Goal: Task Accomplishment & Management: Complete application form

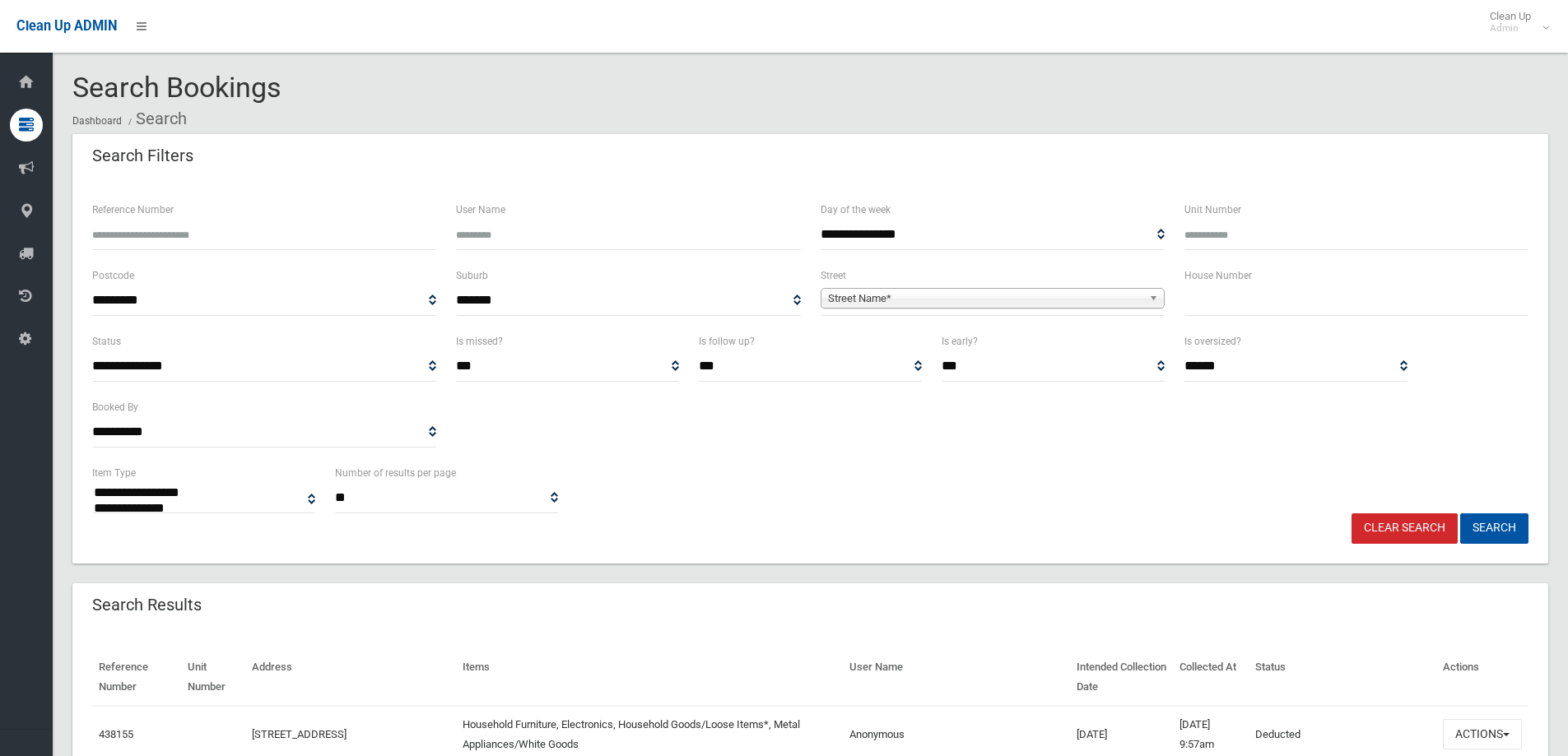
select select
click at [1205, 304] on input "text" at bounding box center [1356, 300] width 344 height 30
type input "*"
click at [869, 295] on span "Street Name*" at bounding box center [985, 299] width 314 height 20
type input "********"
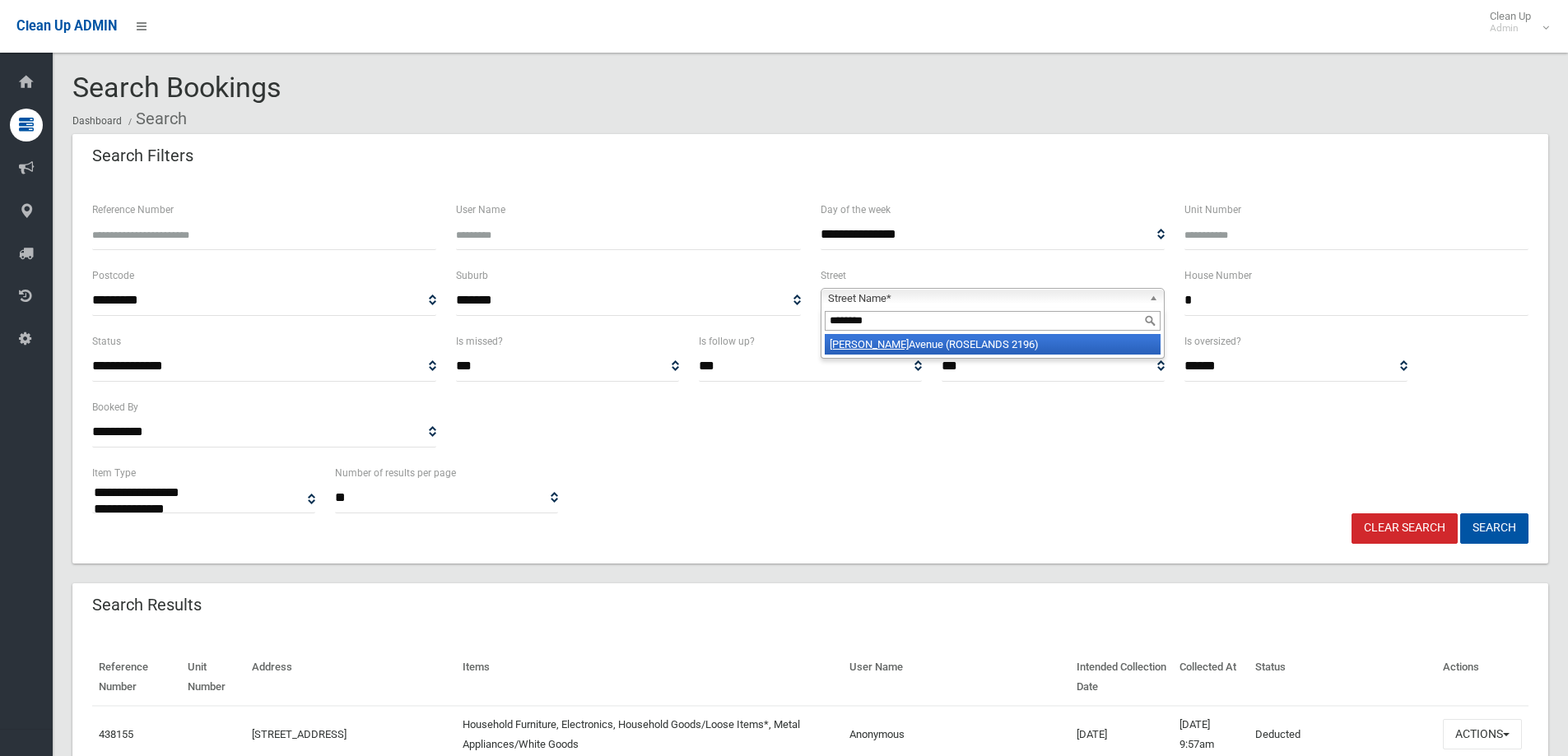
click at [890, 343] on li "Roseanne Avenue (ROSELANDS 2196)" at bounding box center [993, 344] width 336 height 21
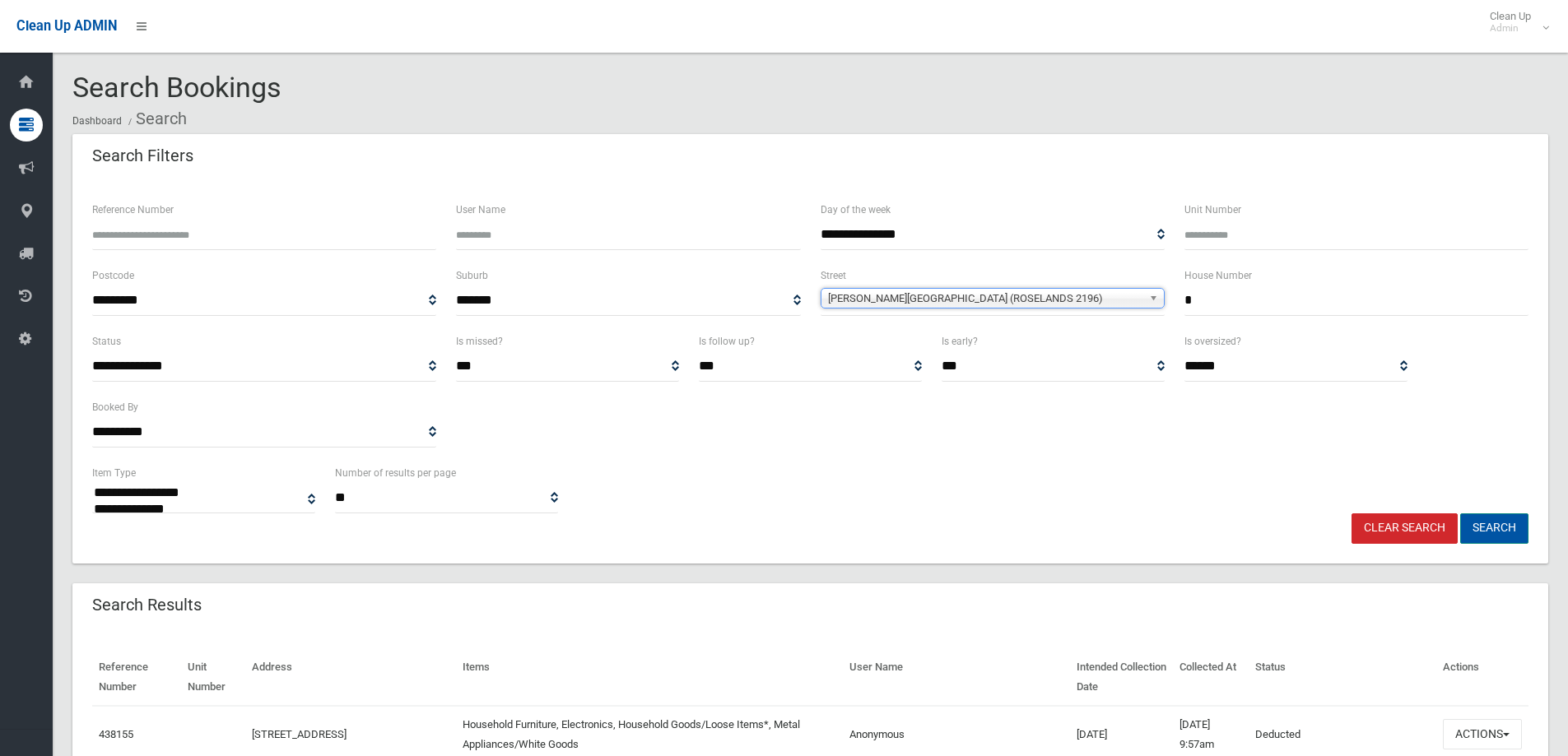
click at [1479, 522] on button "Search" at bounding box center [1494, 528] width 68 height 30
click at [1483, 525] on button "Search" at bounding box center [1494, 528] width 68 height 30
click at [1484, 525] on button "Search" at bounding box center [1494, 528] width 68 height 30
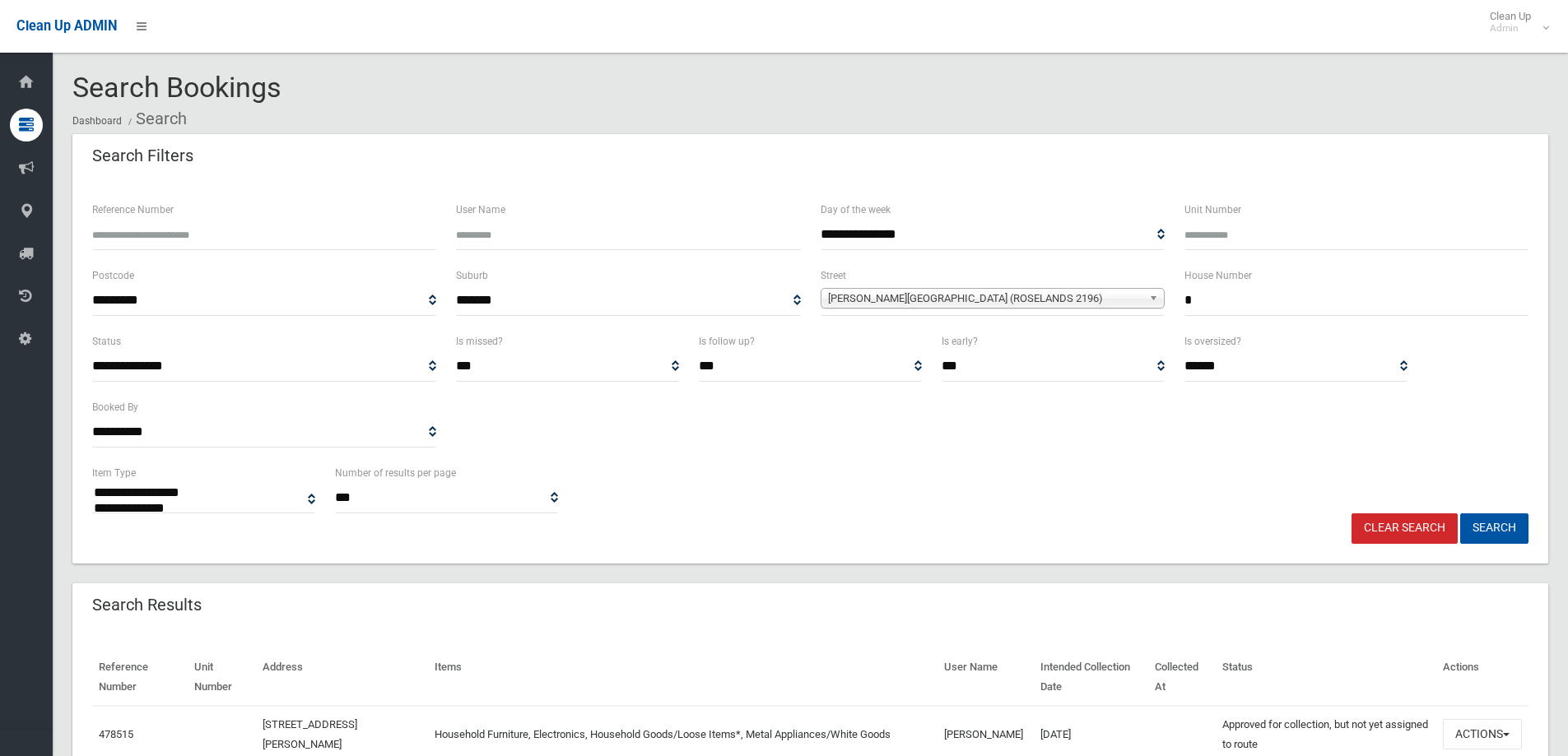
select select
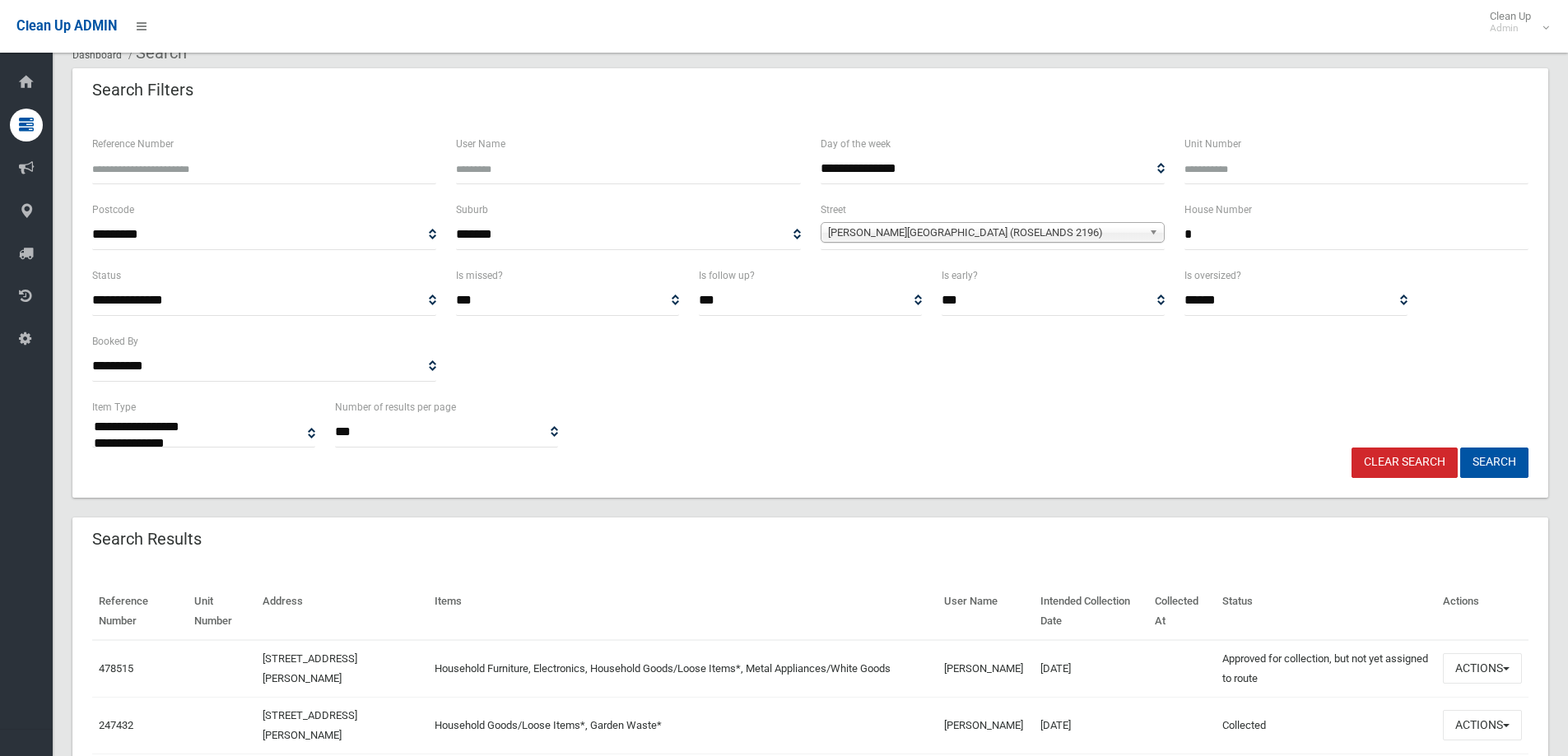
scroll to position [164, 0]
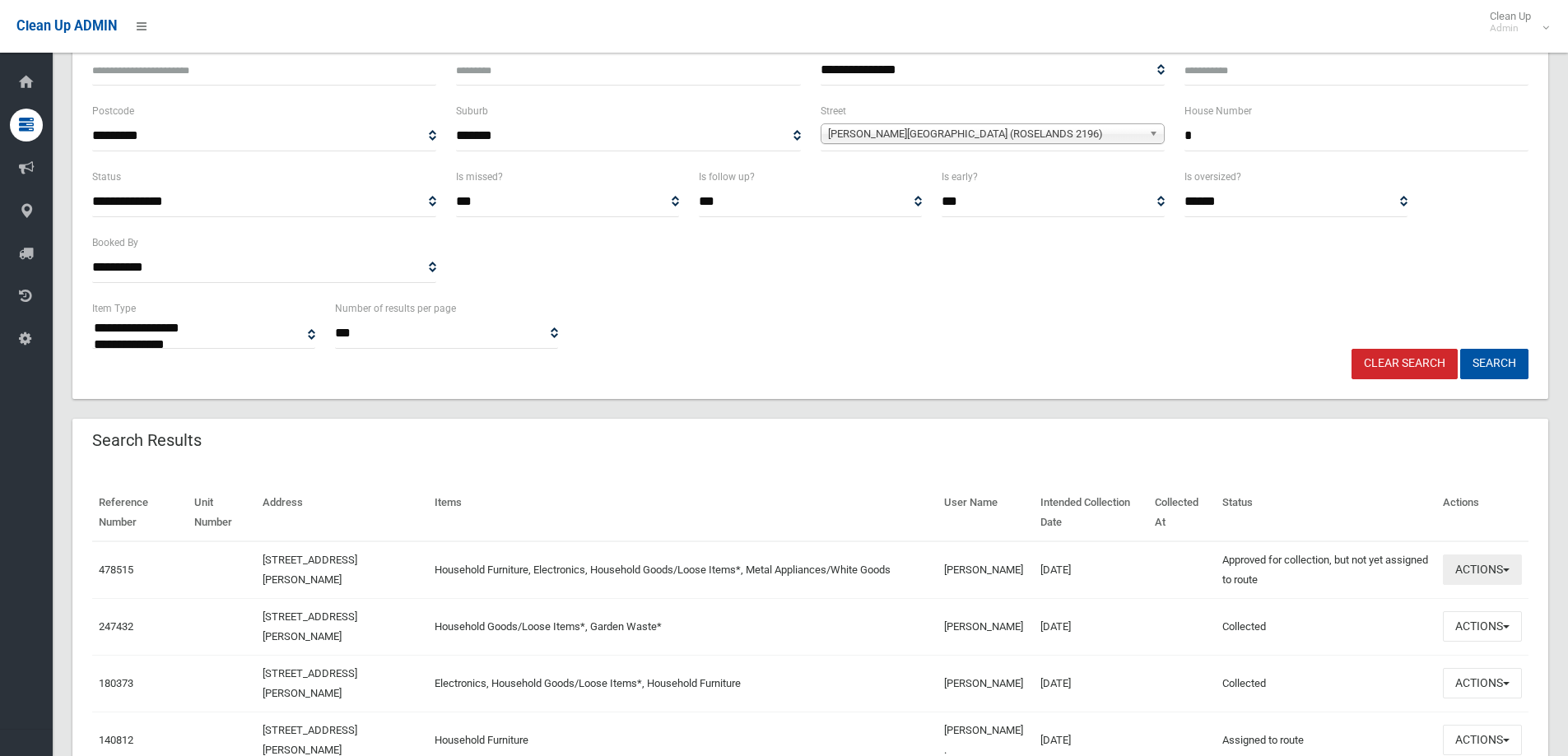
click at [1480, 573] on button "Actions" at bounding box center [1482, 569] width 79 height 30
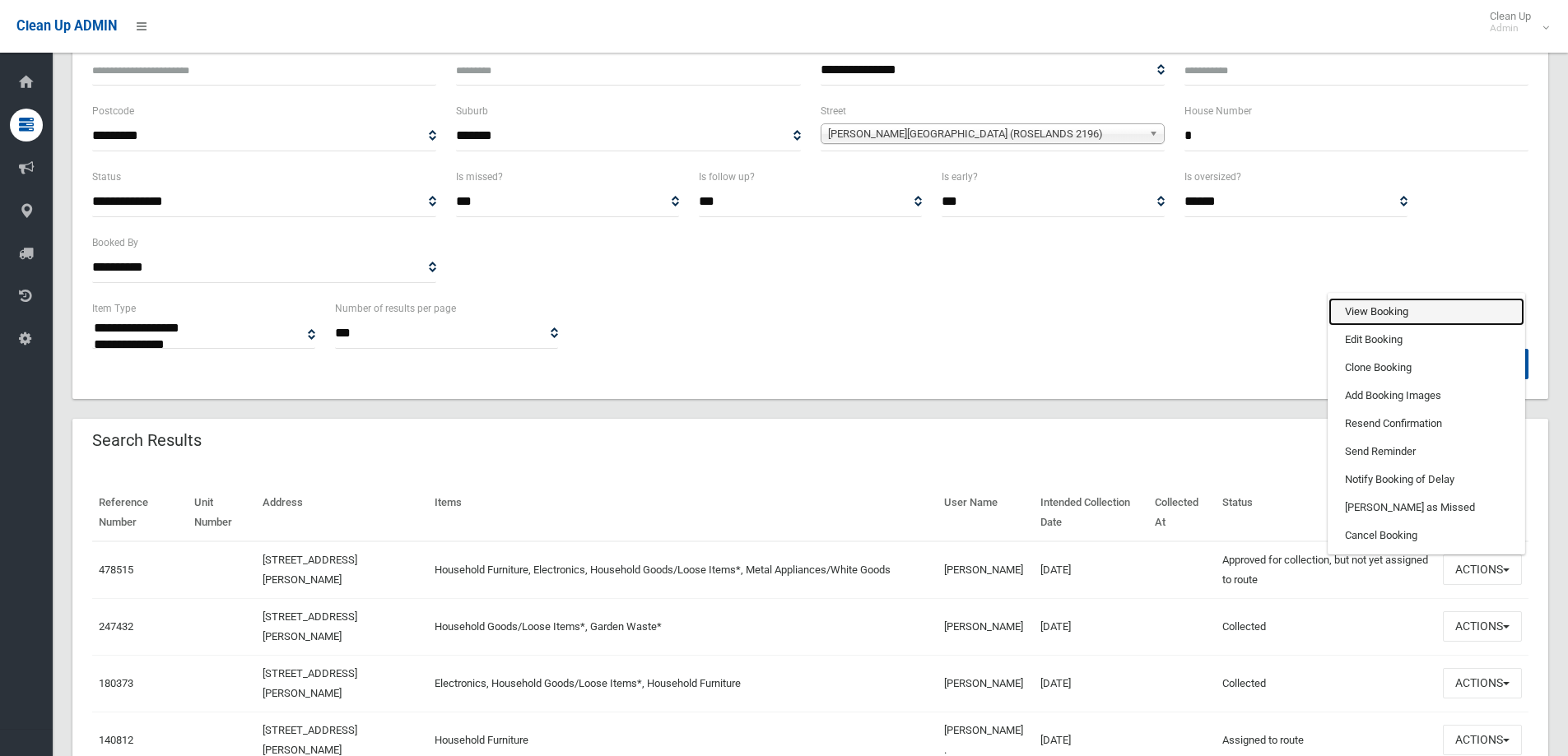
click at [1358, 312] on link "View Booking" at bounding box center [1426, 311] width 195 height 28
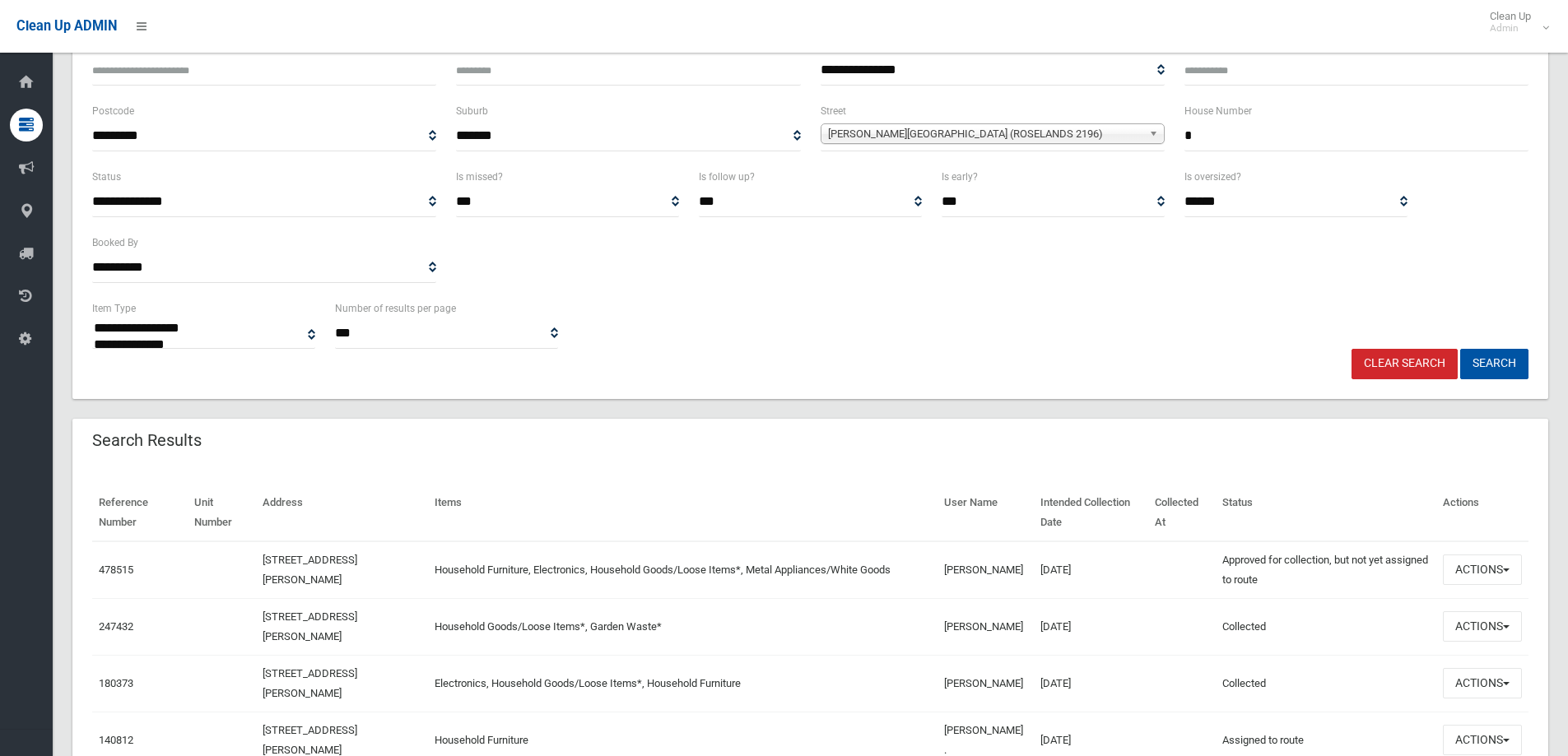
scroll to position [0, 0]
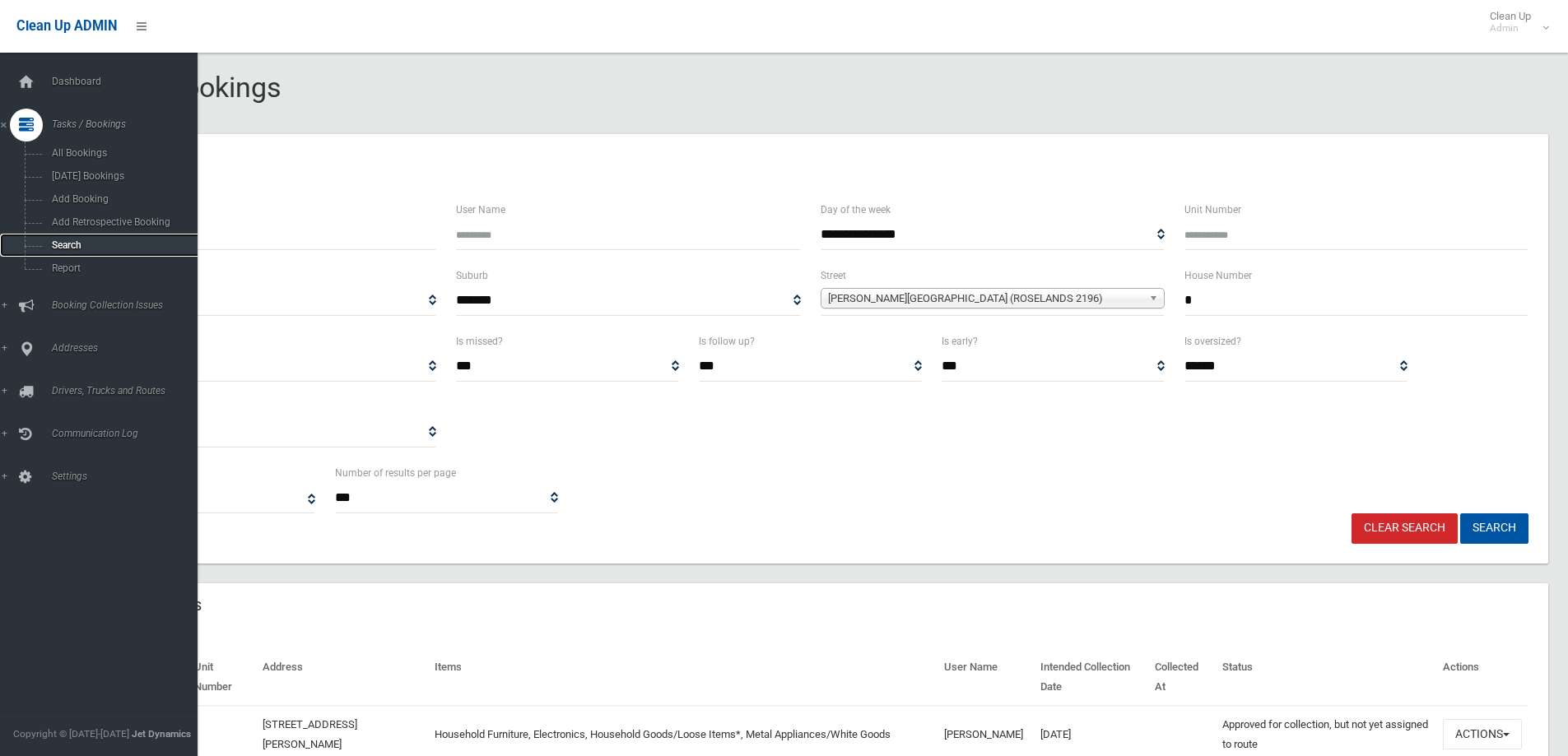
click at [61, 242] on span "Search" at bounding box center [121, 245] width 149 height 12
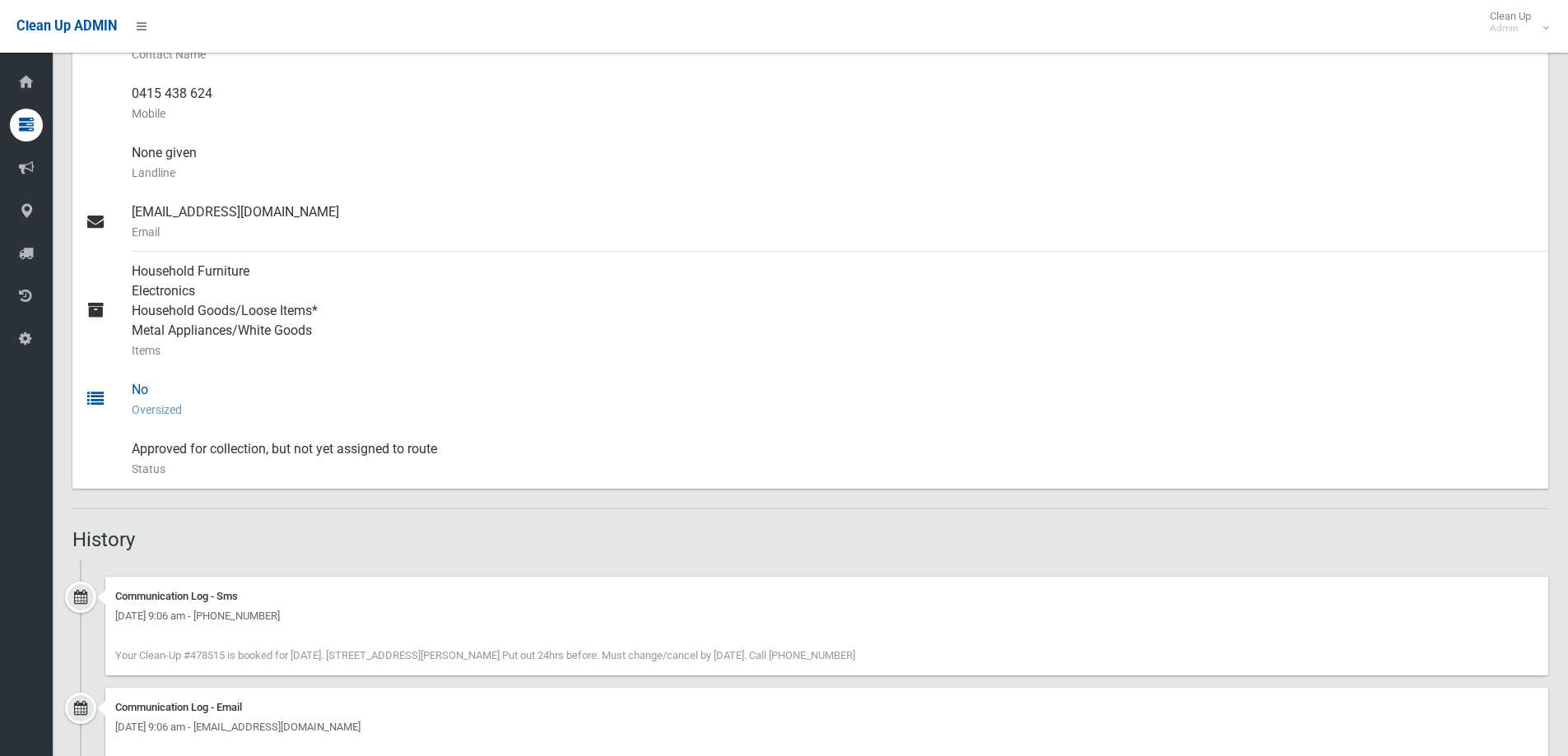
scroll to position [299, 0]
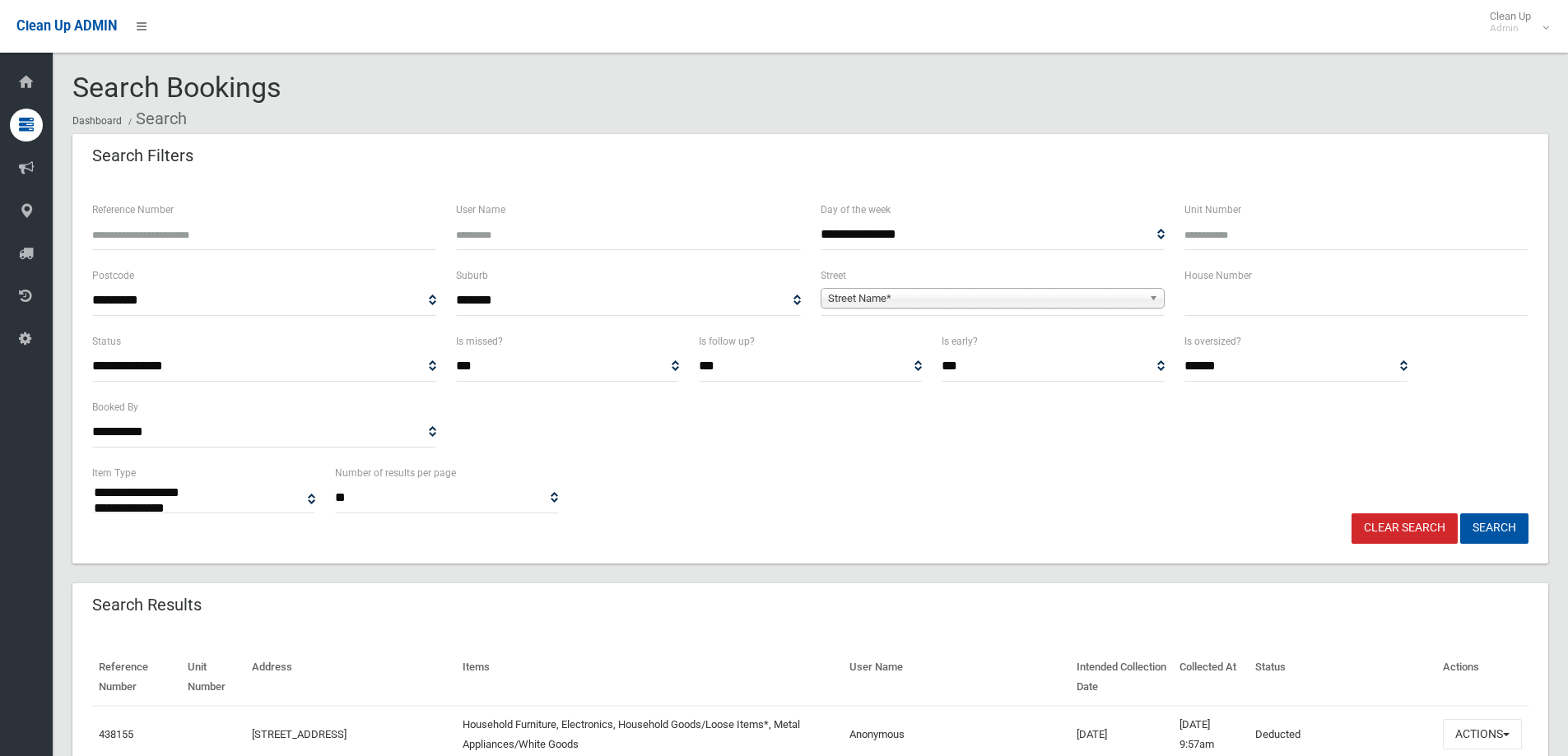
select select
click at [1231, 296] on input "text" at bounding box center [1356, 300] width 344 height 30
type input "***"
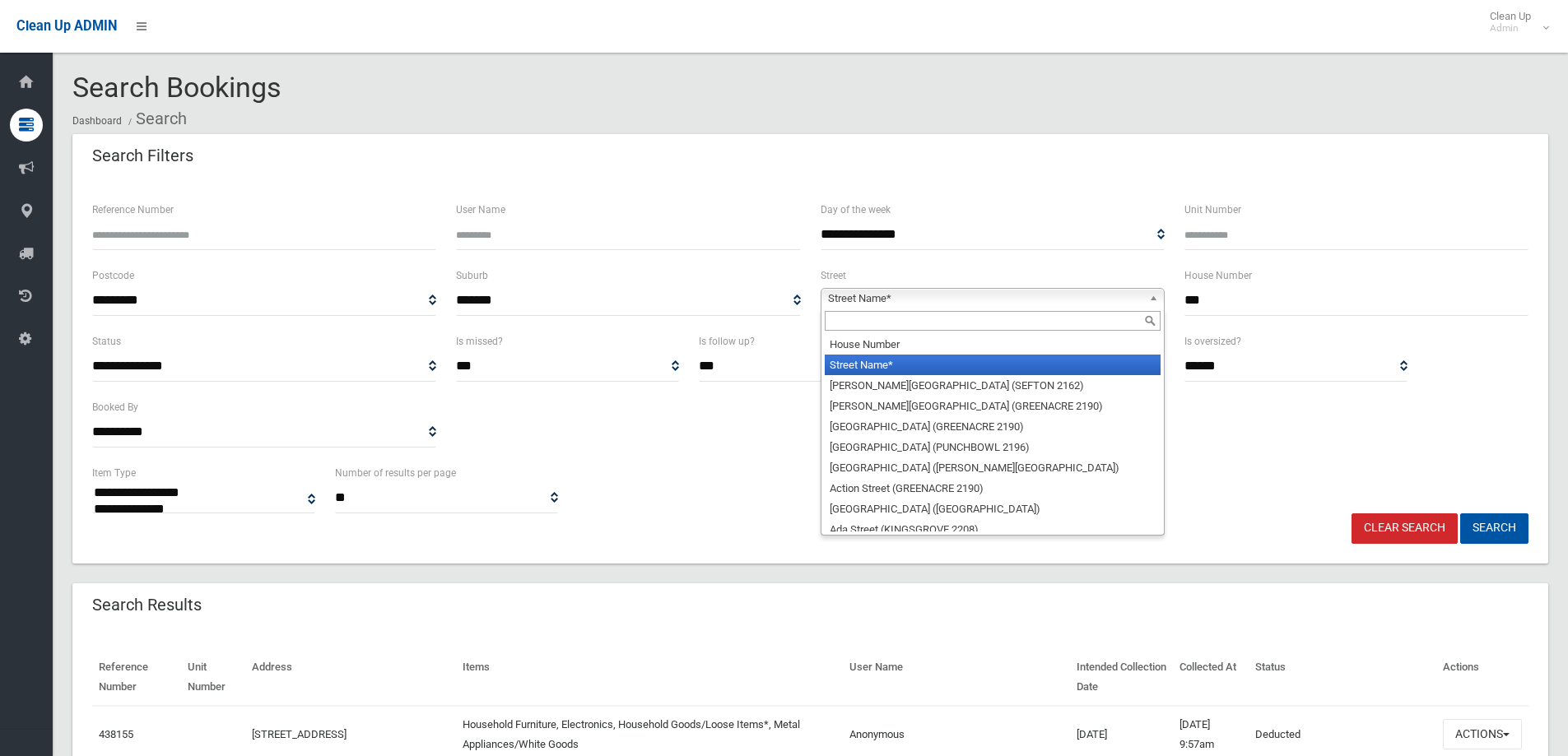
click at [903, 296] on span "Street Name*" at bounding box center [985, 299] width 314 height 20
click at [853, 321] on input "text" at bounding box center [993, 321] width 336 height 20
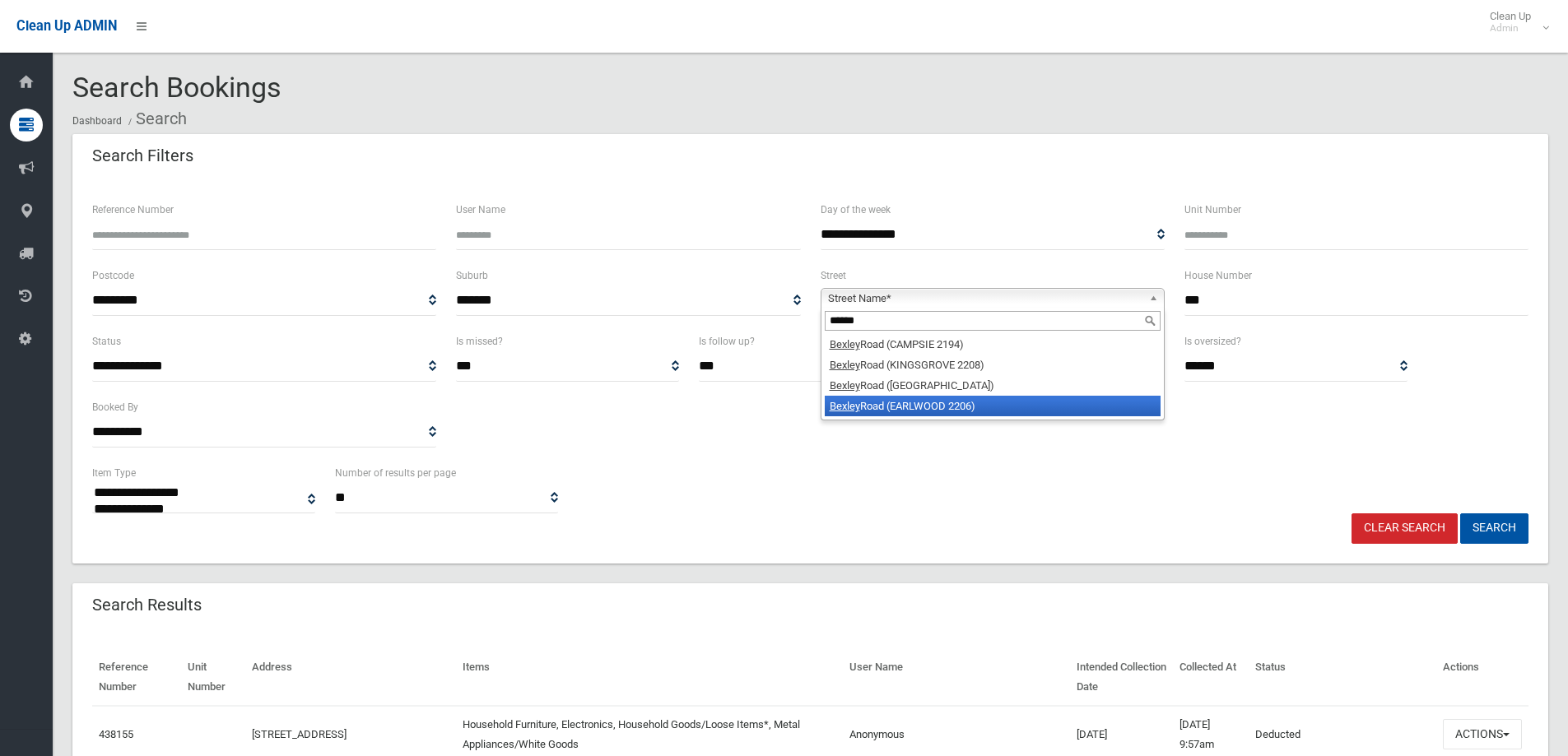
type input "******"
click at [868, 407] on li "Bexley Road (EARLWOOD 2206)" at bounding box center [993, 405] width 336 height 21
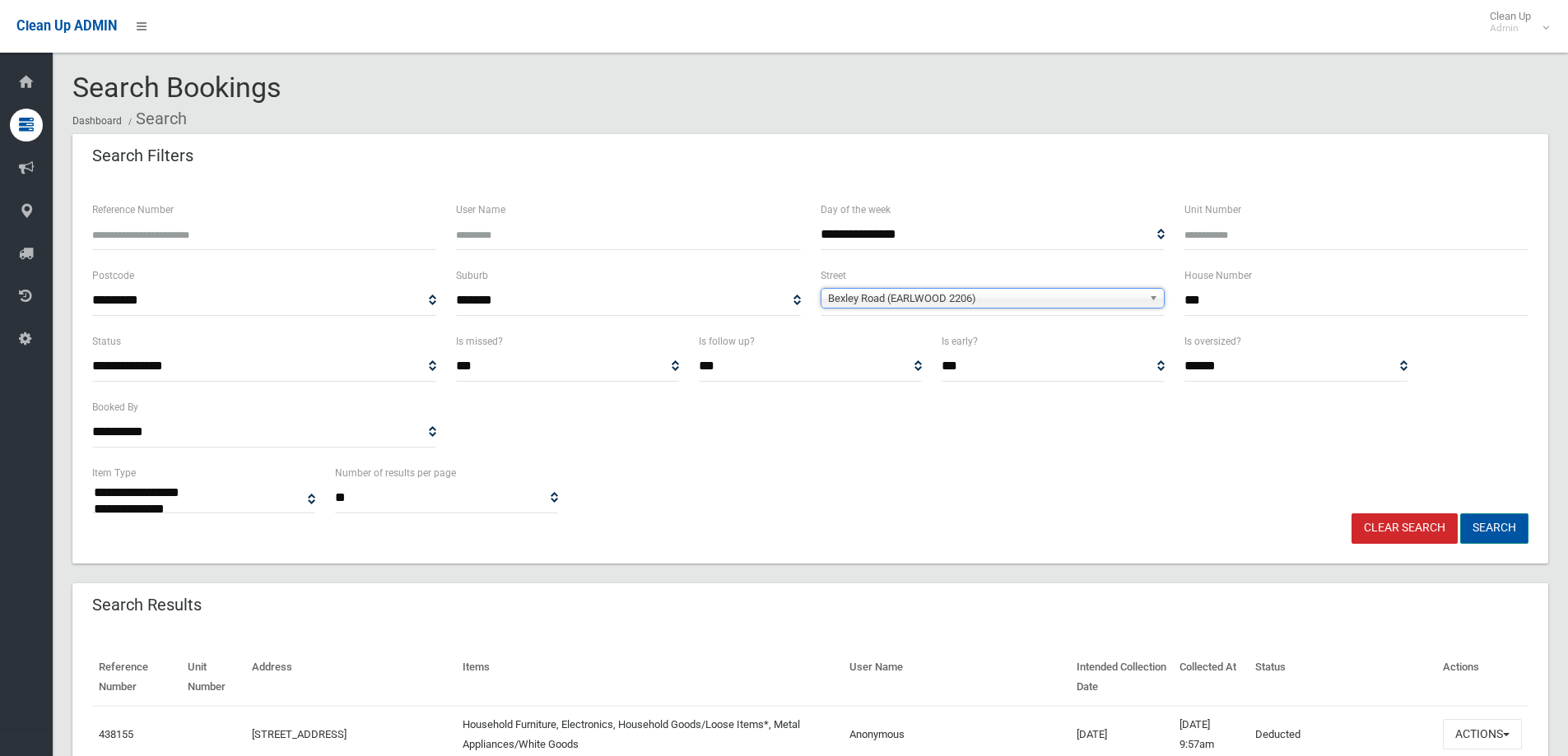
click at [1490, 530] on button "Search" at bounding box center [1494, 528] width 68 height 30
click at [1490, 526] on button "Search" at bounding box center [1494, 528] width 68 height 30
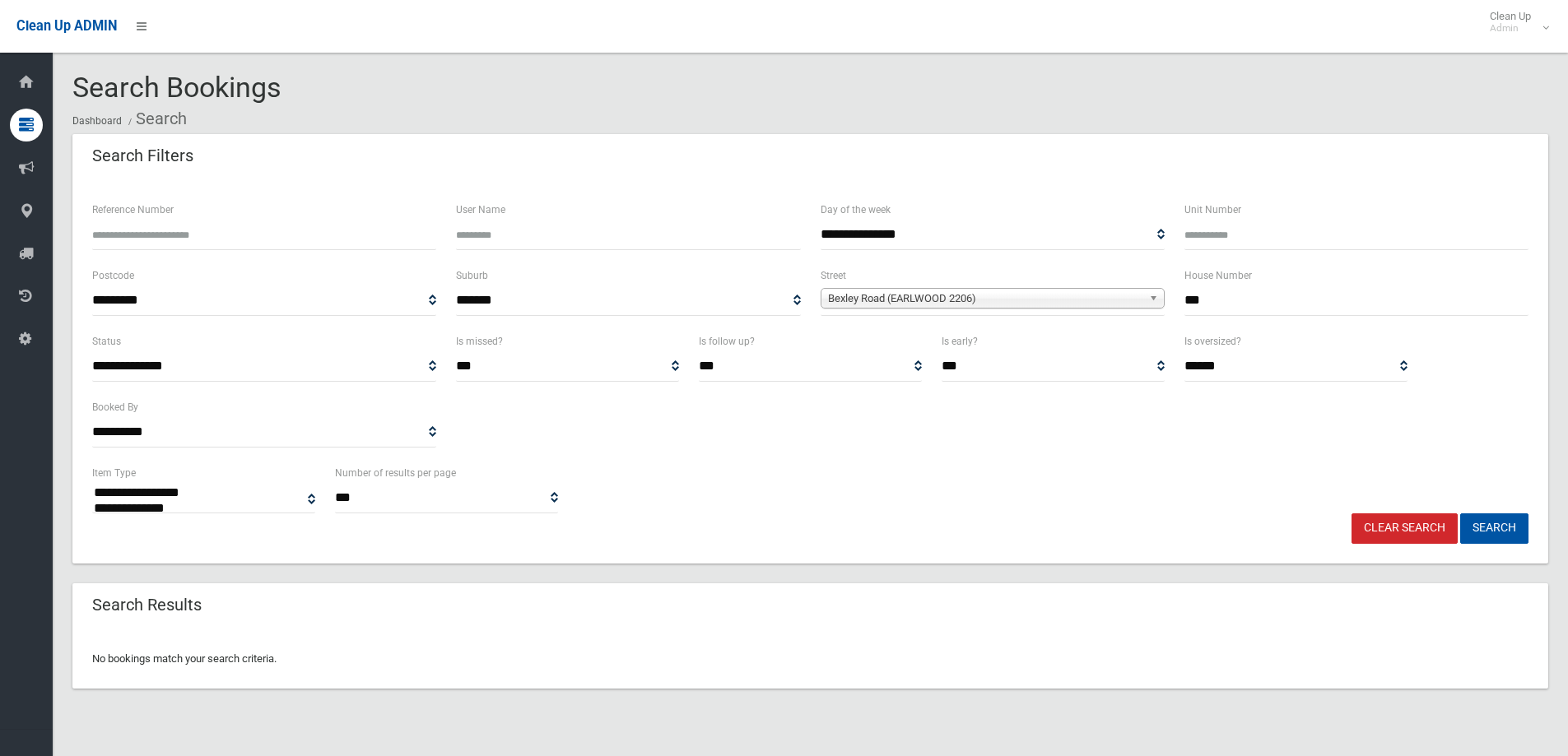
select select
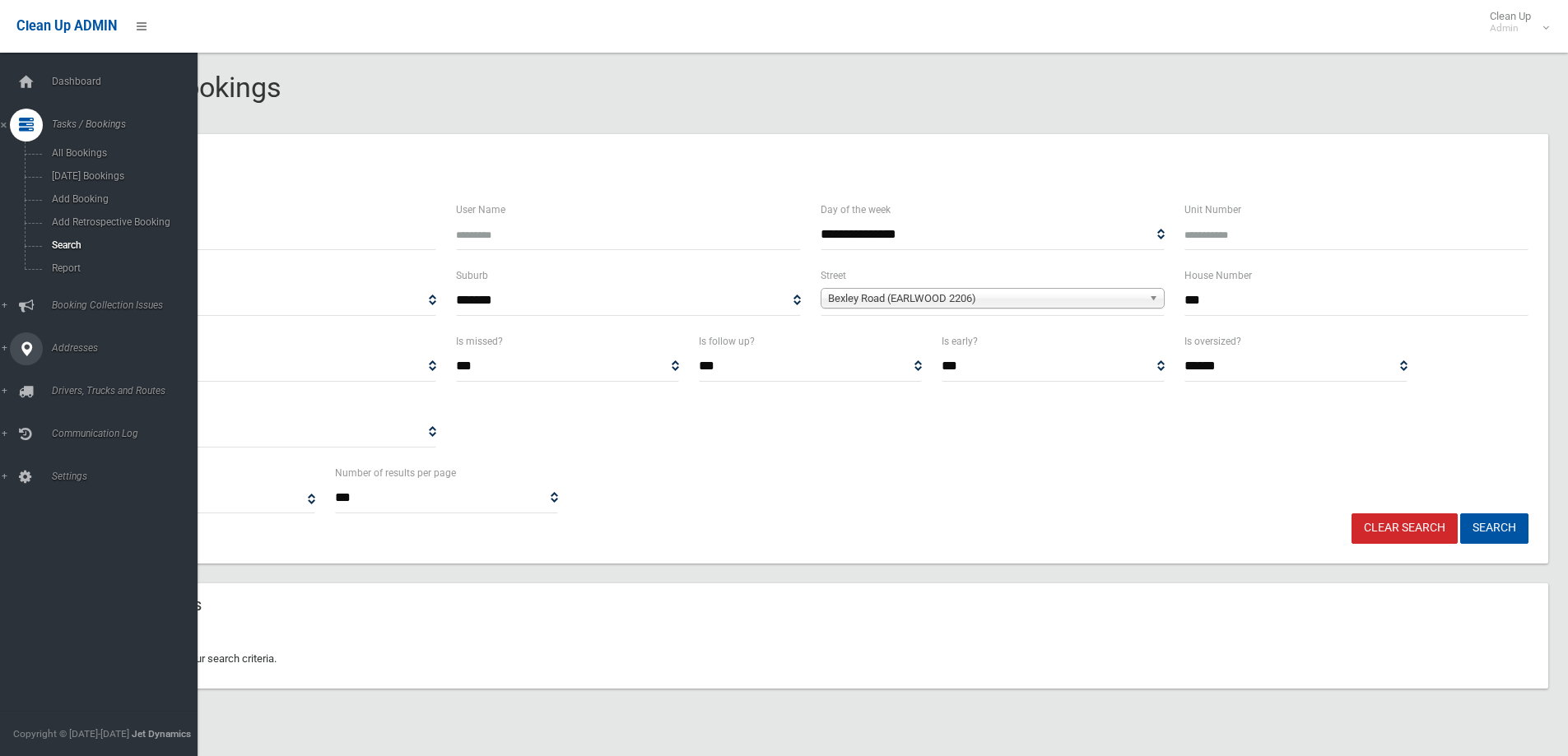
click at [70, 347] on span "Addresses" at bounding box center [128, 348] width 163 height 12
click at [79, 238] on span "All Addresses" at bounding box center [121, 238] width 149 height 12
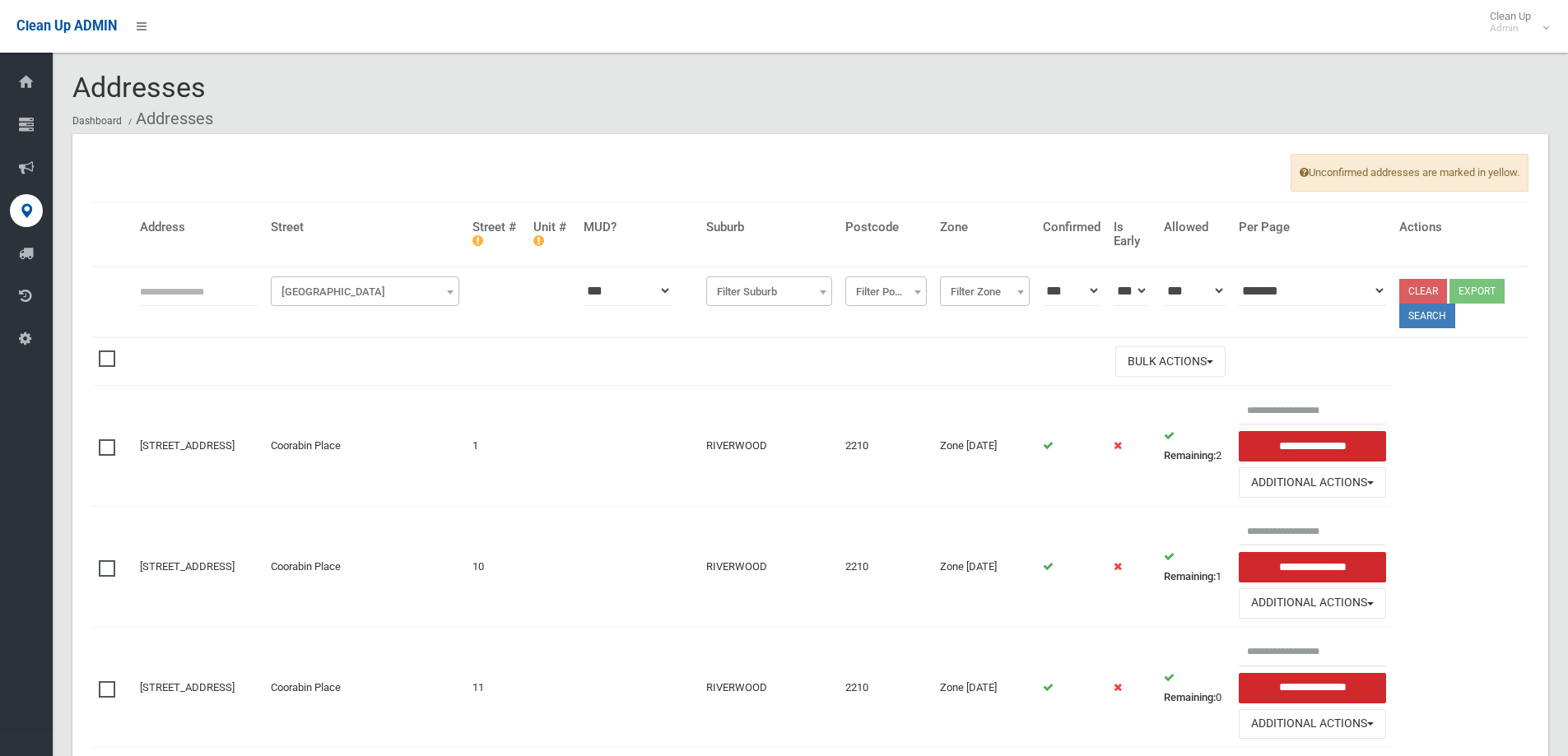
click at [154, 290] on input "text" at bounding box center [198, 290] width 118 height 30
type input "***"
click at [347, 289] on span "Filter Street" at bounding box center [364, 291] width 180 height 23
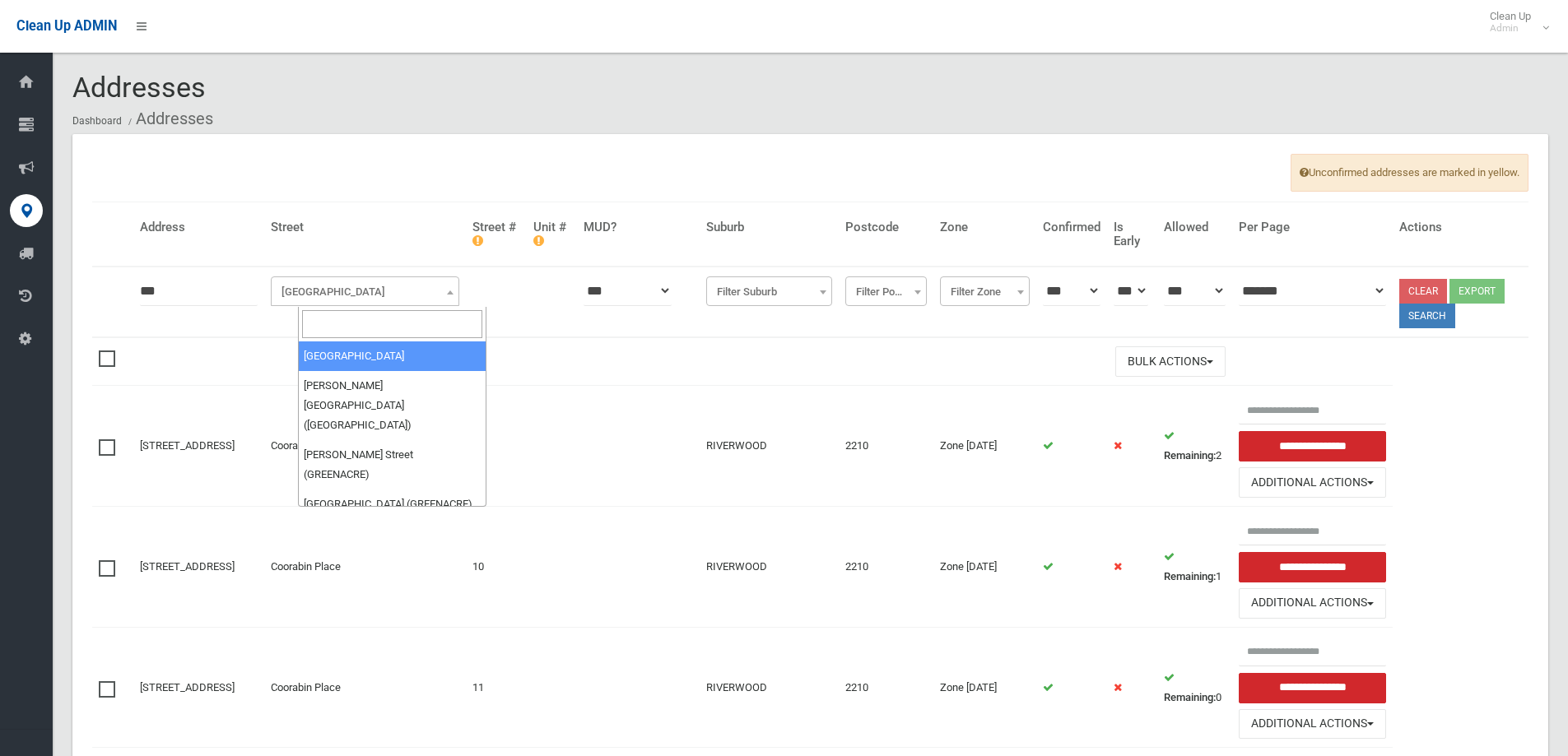
click at [328, 327] on input "search" at bounding box center [392, 324] width 180 height 28
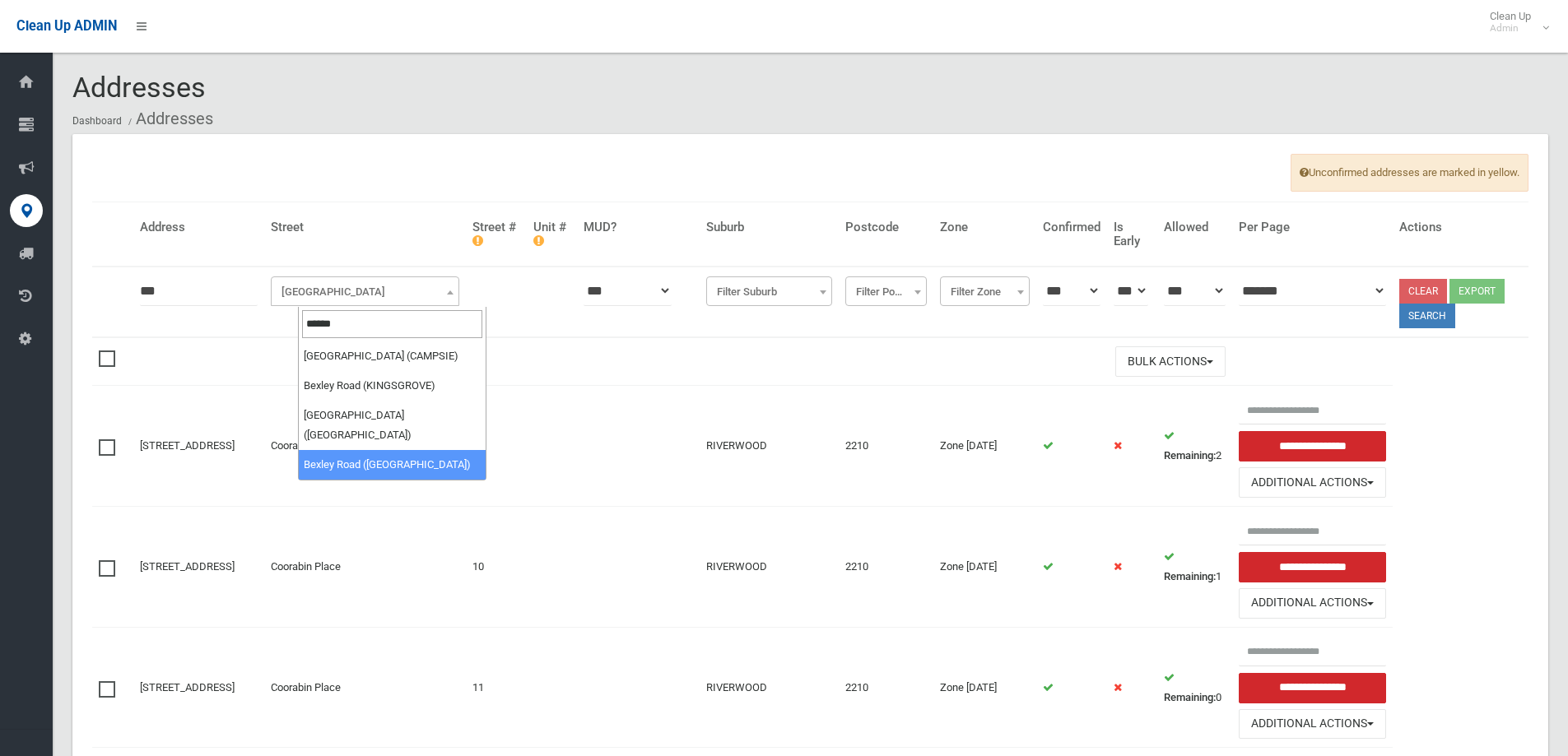
type input "******"
select select "***"
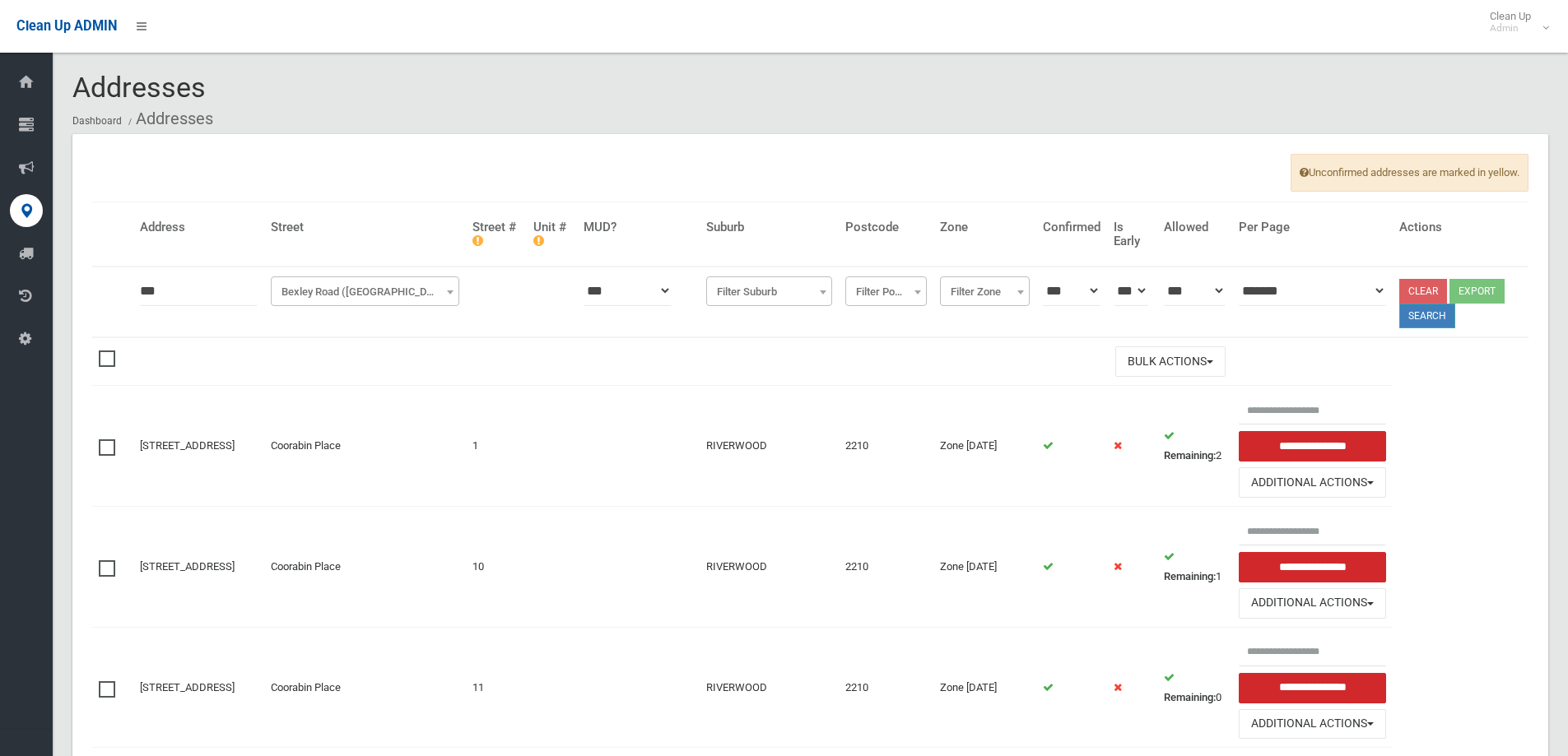
click at [1438, 317] on button "Search" at bounding box center [1426, 316] width 56 height 25
click at [1427, 314] on button "Search" at bounding box center [1426, 316] width 56 height 25
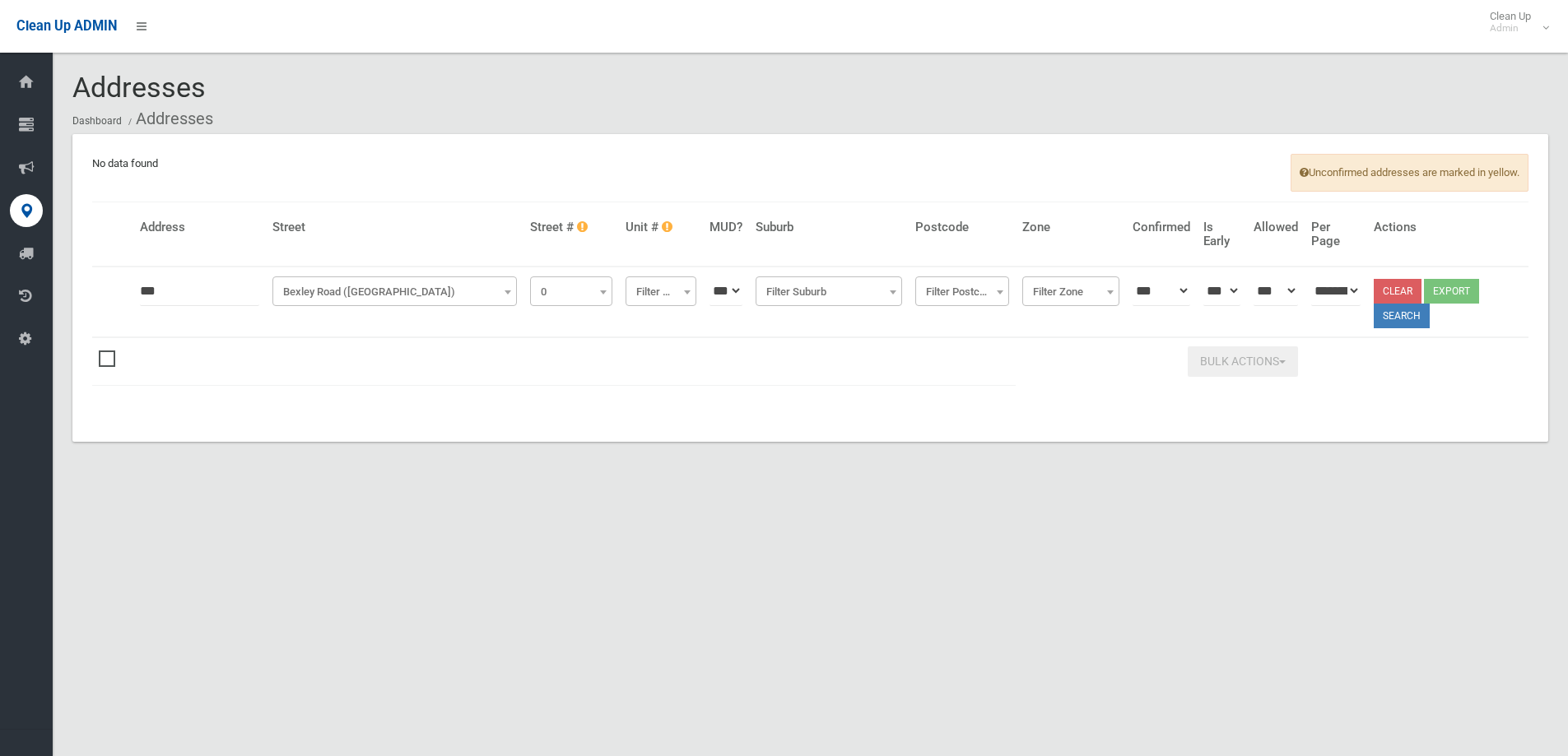
select select "*"
click at [433, 292] on span "Bexley Road ([GEOGRAPHIC_DATA])" at bounding box center [392, 291] width 237 height 23
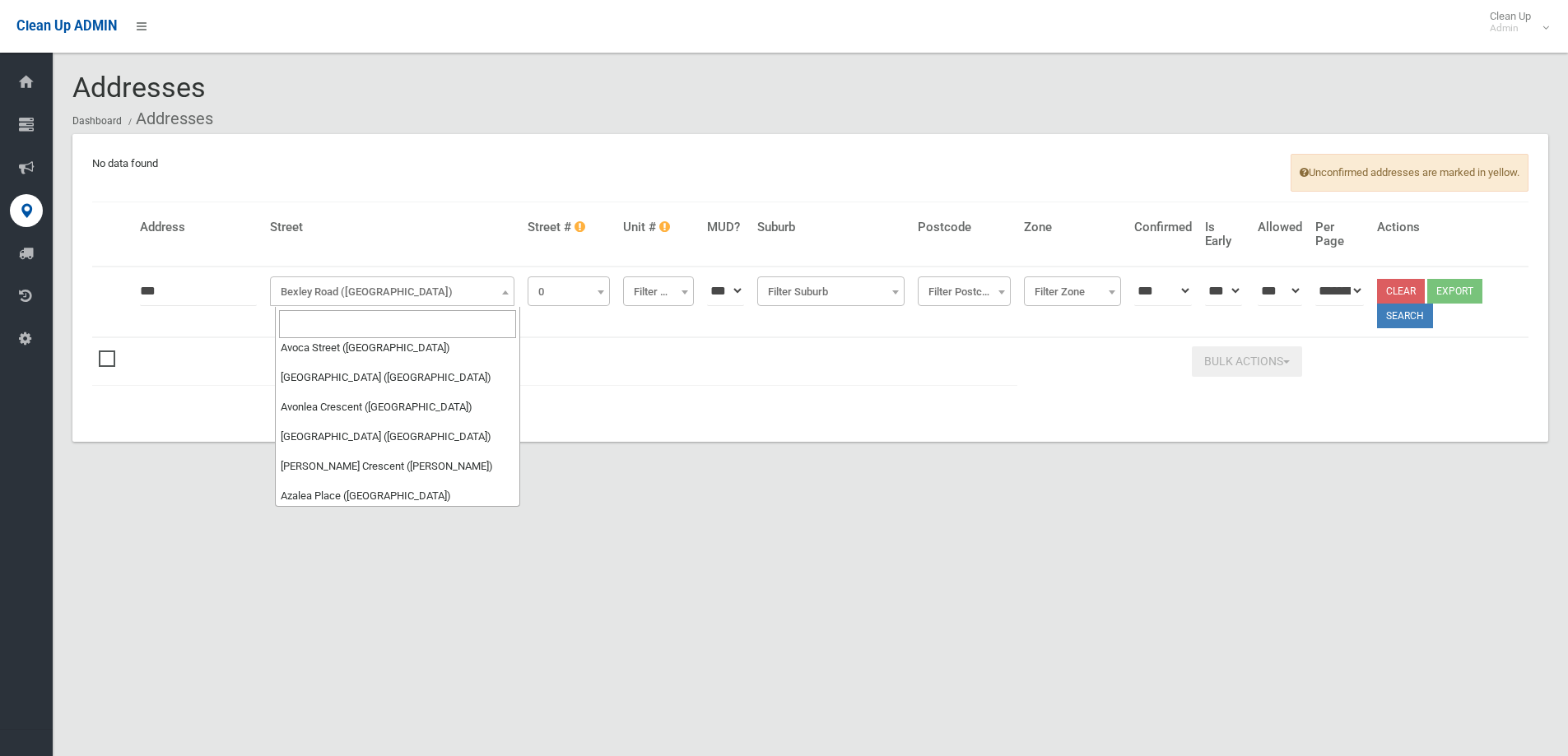
scroll to position [4111, 0]
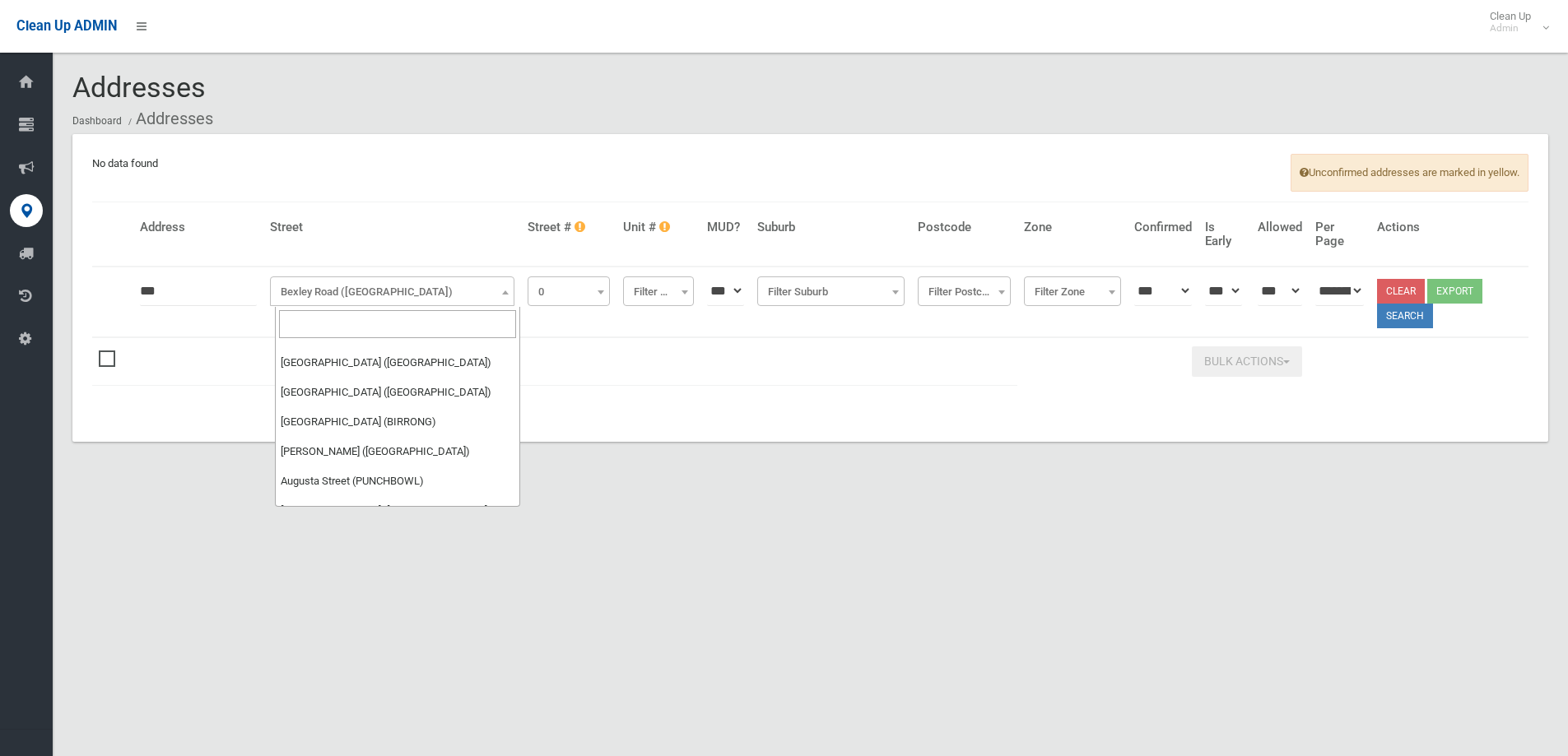
click at [287, 317] on input "search" at bounding box center [396, 324] width 237 height 28
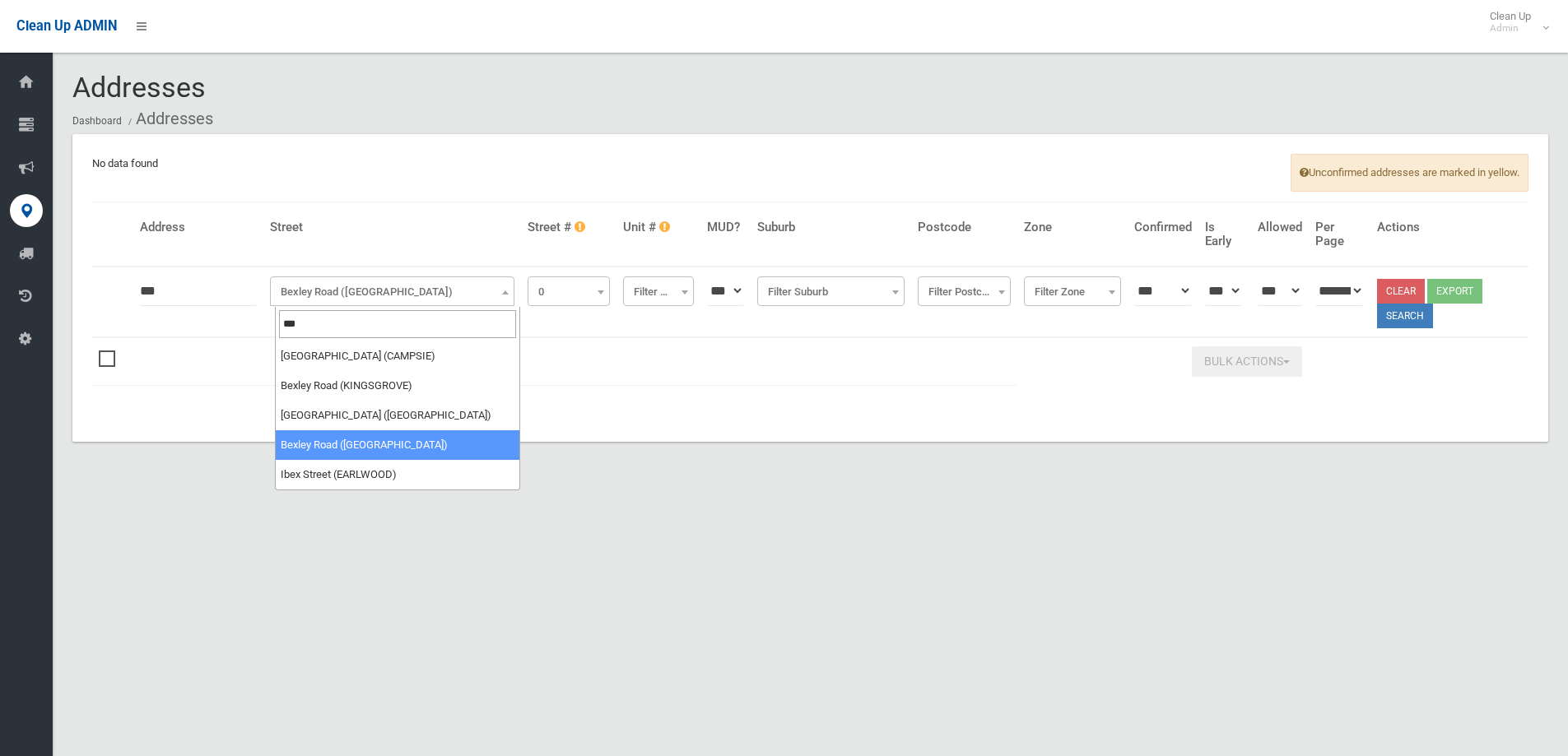
scroll to position [0, 0]
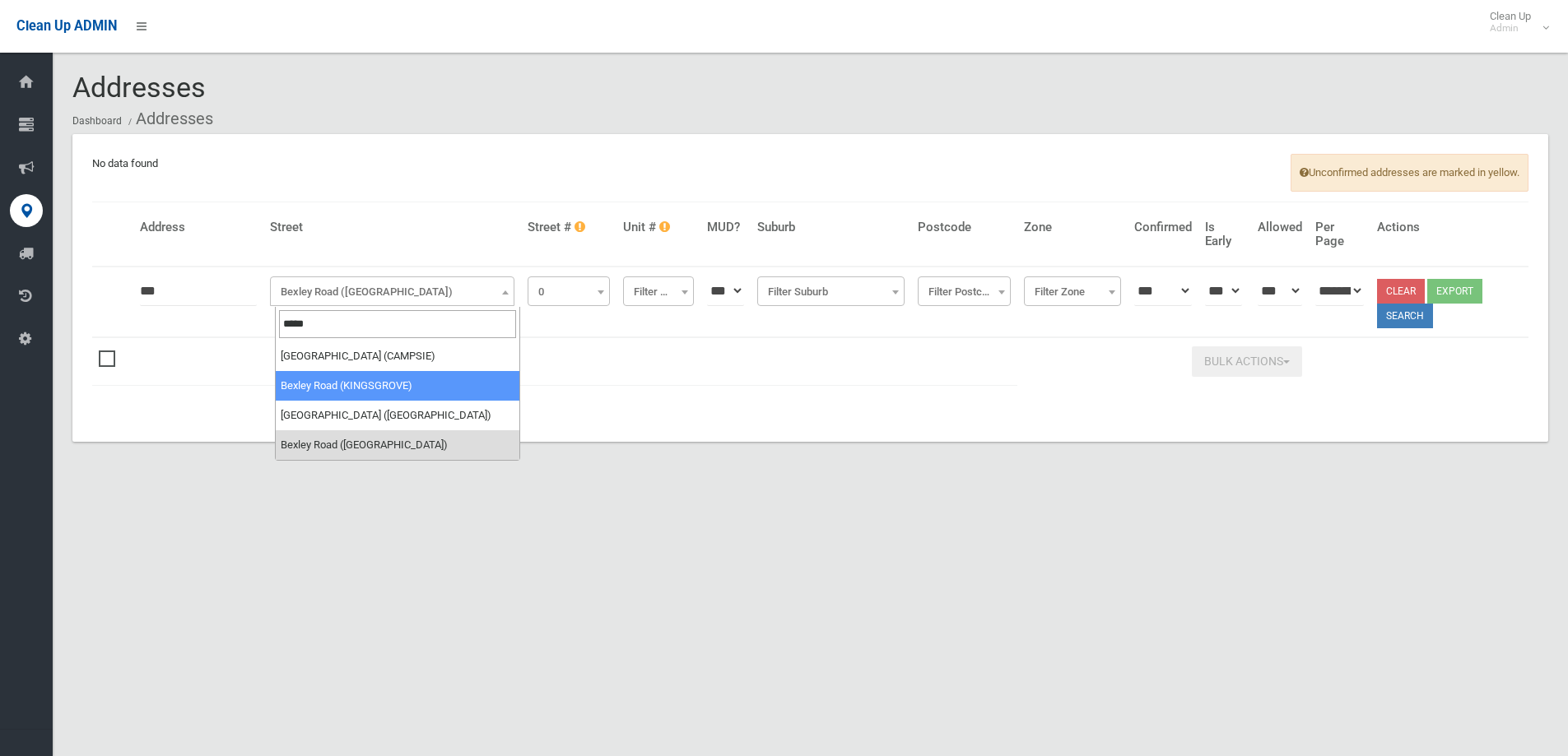
type input "*****"
select select "***"
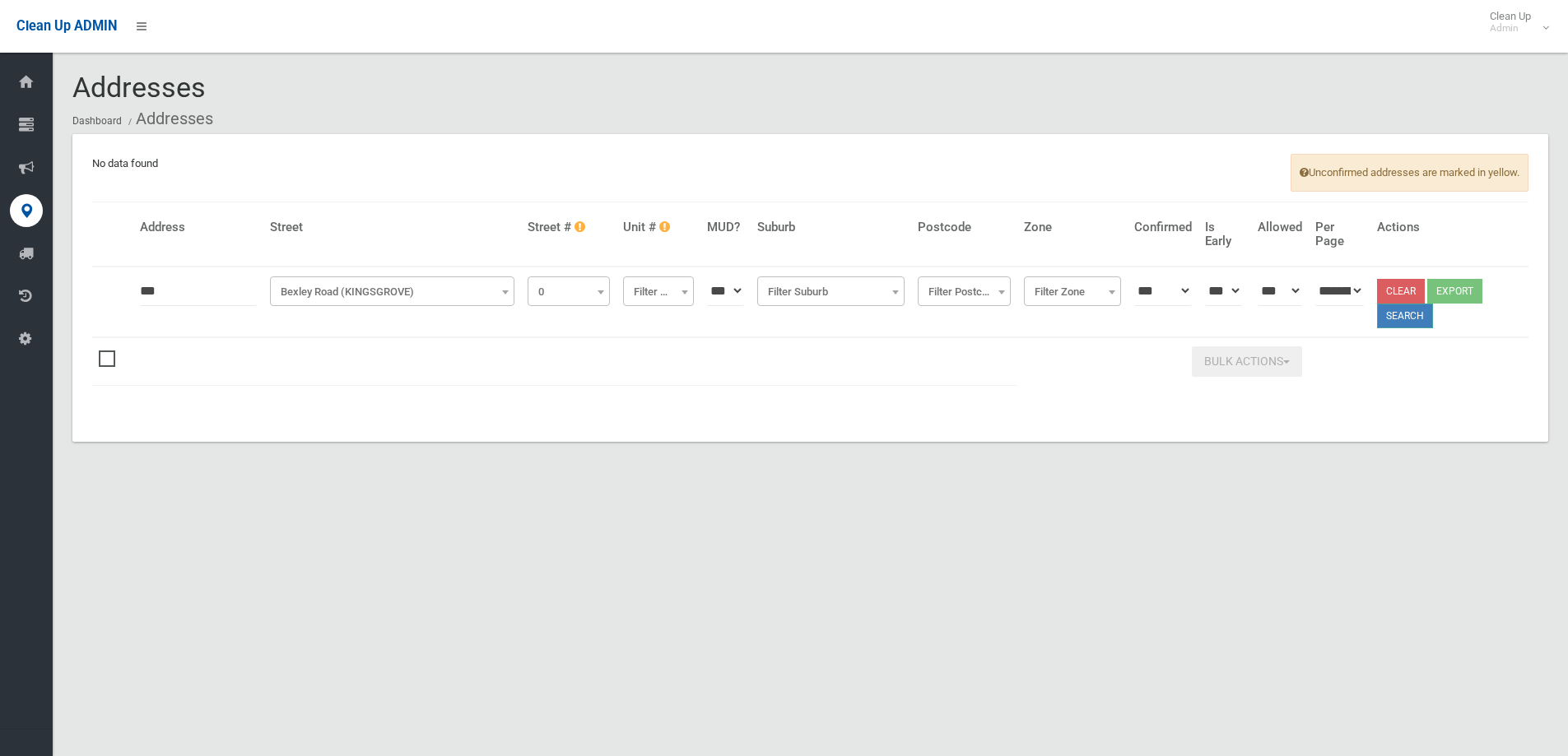
click at [1409, 313] on button "Search" at bounding box center [1405, 316] width 56 height 25
click at [1413, 317] on button "Search" at bounding box center [1405, 316] width 56 height 25
click at [1414, 318] on button "Search" at bounding box center [1405, 316] width 56 height 25
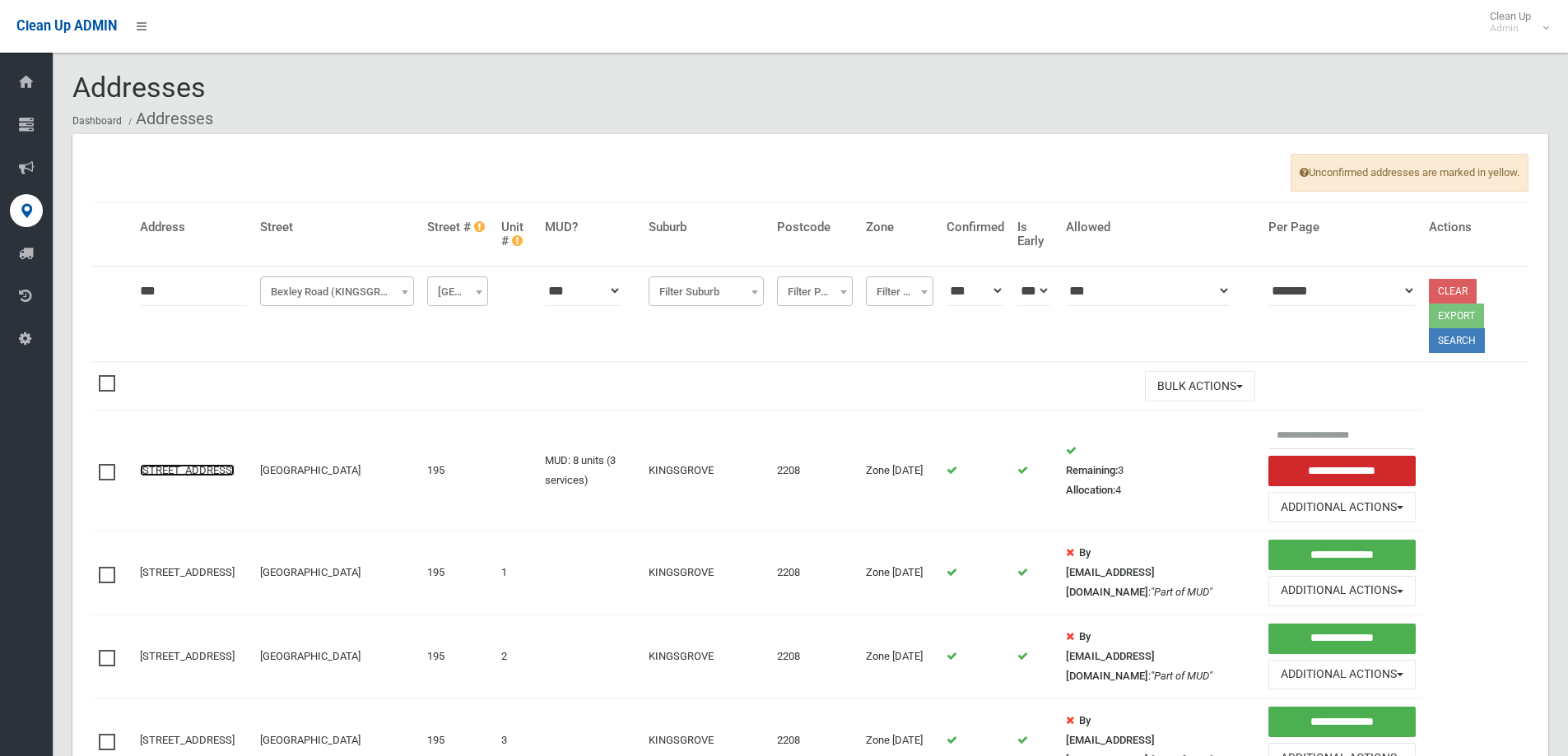
click at [169, 464] on link "[STREET_ADDRESS]" at bounding box center [187, 470] width 95 height 13
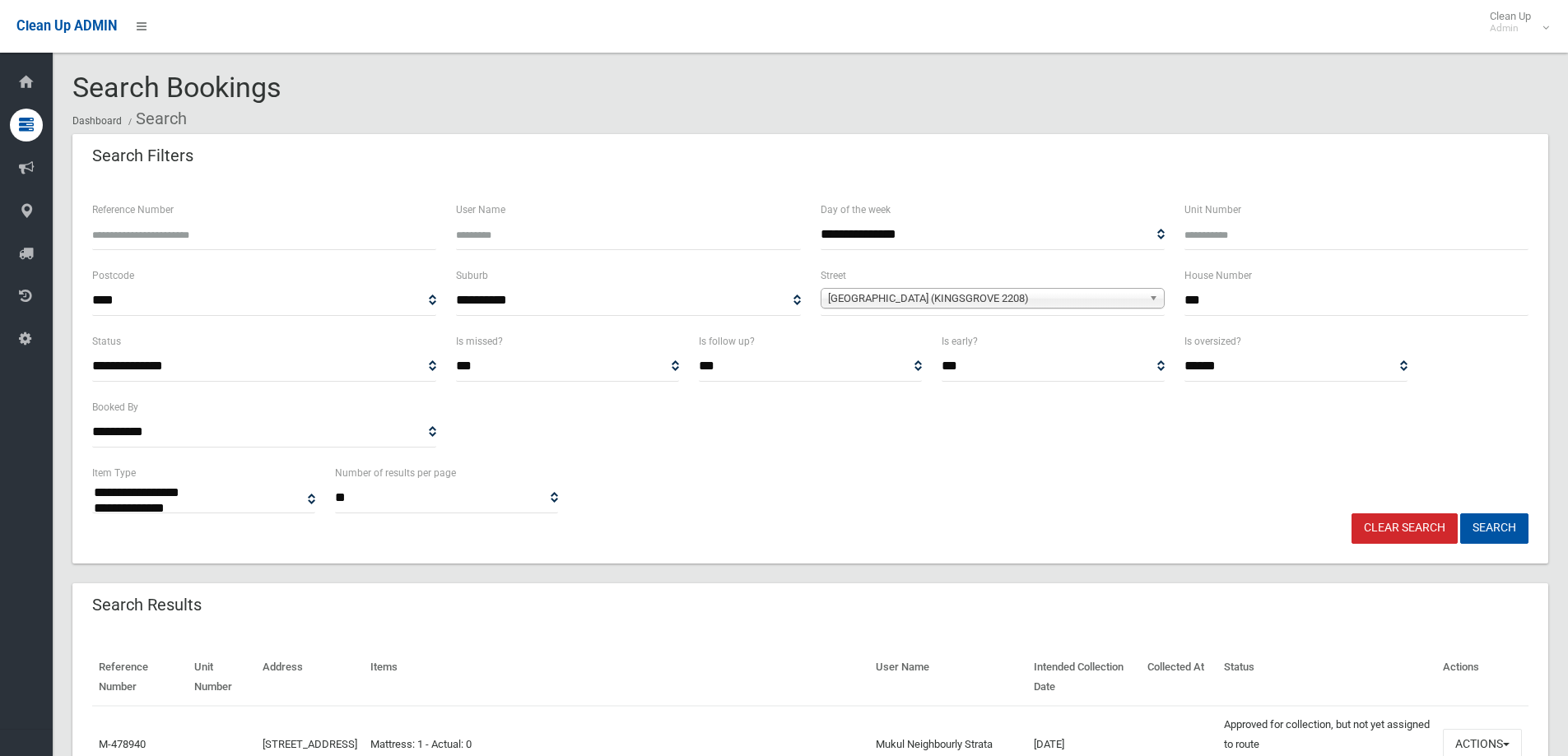
select select
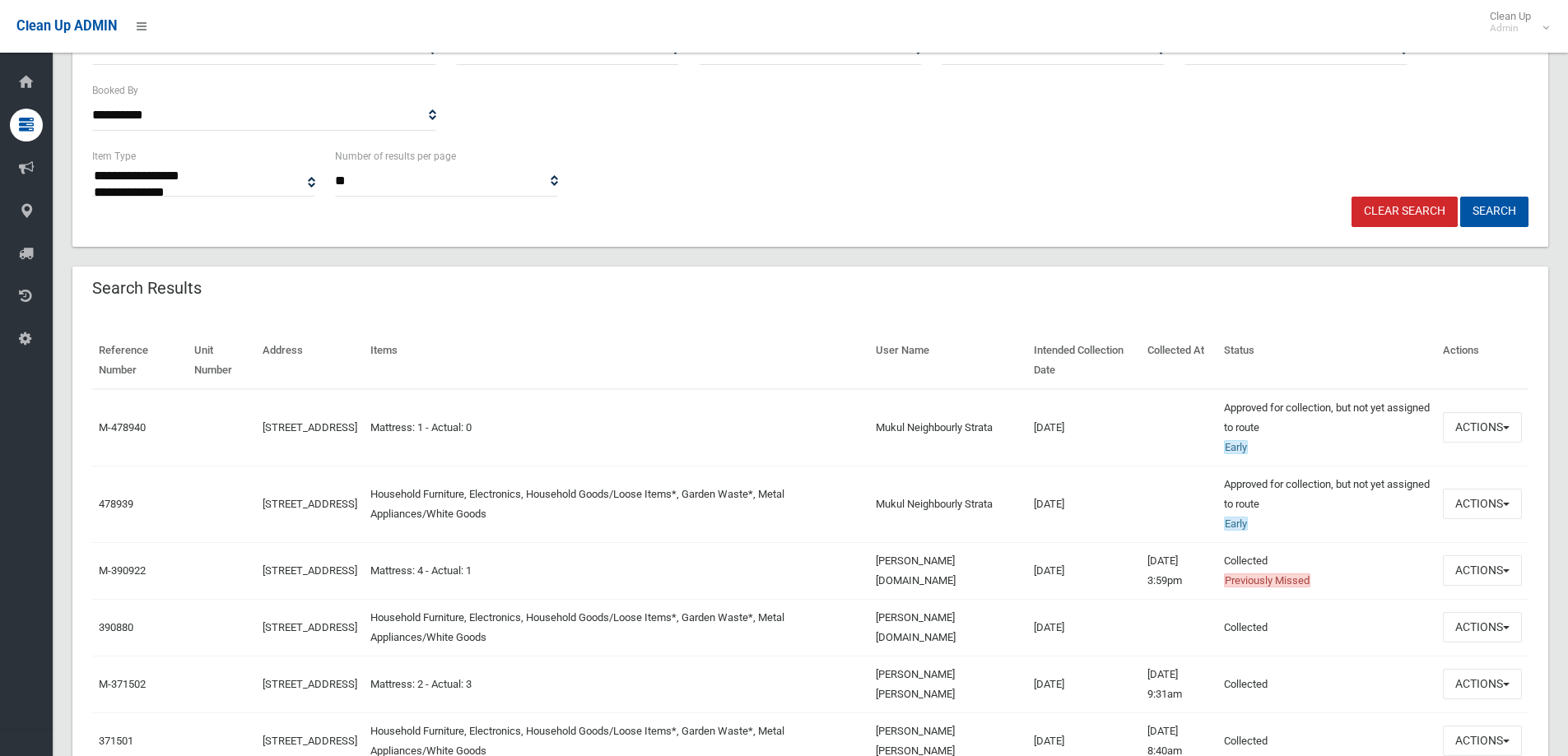
scroll to position [412, 0]
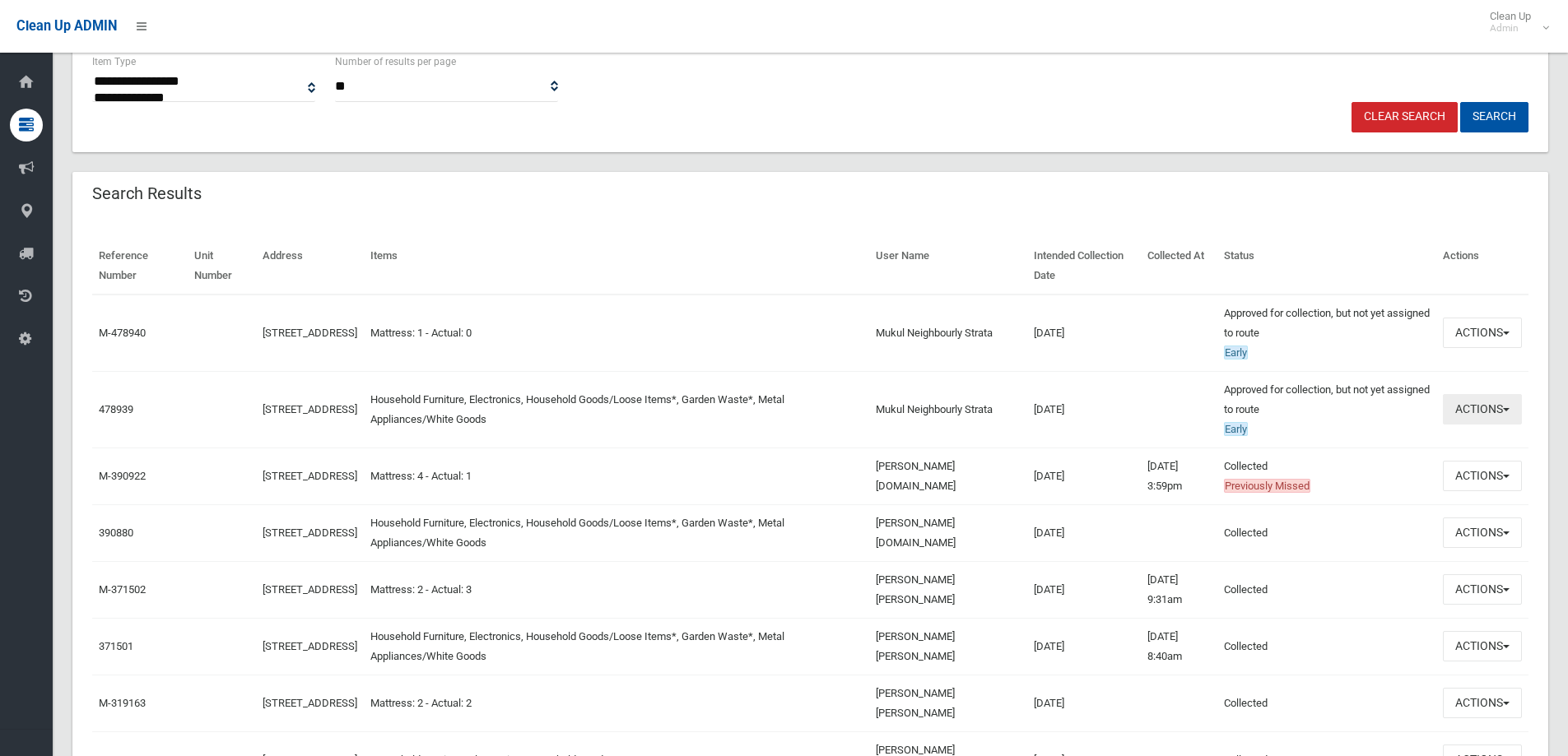
click at [1475, 413] on button "Actions" at bounding box center [1482, 409] width 79 height 30
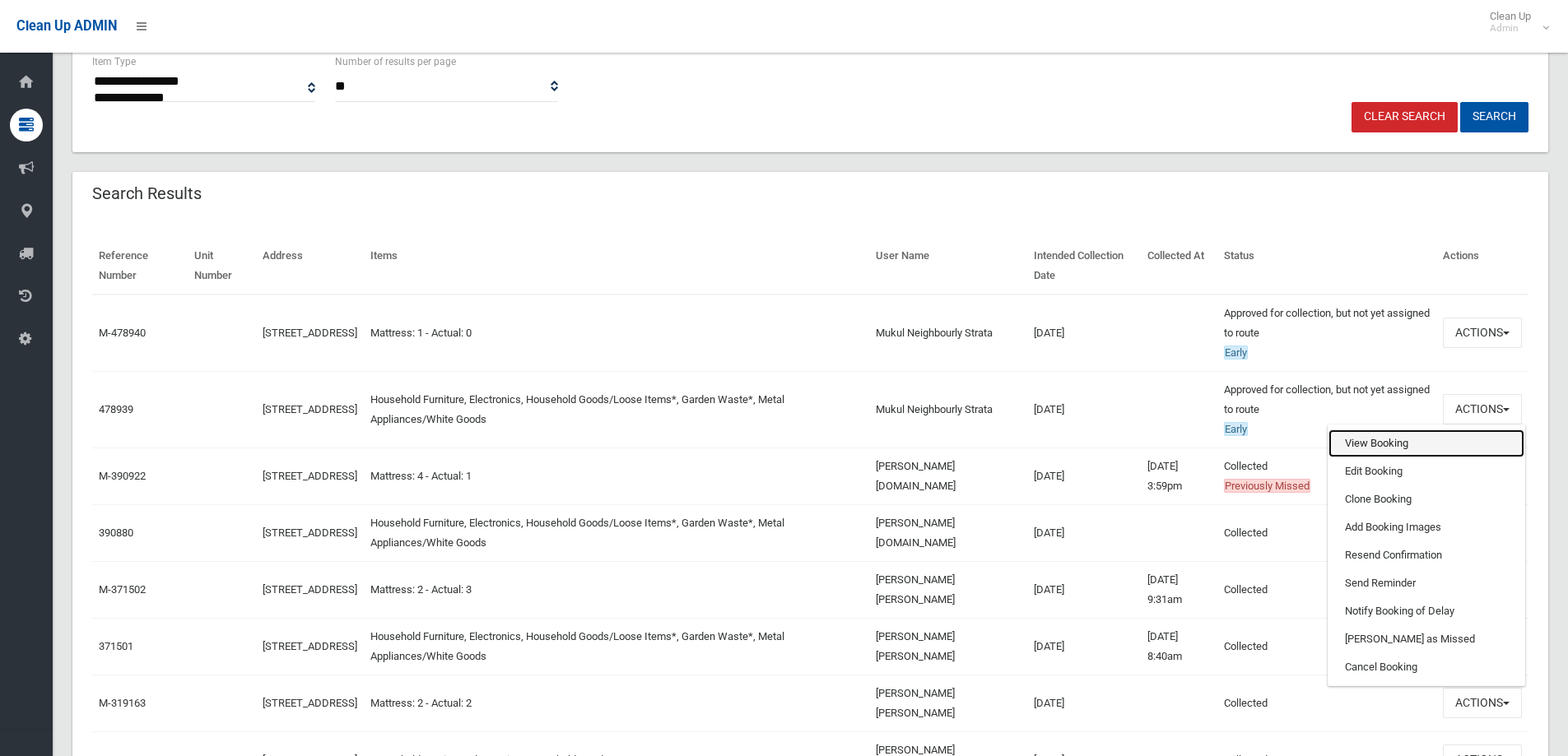
click at [1353, 444] on link "View Booking" at bounding box center [1426, 443] width 195 height 28
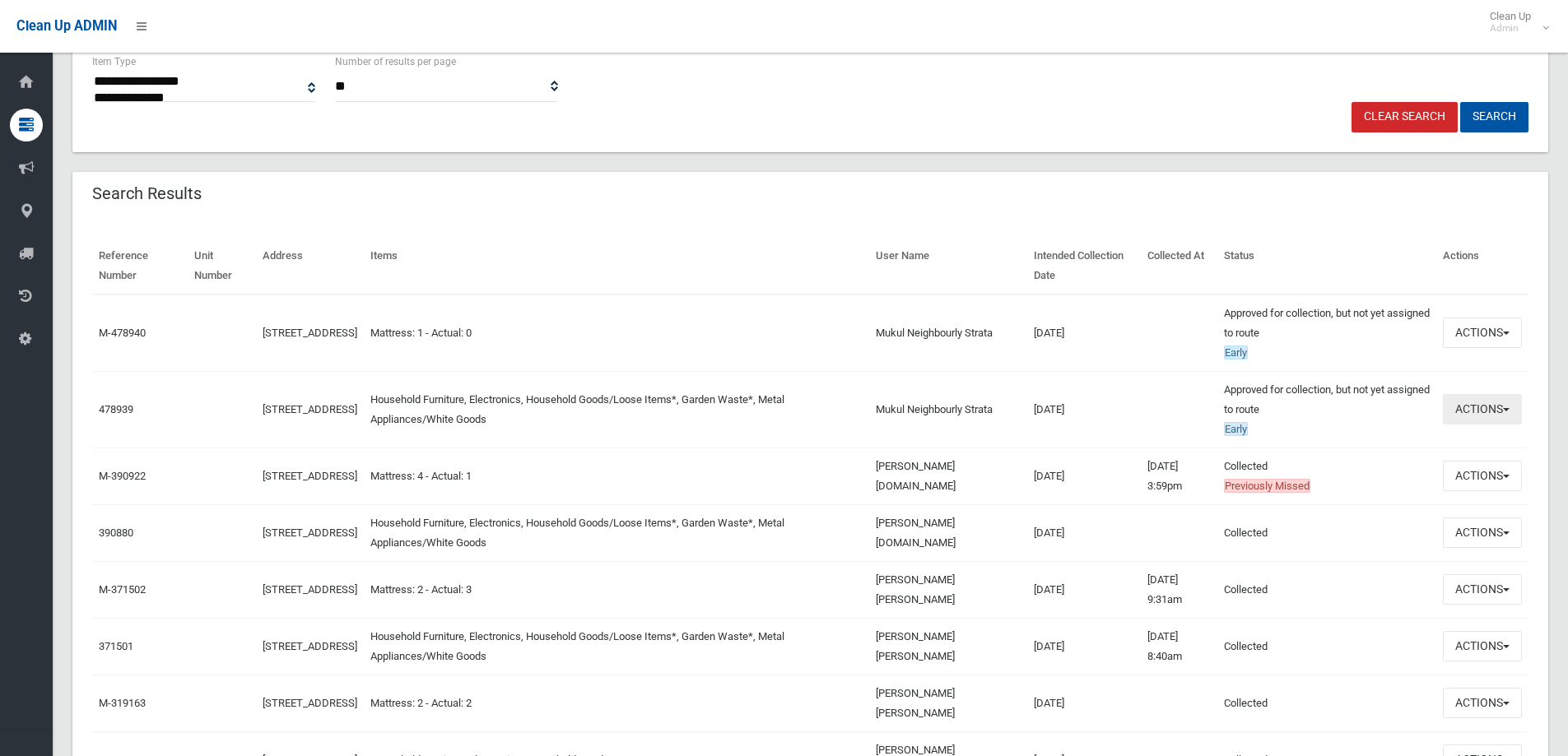
click at [1462, 415] on button "Actions" at bounding box center [1482, 409] width 79 height 30
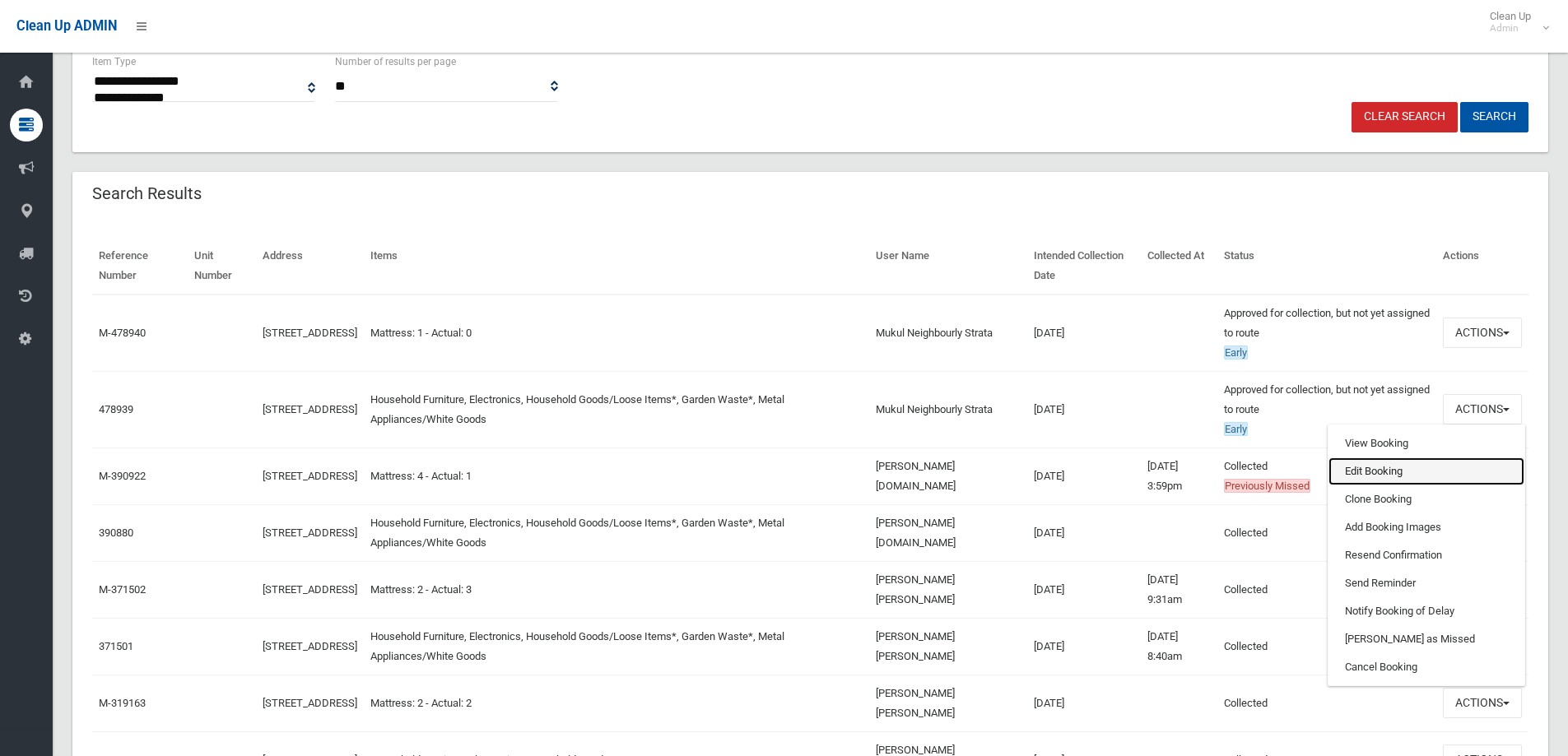
click at [1364, 470] on link "Edit Booking" at bounding box center [1426, 471] width 195 height 28
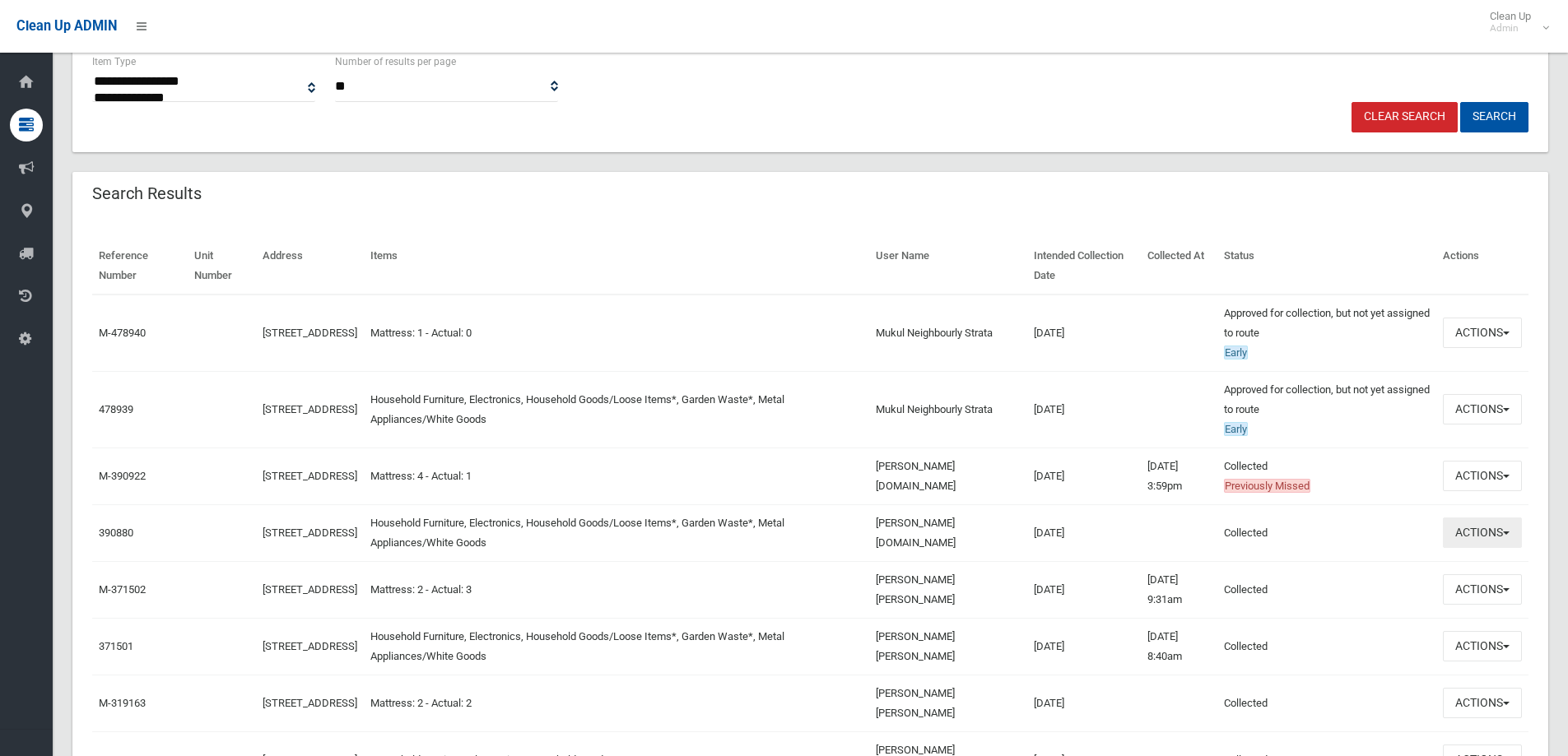
drag, startPoint x: 1467, startPoint y: 536, endPoint x: 1457, endPoint y: 503, distance: 34.5
click at [1467, 536] on button "Actions" at bounding box center [1482, 532] width 79 height 30
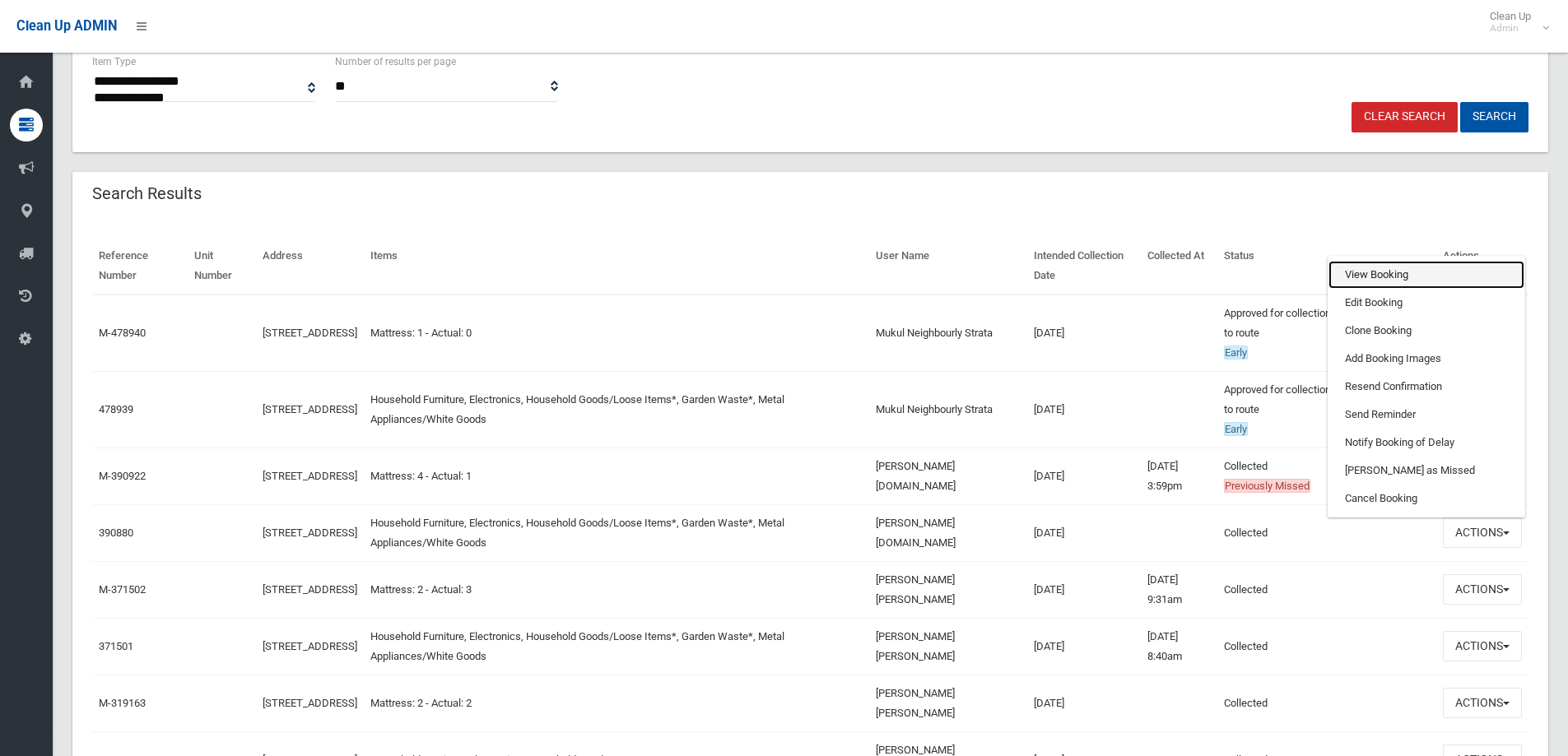
click at [1351, 271] on link "View Booking" at bounding box center [1426, 275] width 195 height 28
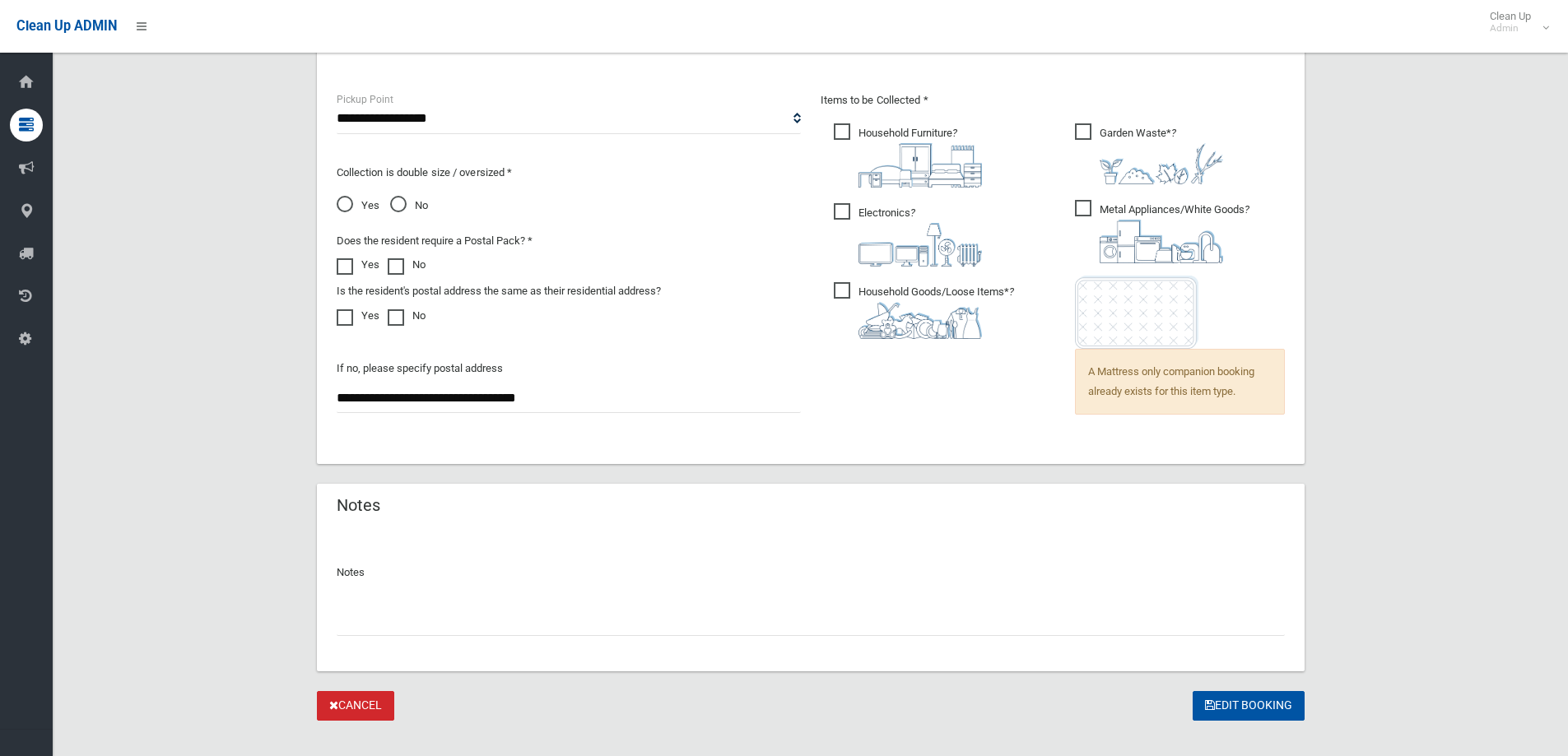
scroll to position [1138, 0]
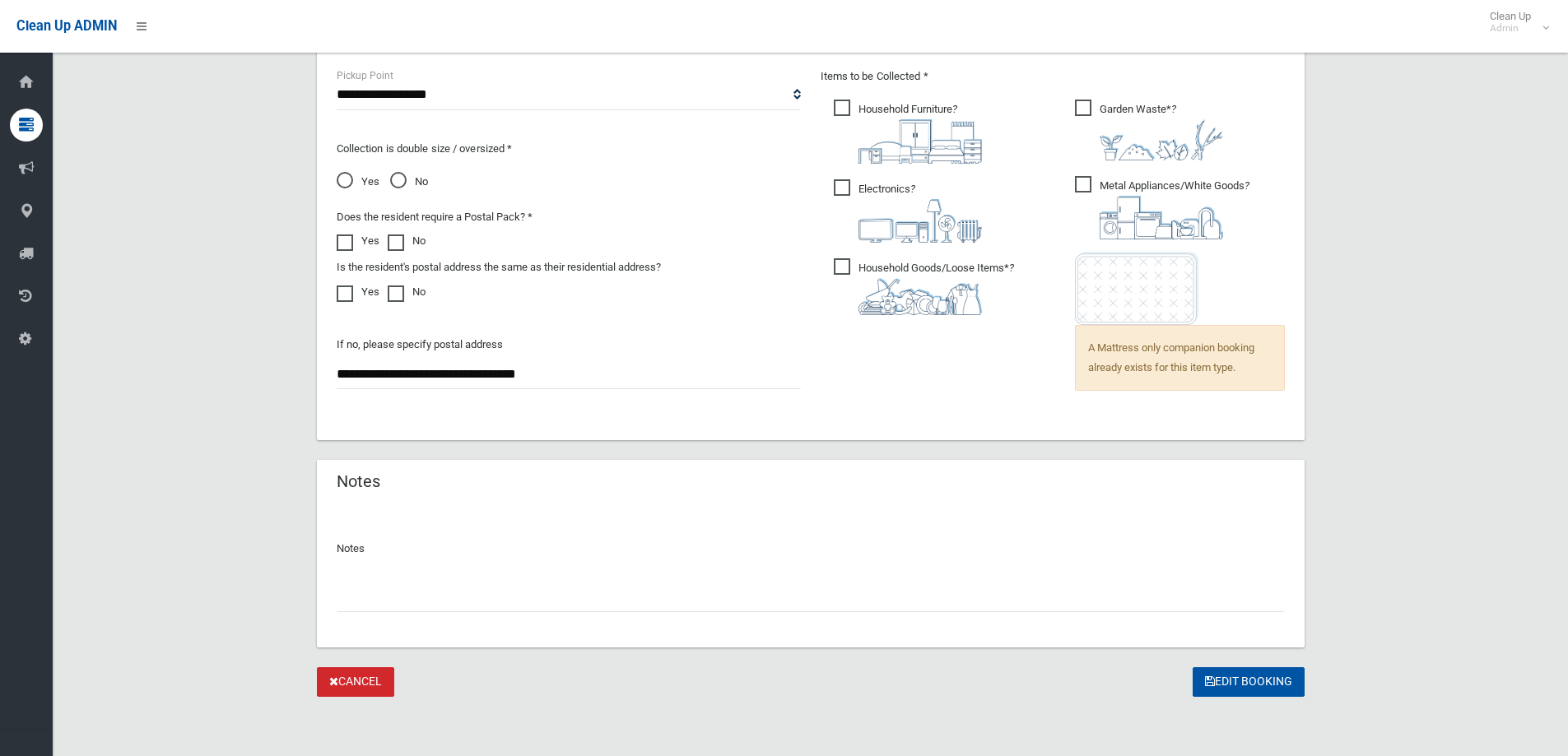
click at [367, 606] on input "text" at bounding box center [811, 596] width 948 height 30
type input "**********"
click at [1210, 678] on icon "submit" at bounding box center [1209, 681] width 10 height 12
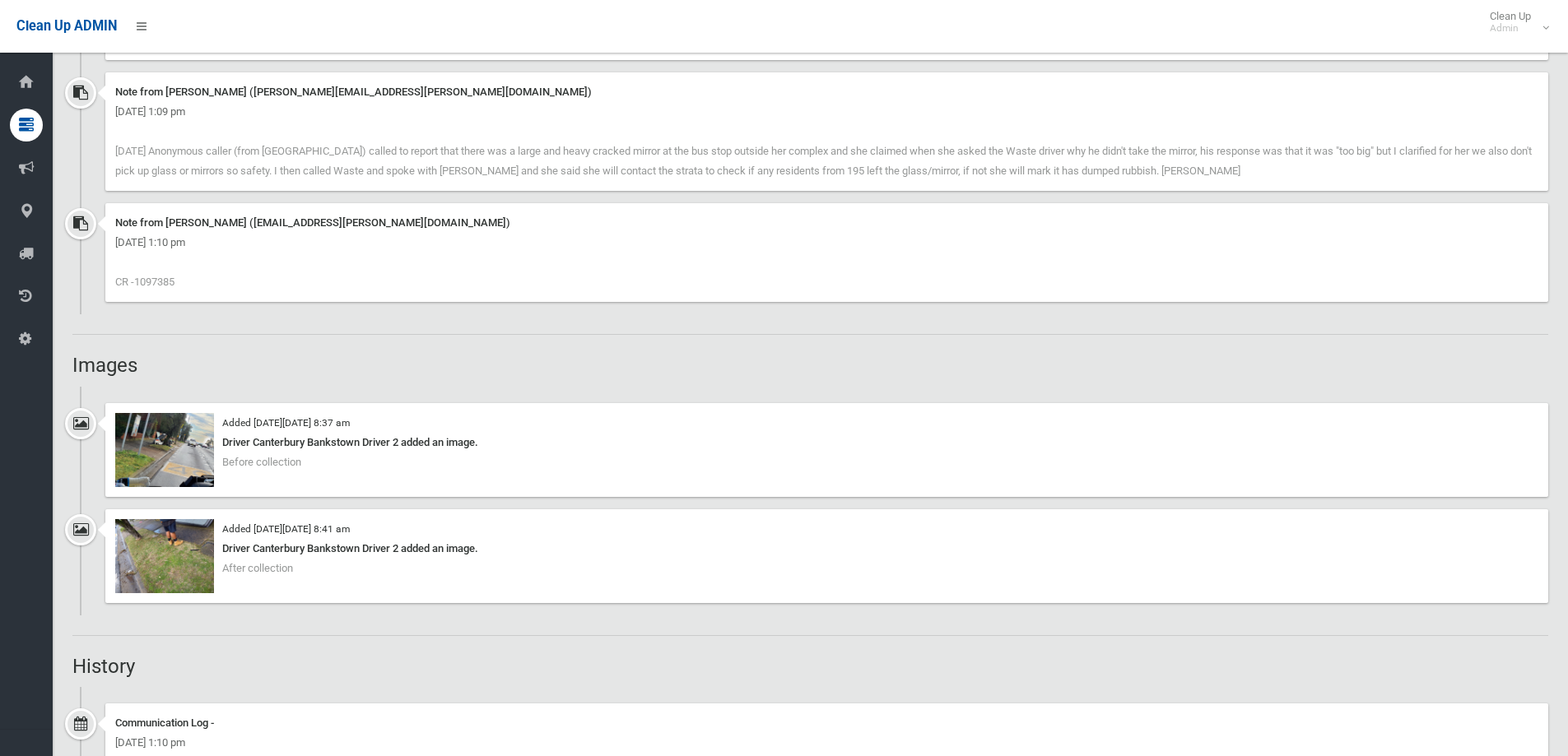
scroll to position [1234, 0]
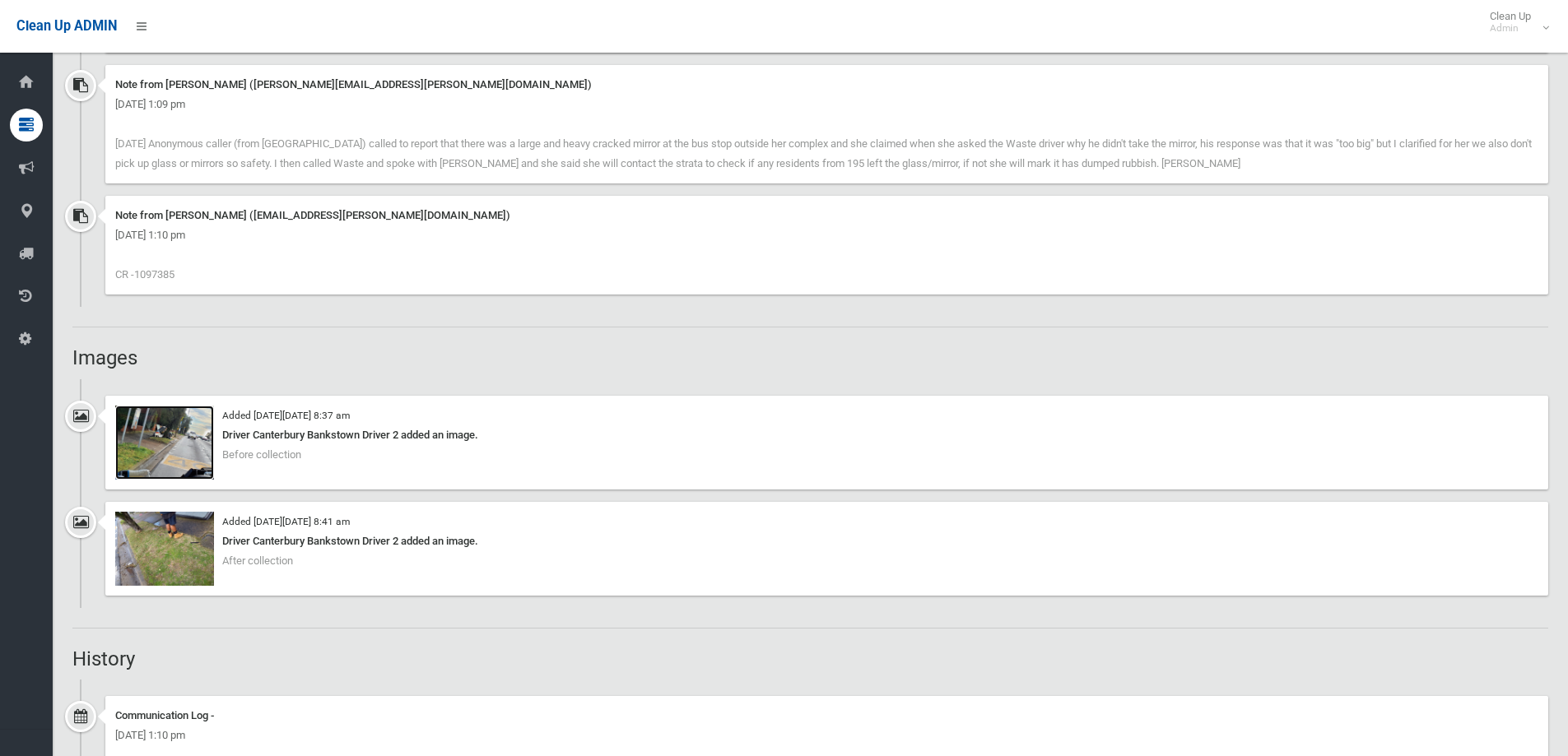
click at [163, 449] on img at bounding box center [164, 442] width 99 height 74
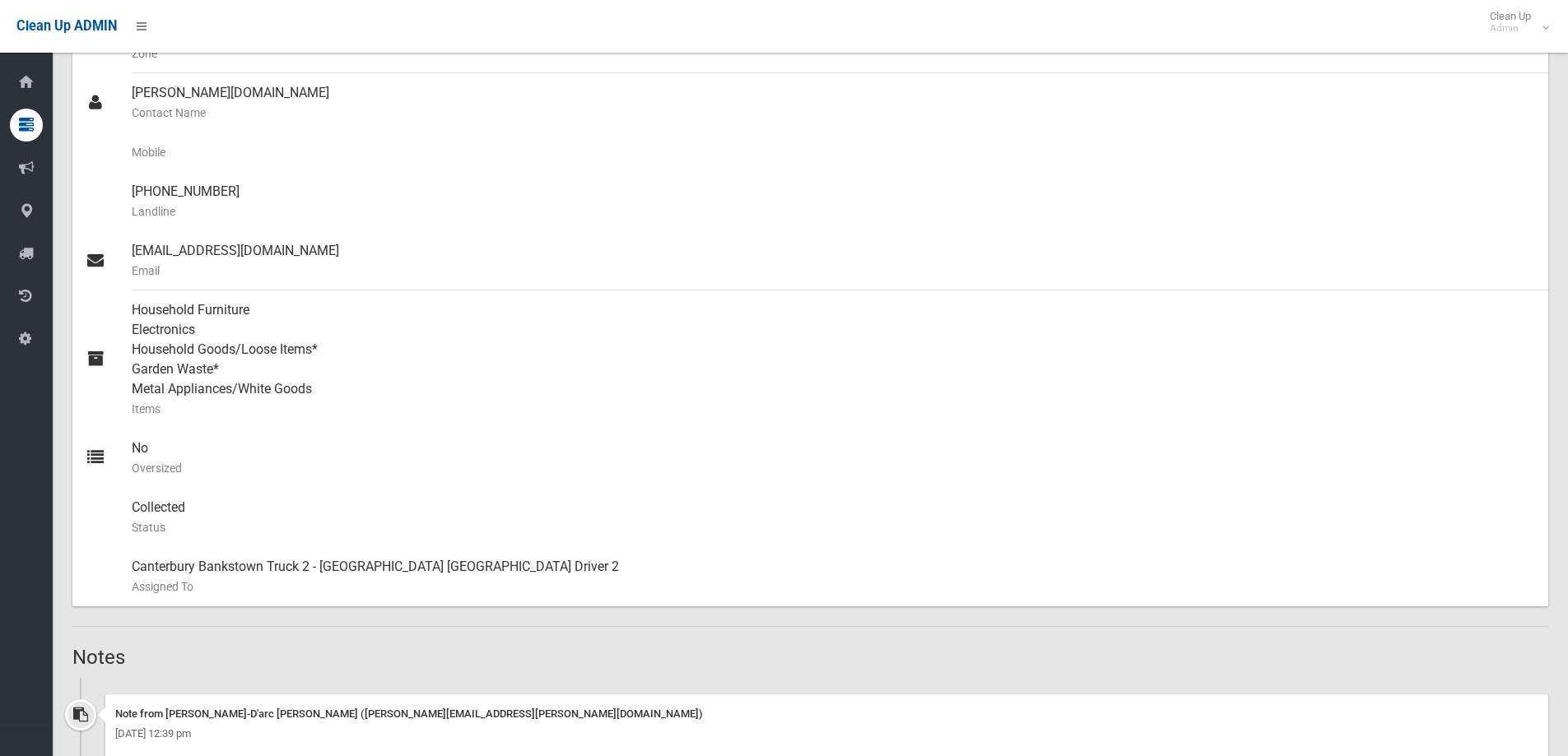
scroll to position [0, 0]
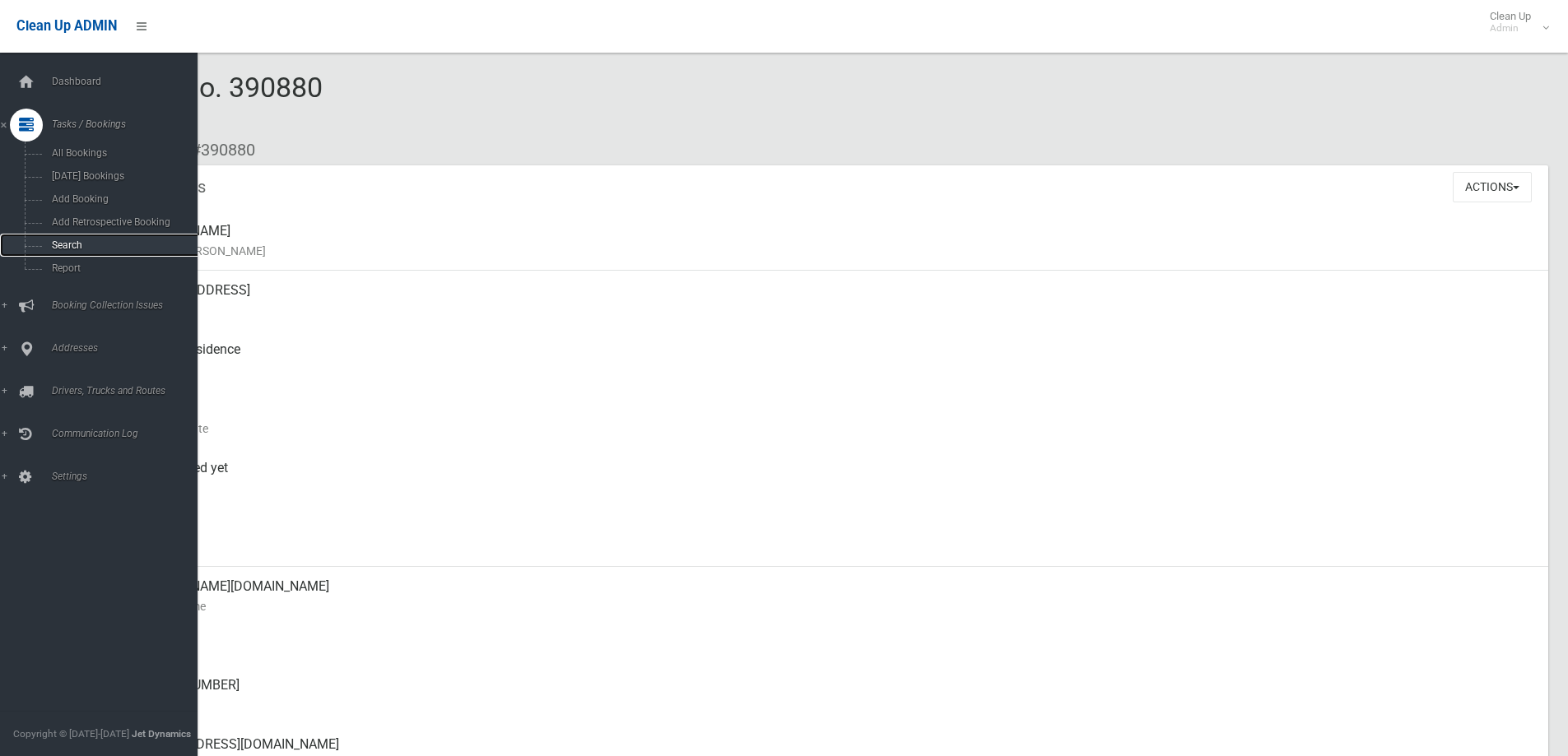
click at [57, 246] on span "Search" at bounding box center [121, 245] width 149 height 12
click at [70, 246] on span "Search" at bounding box center [121, 245] width 149 height 12
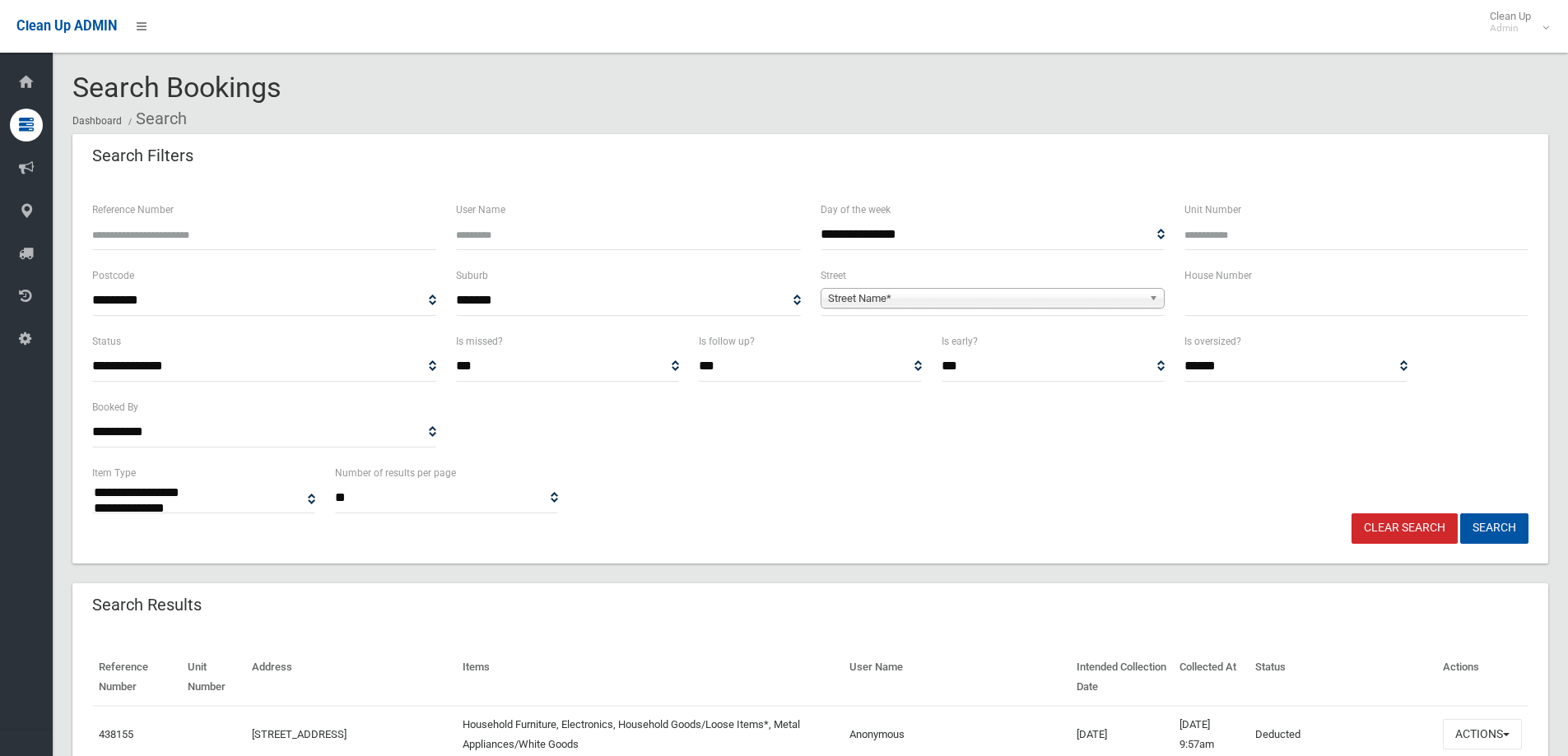
select select
click at [1193, 298] on input "text" at bounding box center [1356, 300] width 344 height 30
type input "**"
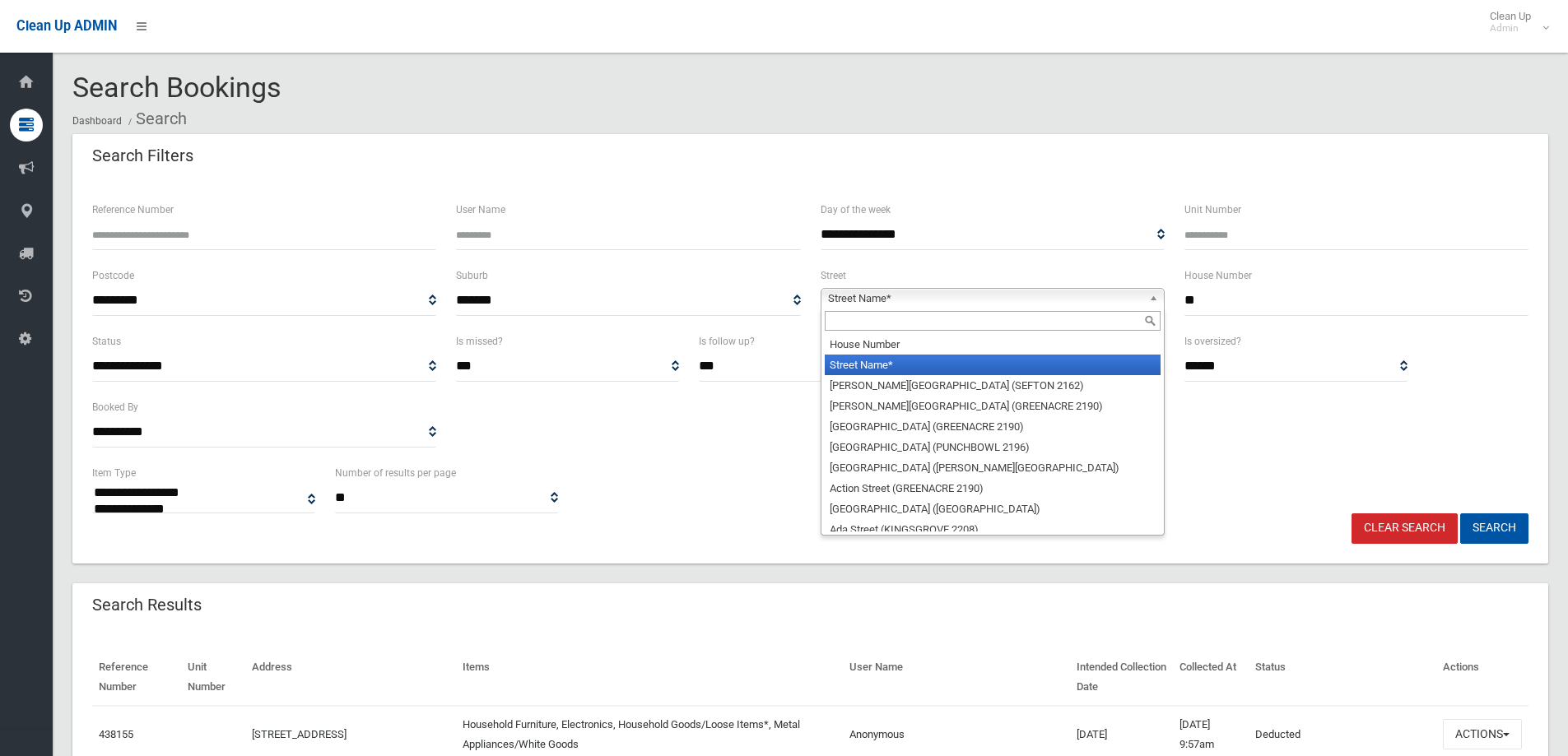
click at [915, 292] on span "Street Name*" at bounding box center [985, 299] width 314 height 20
click at [862, 322] on input "text" at bounding box center [993, 321] width 336 height 20
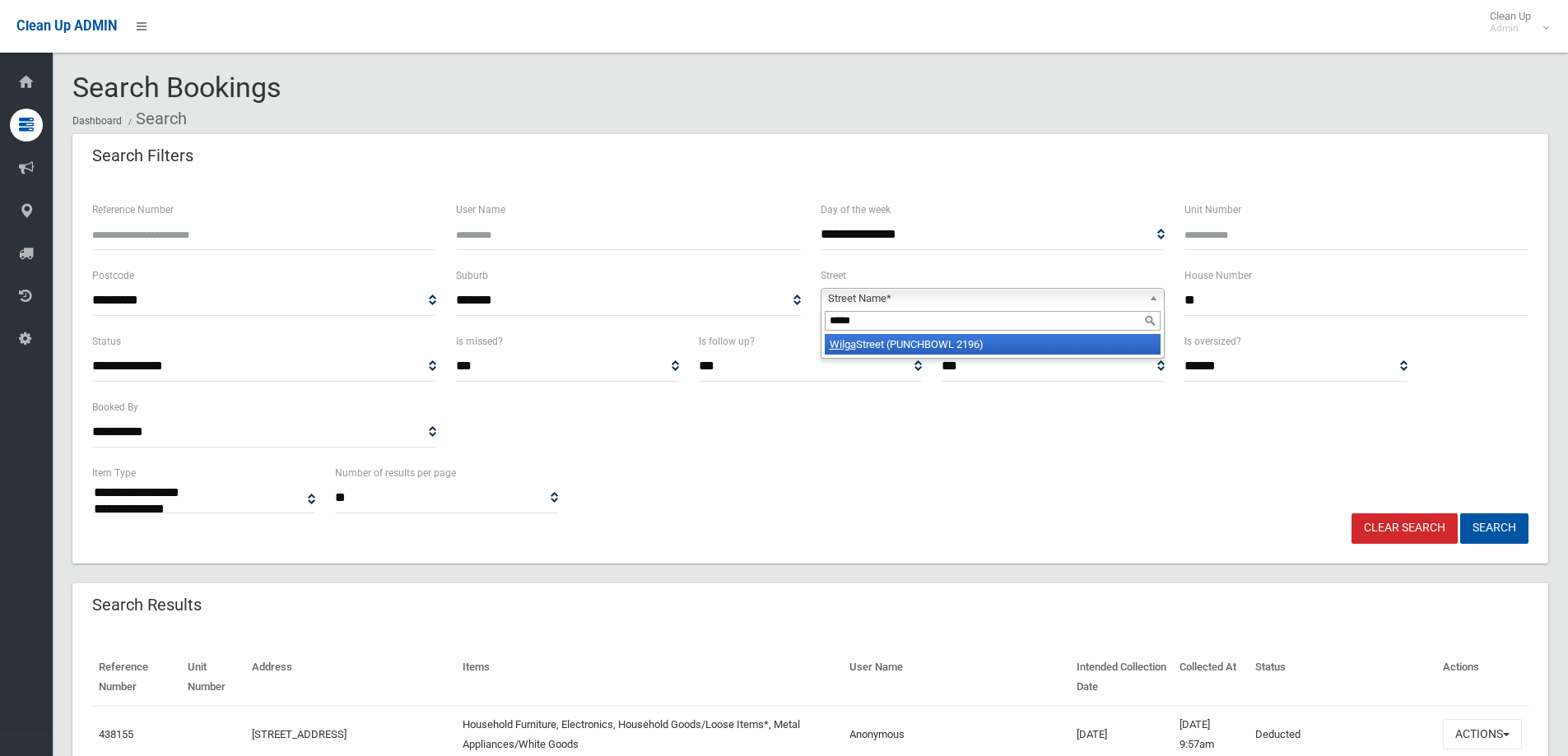
type input "*****"
click at [994, 339] on li "Wilga Street (PUNCHBOWL 2196)" at bounding box center [993, 344] width 336 height 21
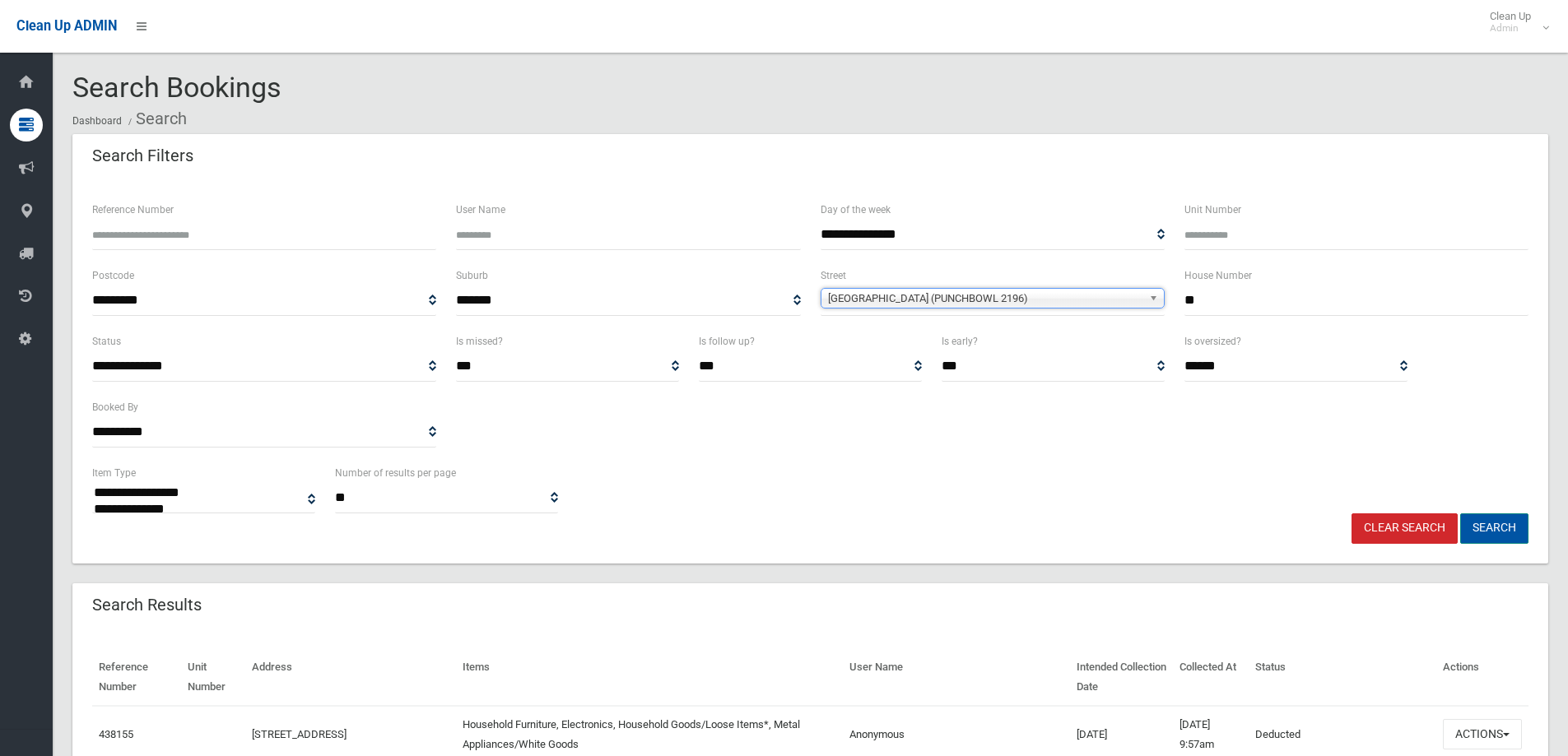
click at [1486, 522] on button "Search" at bounding box center [1494, 528] width 68 height 30
click at [1486, 521] on button "Search" at bounding box center [1494, 528] width 68 height 30
click at [1500, 530] on button "Search" at bounding box center [1494, 528] width 68 height 30
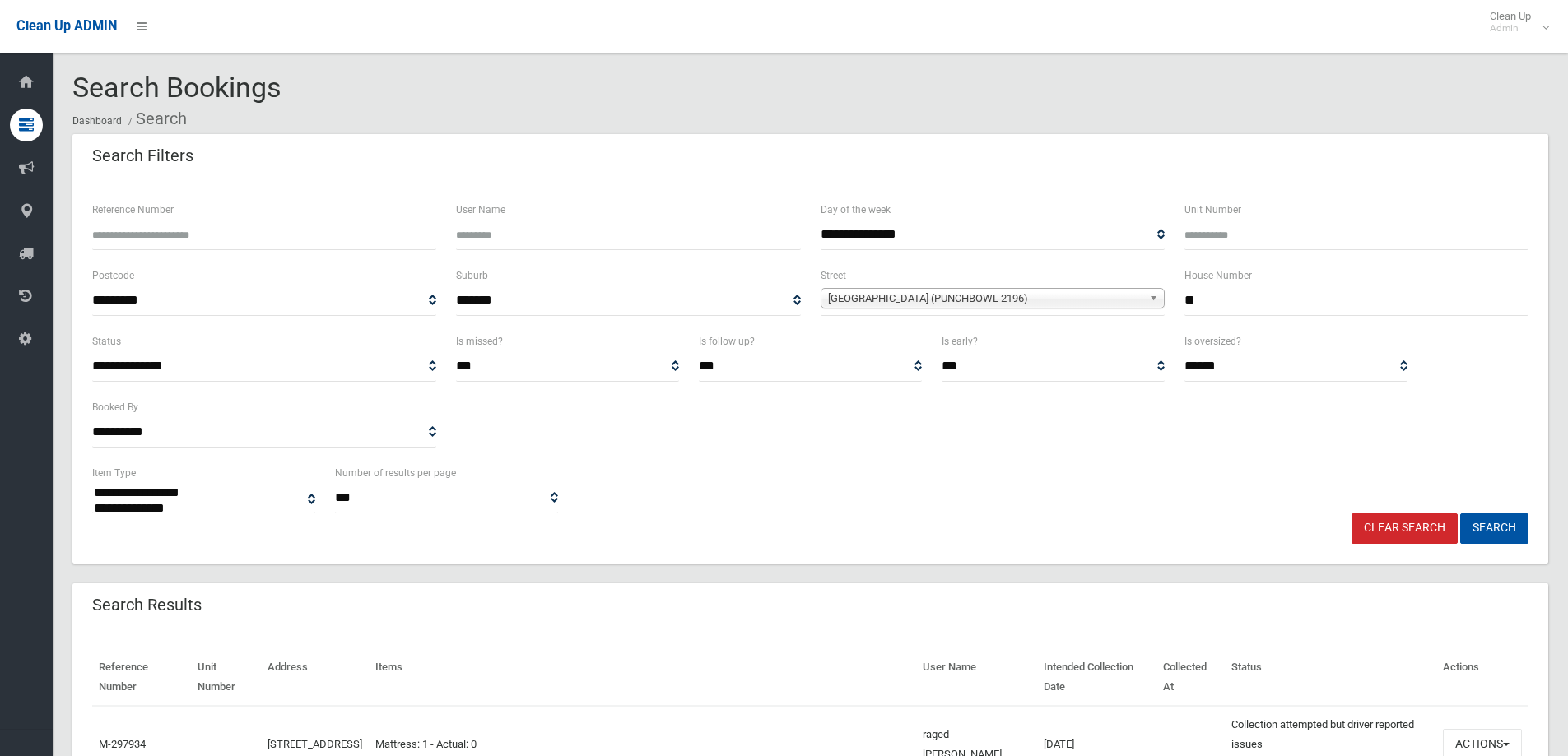
select select
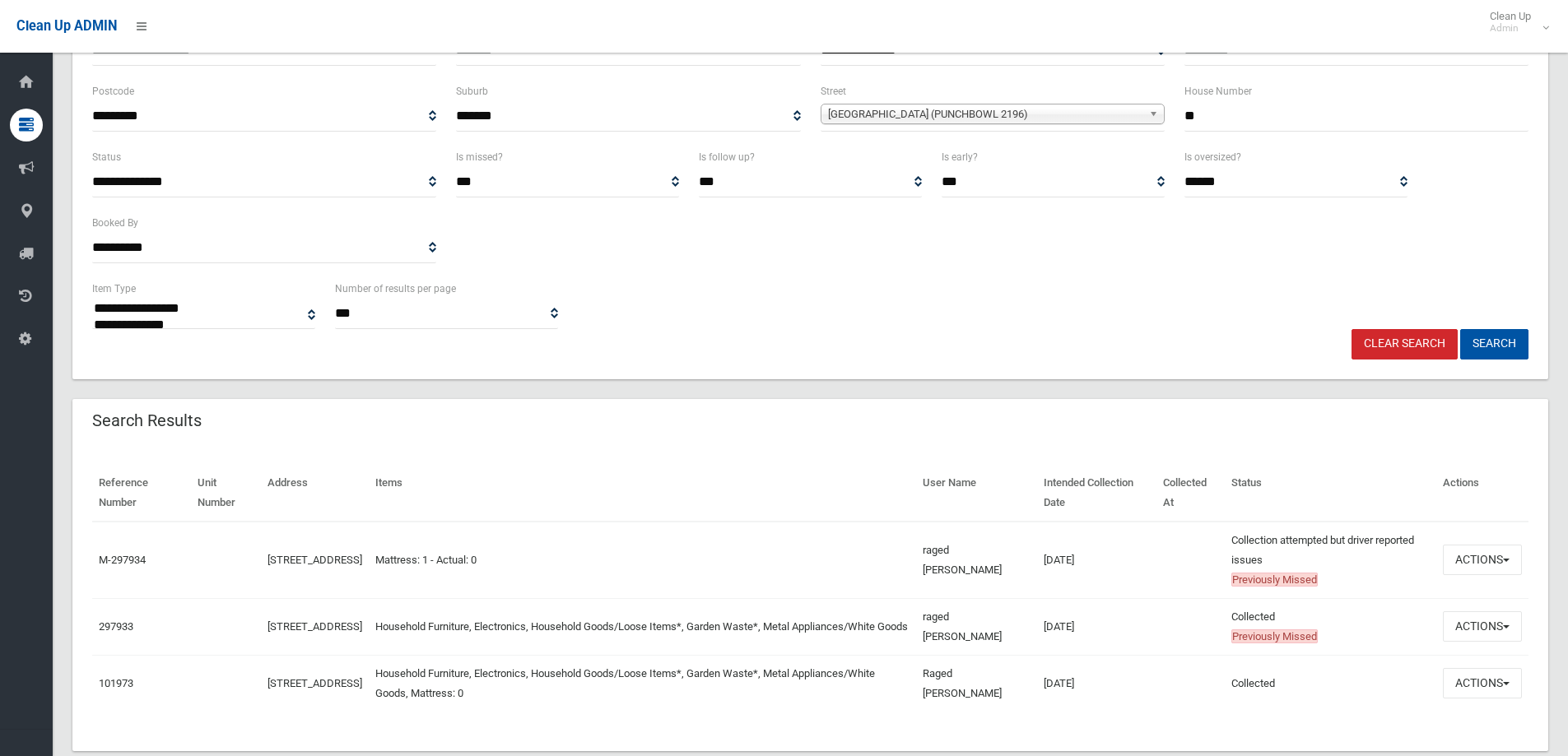
scroll to position [219, 0]
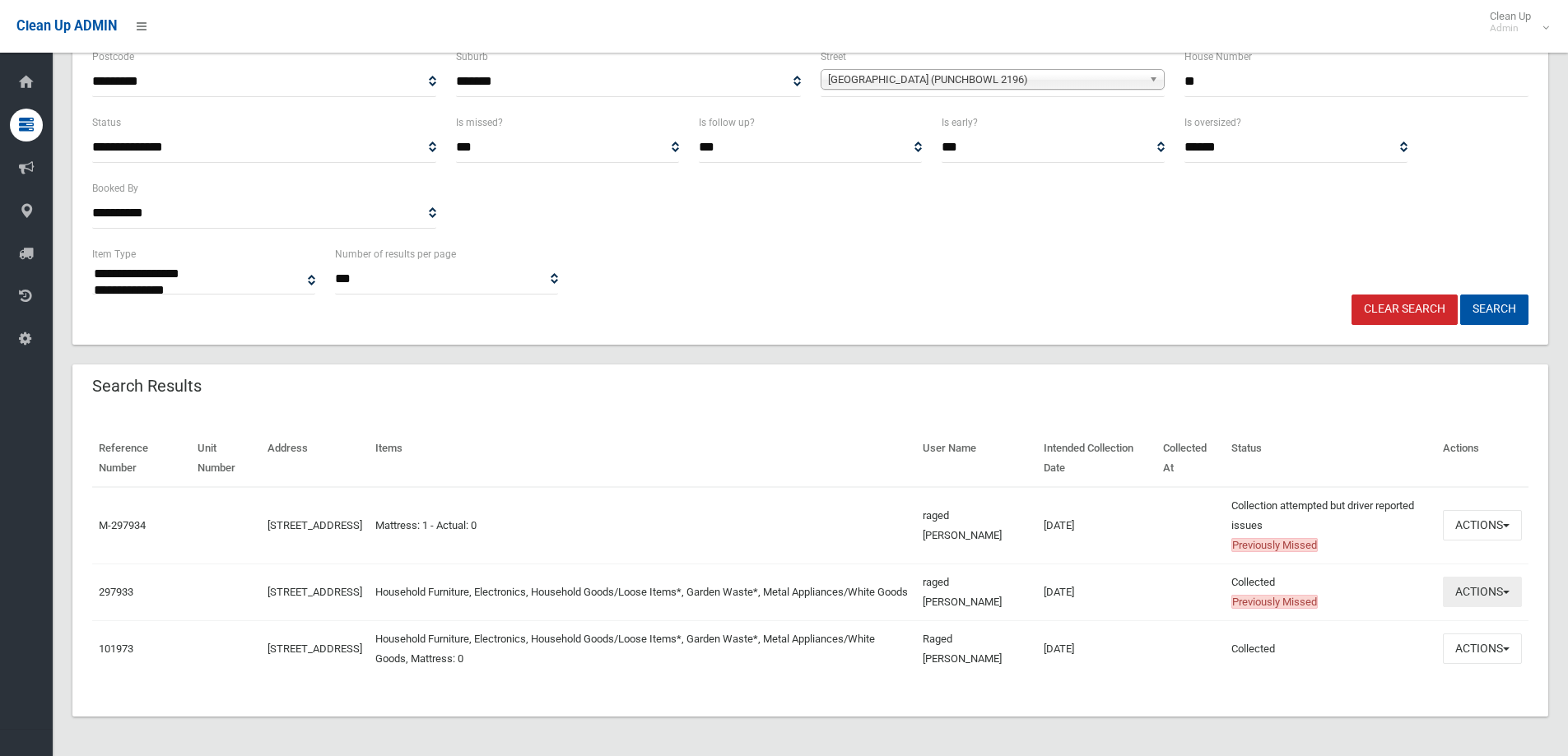
click at [1467, 595] on button "Actions" at bounding box center [1482, 592] width 79 height 30
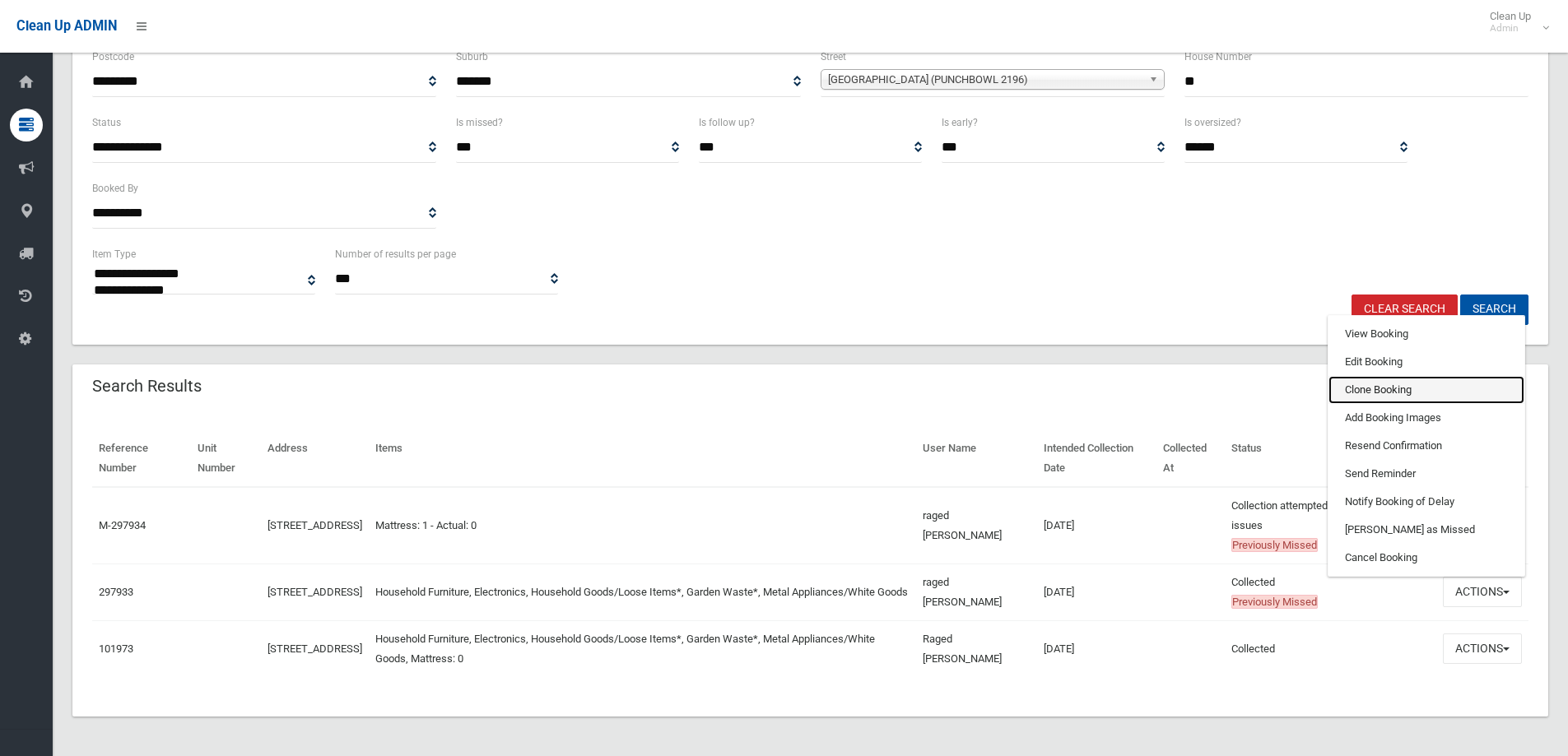
click at [1366, 392] on link "Clone Booking" at bounding box center [1426, 390] width 195 height 28
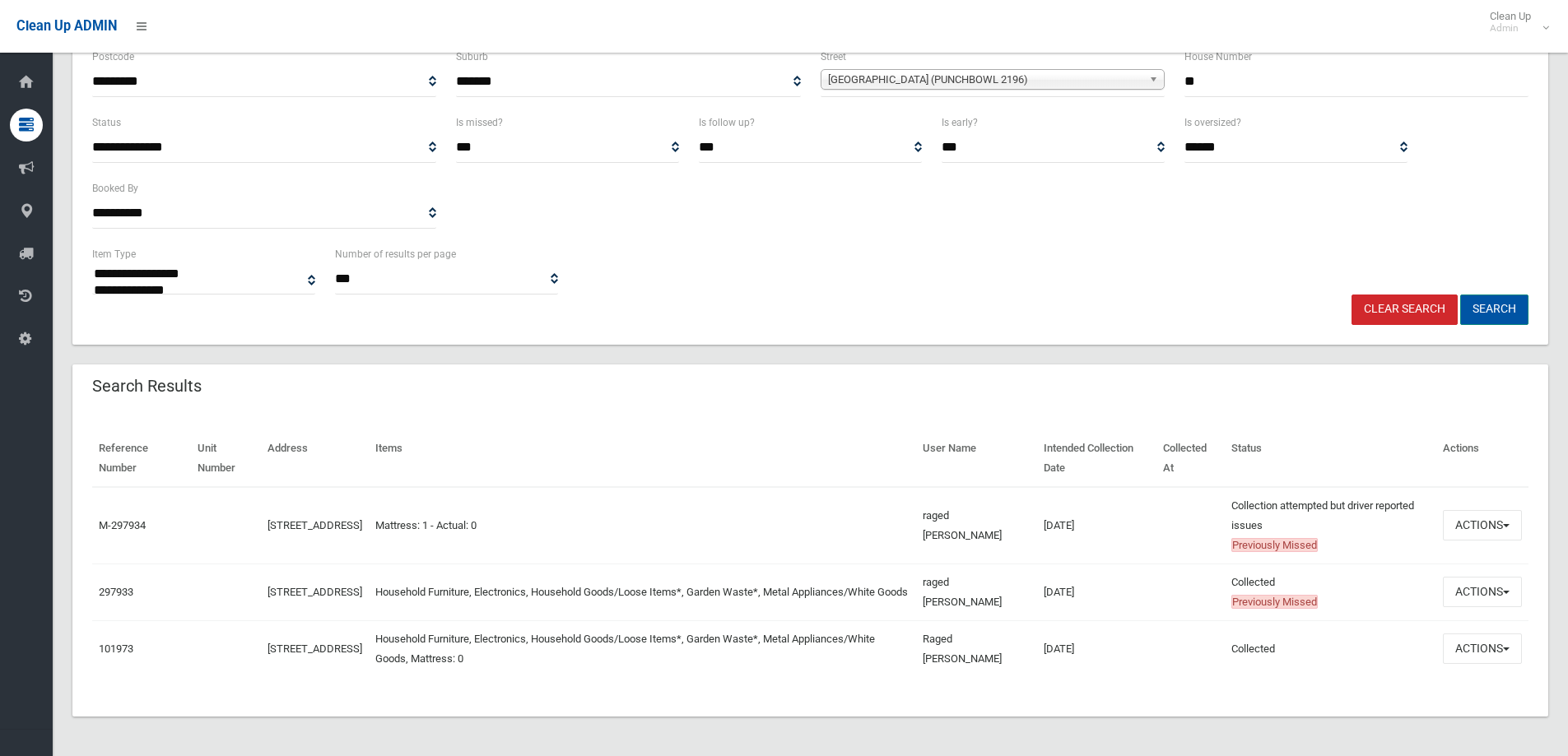
click at [1494, 304] on button "Search" at bounding box center [1494, 310] width 68 height 30
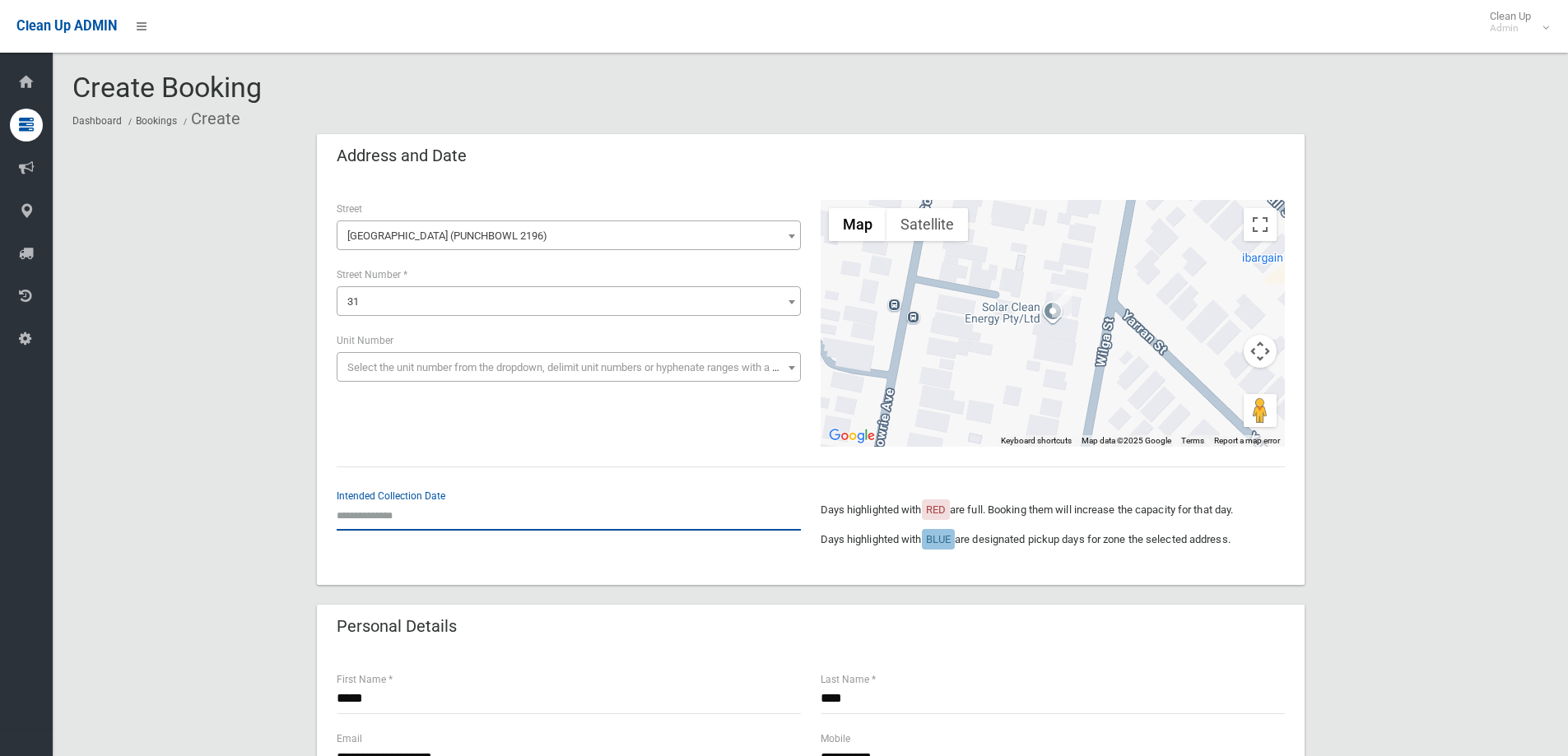
click at [394, 516] on input "text" at bounding box center [569, 515] width 464 height 30
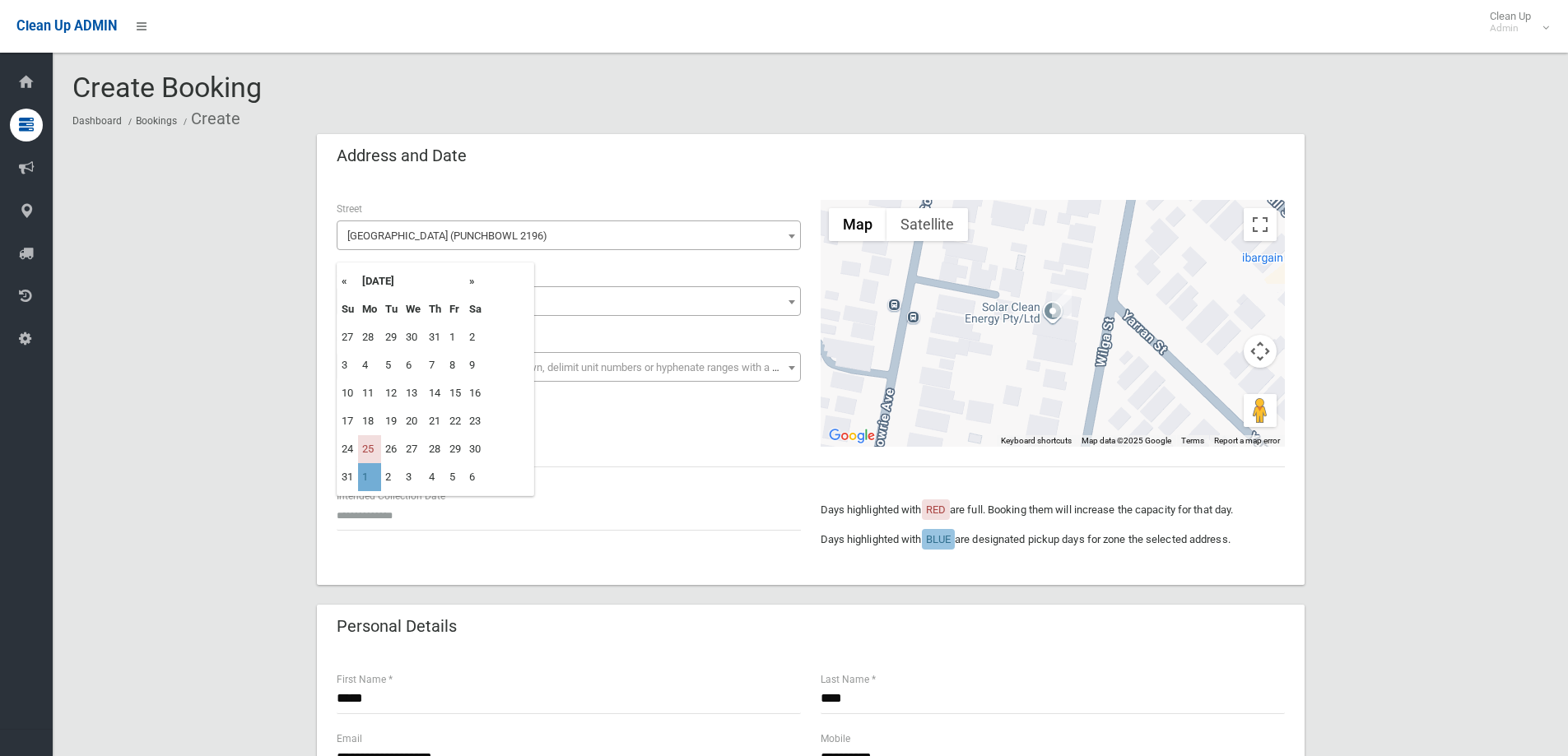
click at [362, 472] on td "1" at bounding box center [369, 477] width 23 height 28
type input "**********"
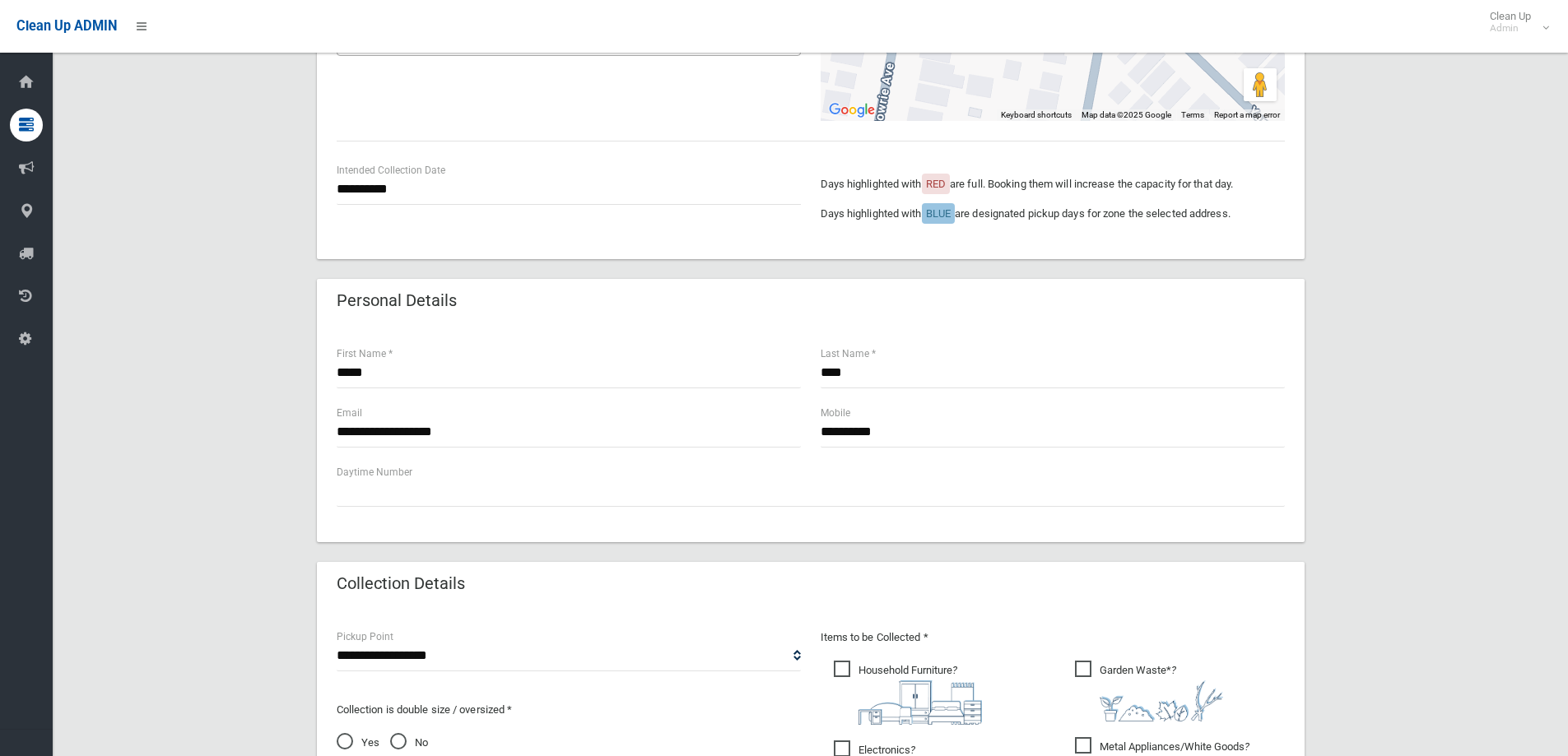
scroll to position [329, 0]
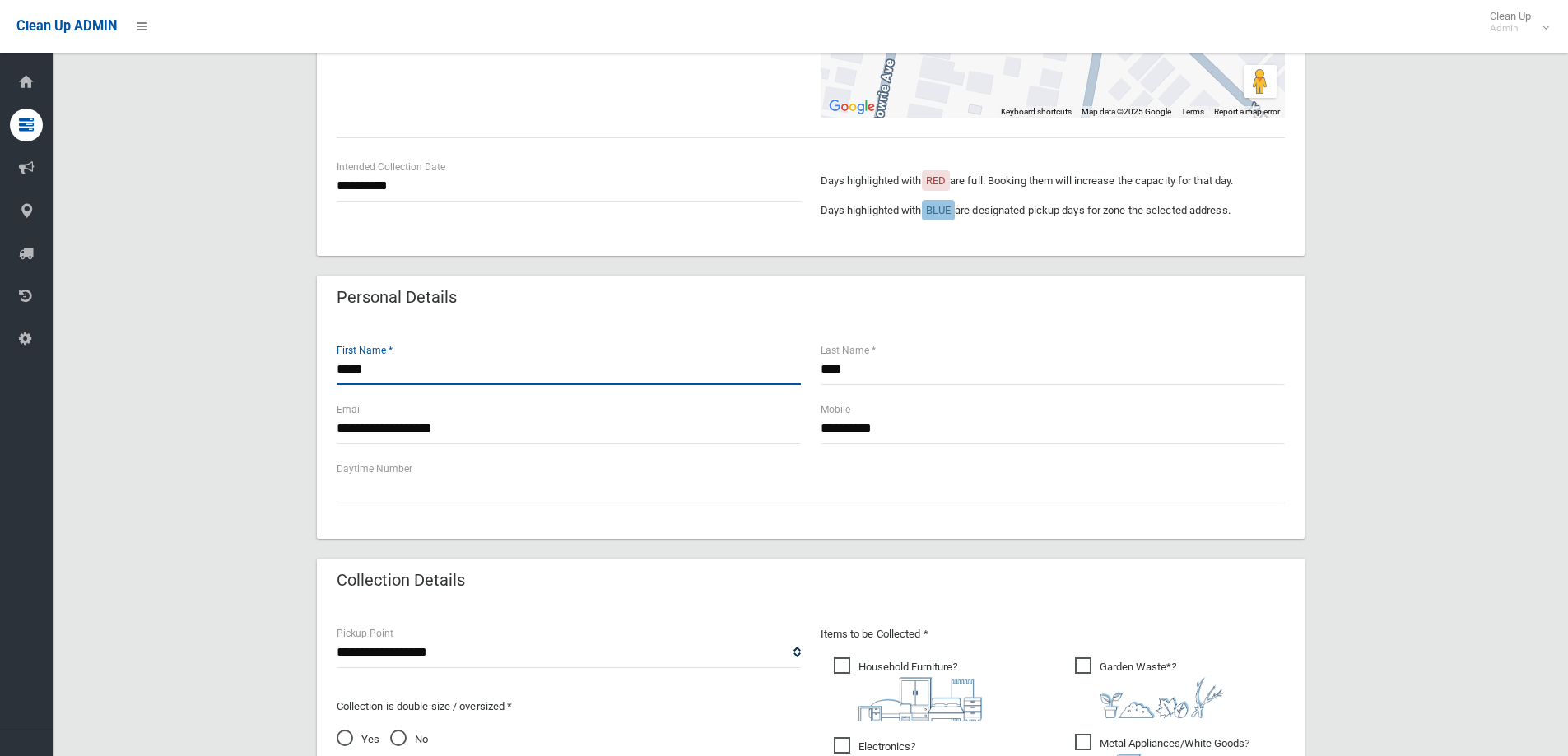
click at [414, 374] on input "*****" at bounding box center [569, 369] width 464 height 30
click at [500, 436] on input "**********" at bounding box center [569, 428] width 464 height 30
click at [913, 429] on input "**********" at bounding box center [1052, 428] width 464 height 30
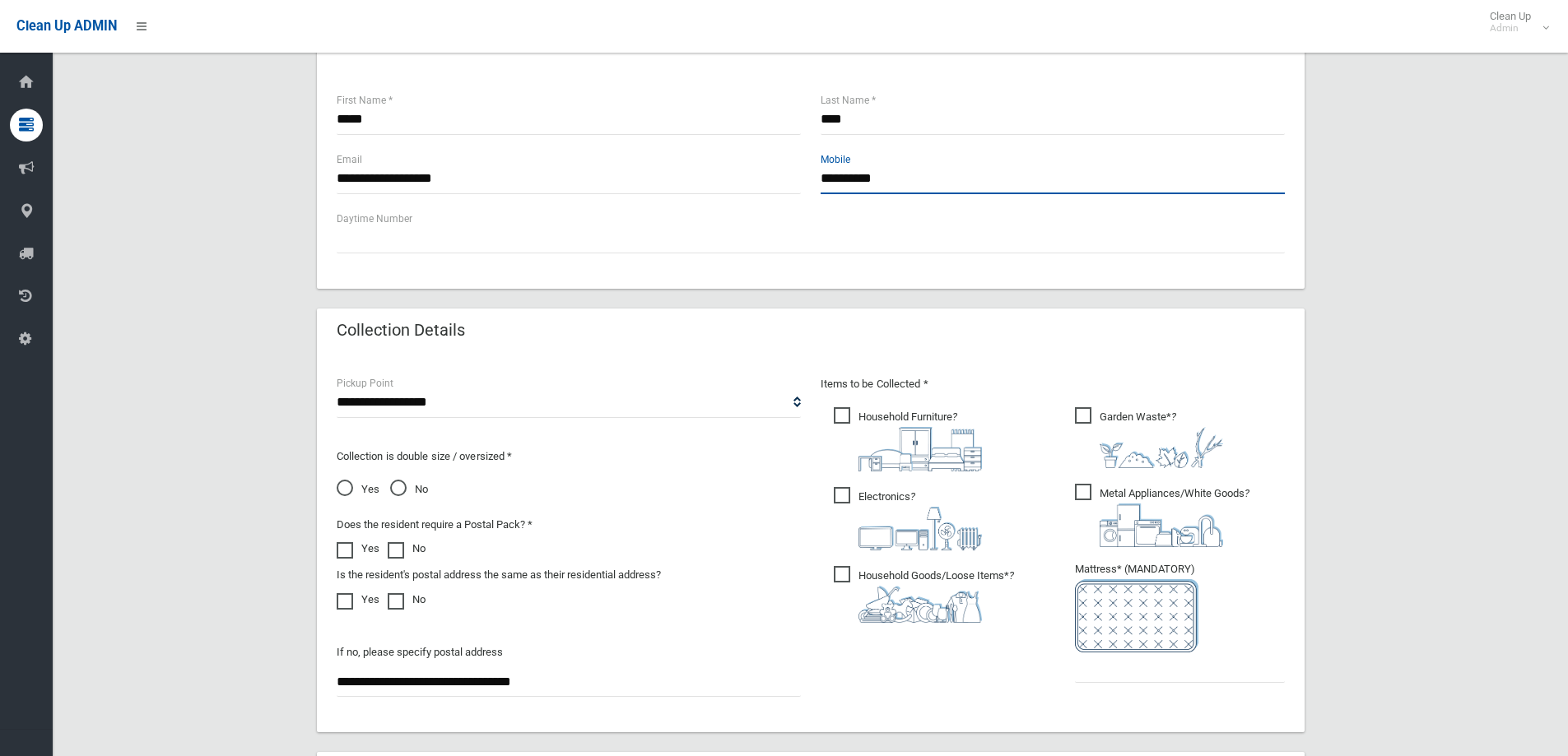
scroll to position [658, 0]
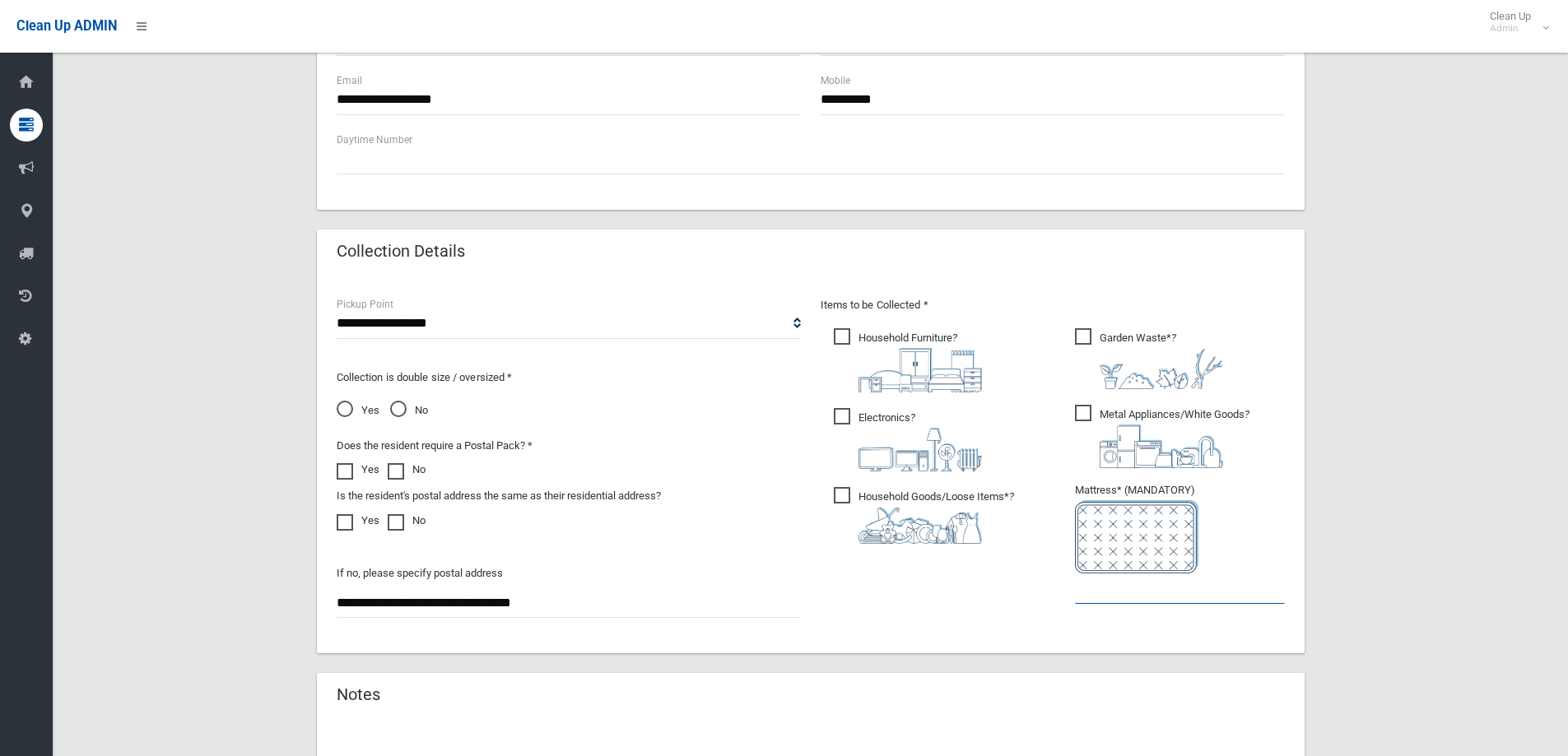
click at [1131, 589] on input "text" at bounding box center [1180, 588] width 210 height 30
type input "*"
click at [400, 409] on span "No" at bounding box center [408, 411] width 37 height 20
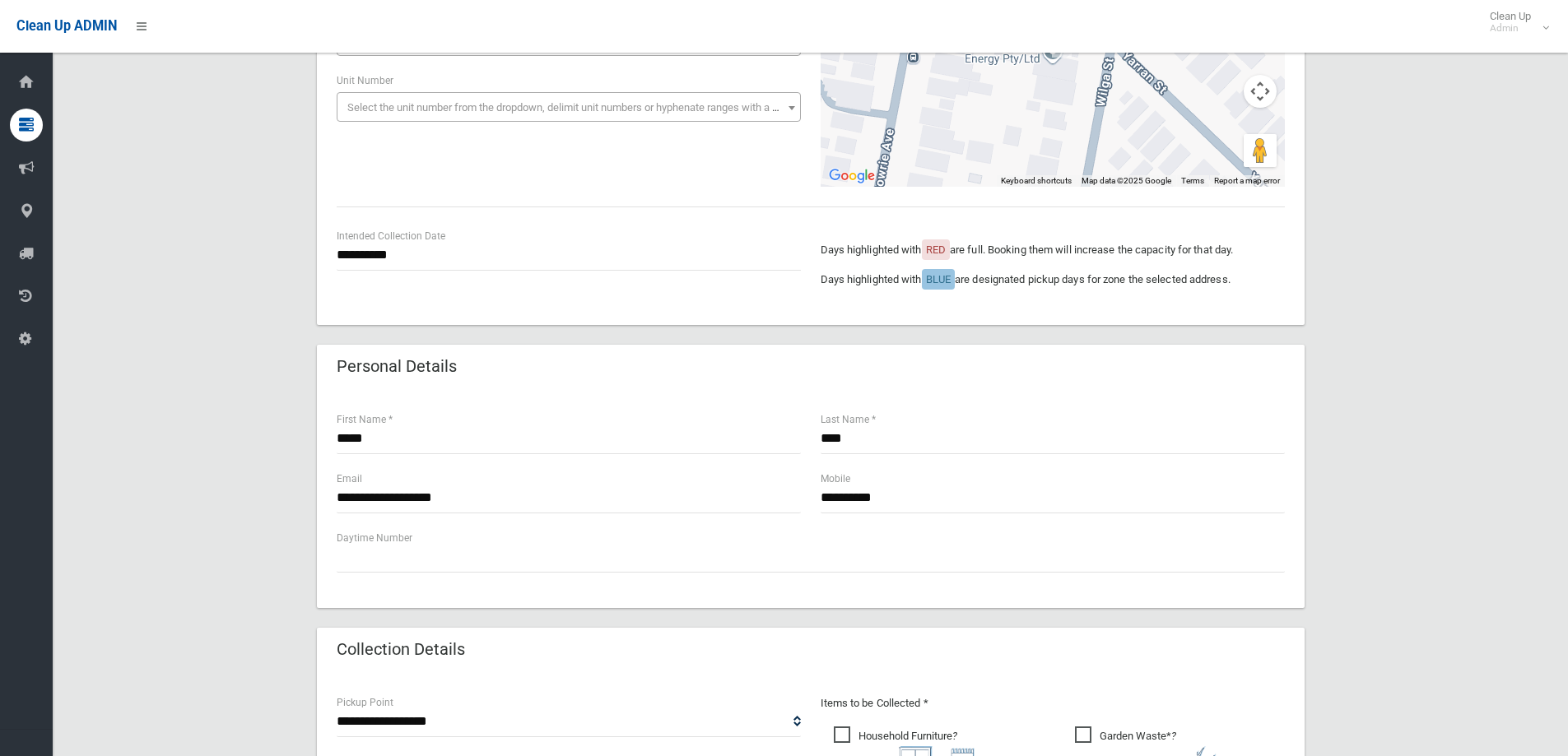
scroll to position [247, 0]
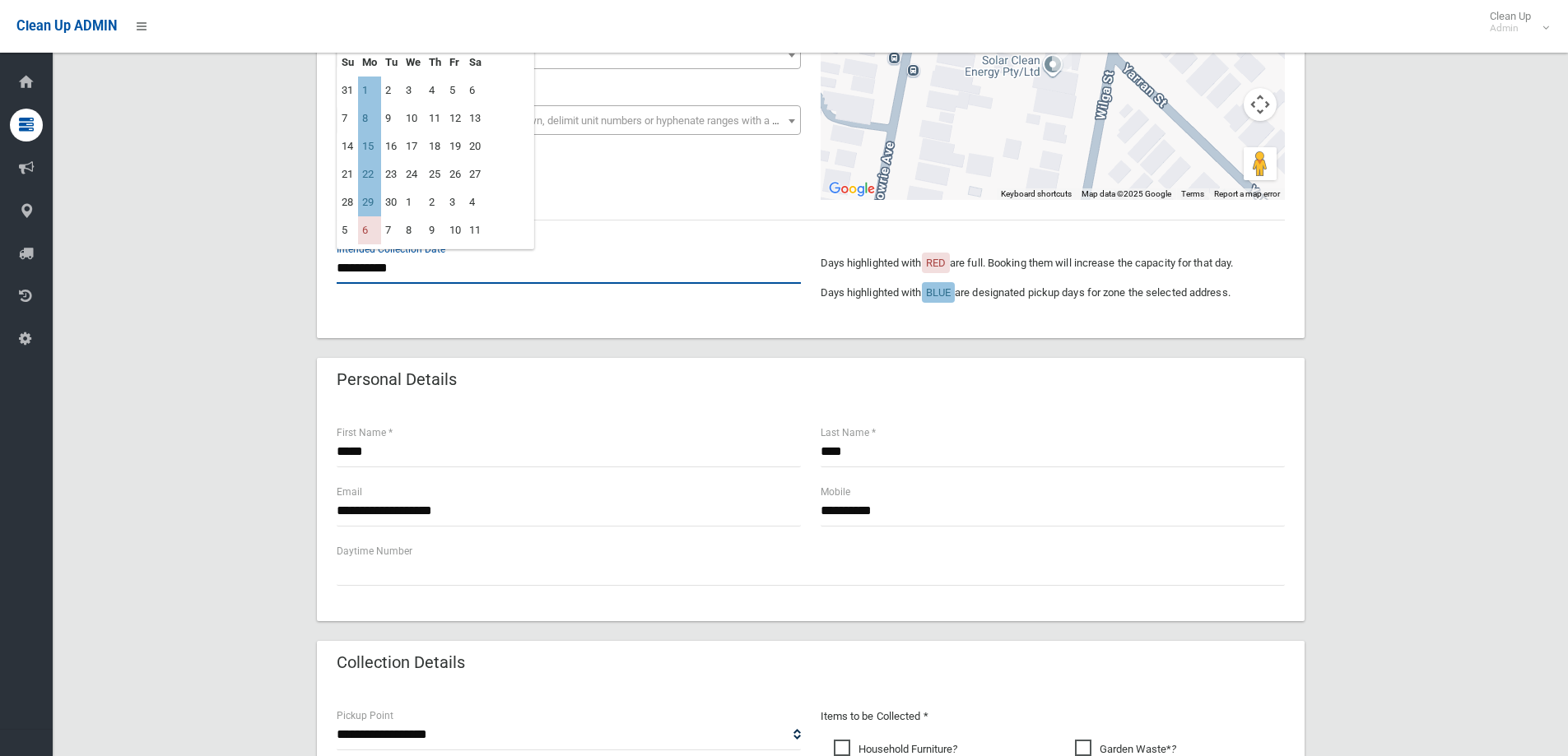
click at [382, 267] on input "**********" at bounding box center [569, 268] width 464 height 30
click at [437, 454] on input "*****" at bounding box center [569, 452] width 464 height 30
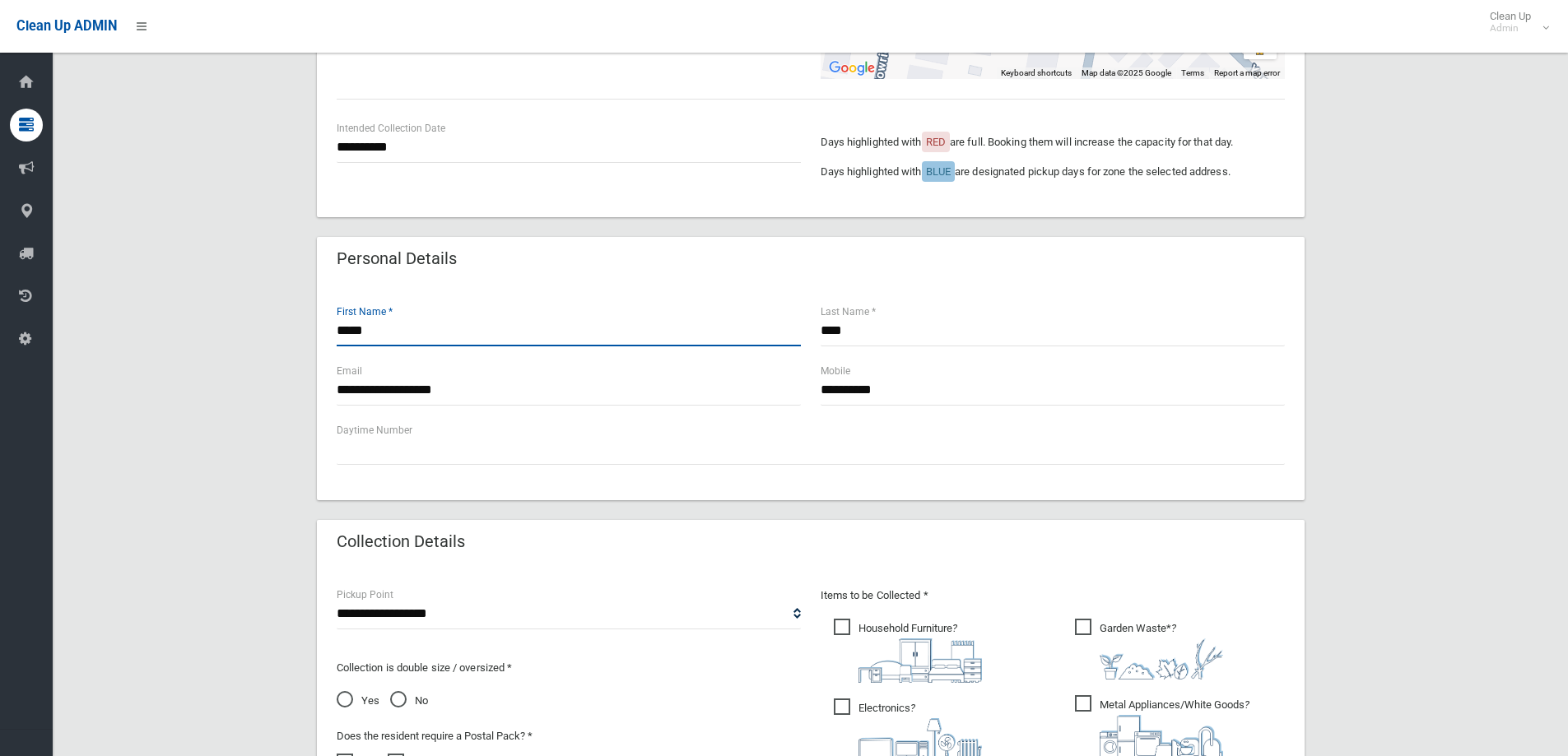
scroll to position [872, 0]
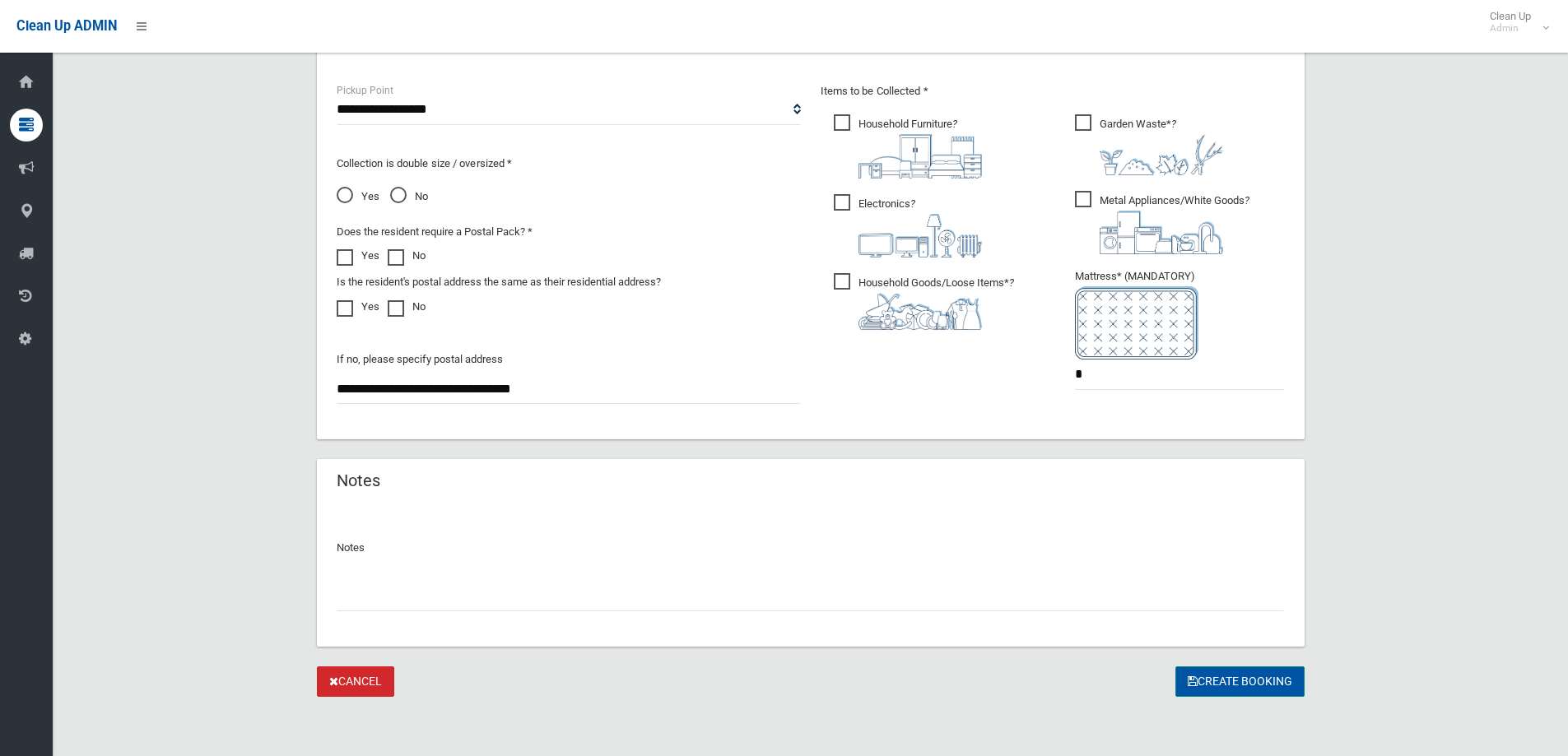
click at [1236, 681] on button "Create Booking" at bounding box center [1239, 681] width 129 height 30
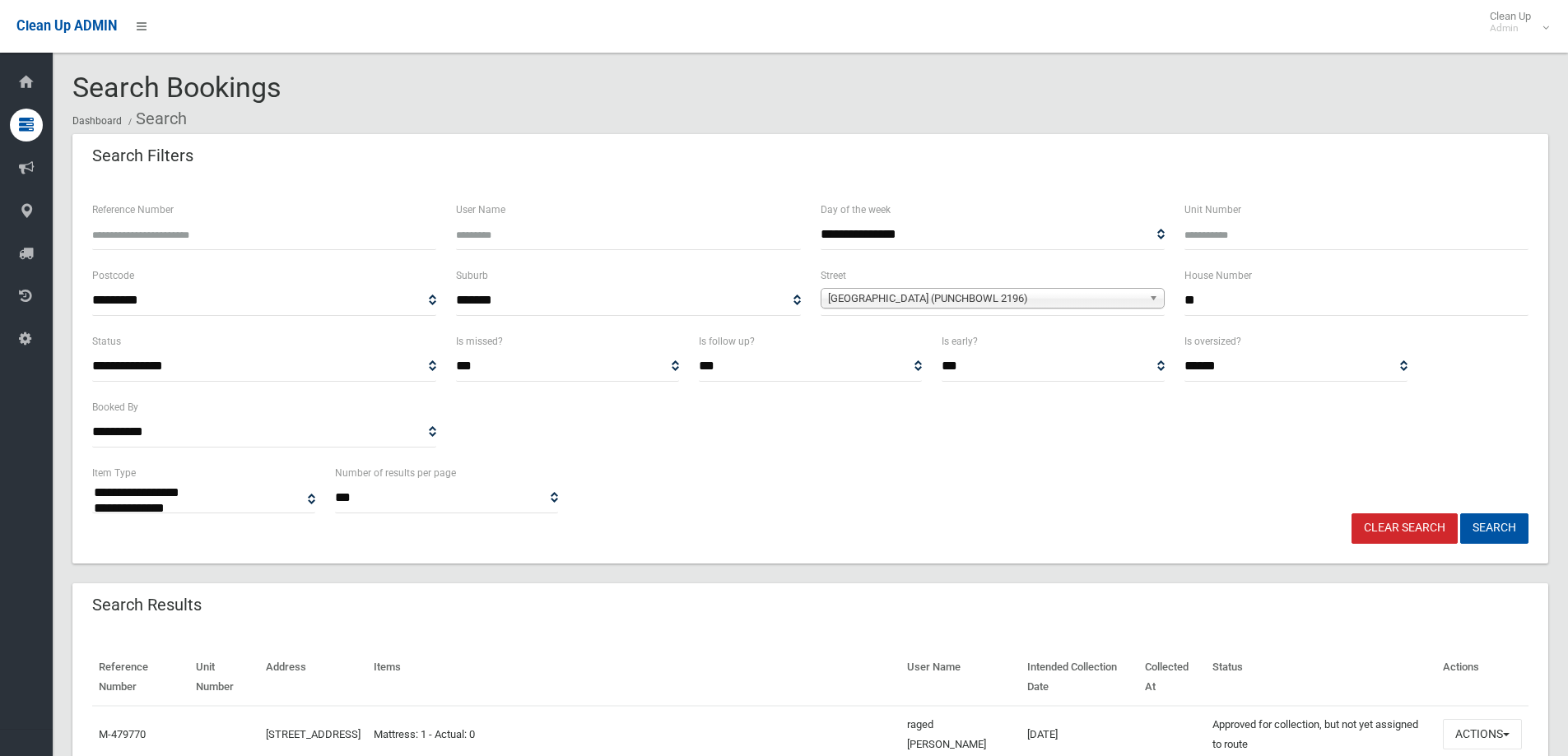
select select
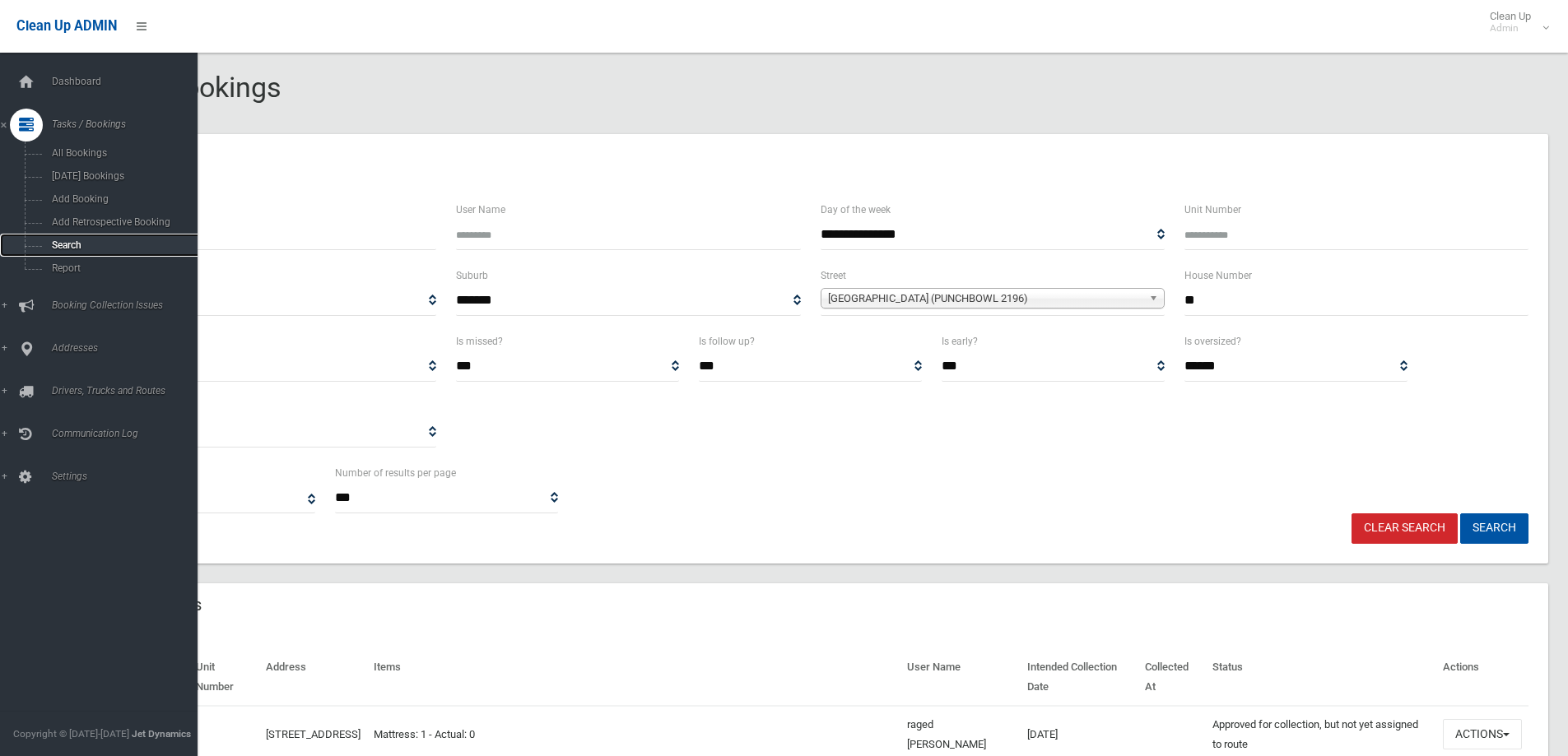
click at [68, 238] on link "Search" at bounding box center [105, 245] width 210 height 23
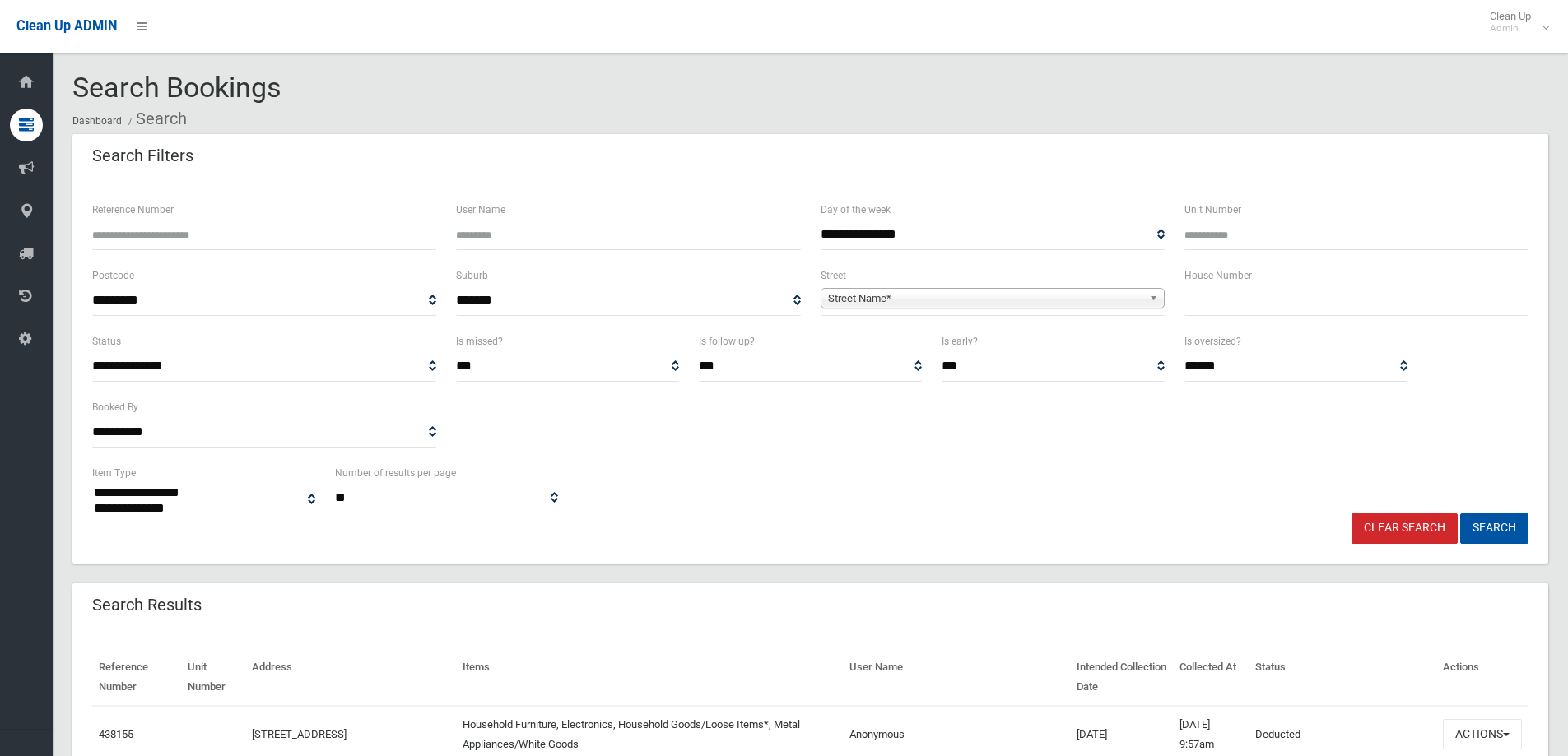
select select
click at [1208, 297] on input "text" at bounding box center [1356, 300] width 344 height 30
type input "**"
click at [883, 300] on span "Street Name*" at bounding box center [985, 299] width 314 height 20
type input "********"
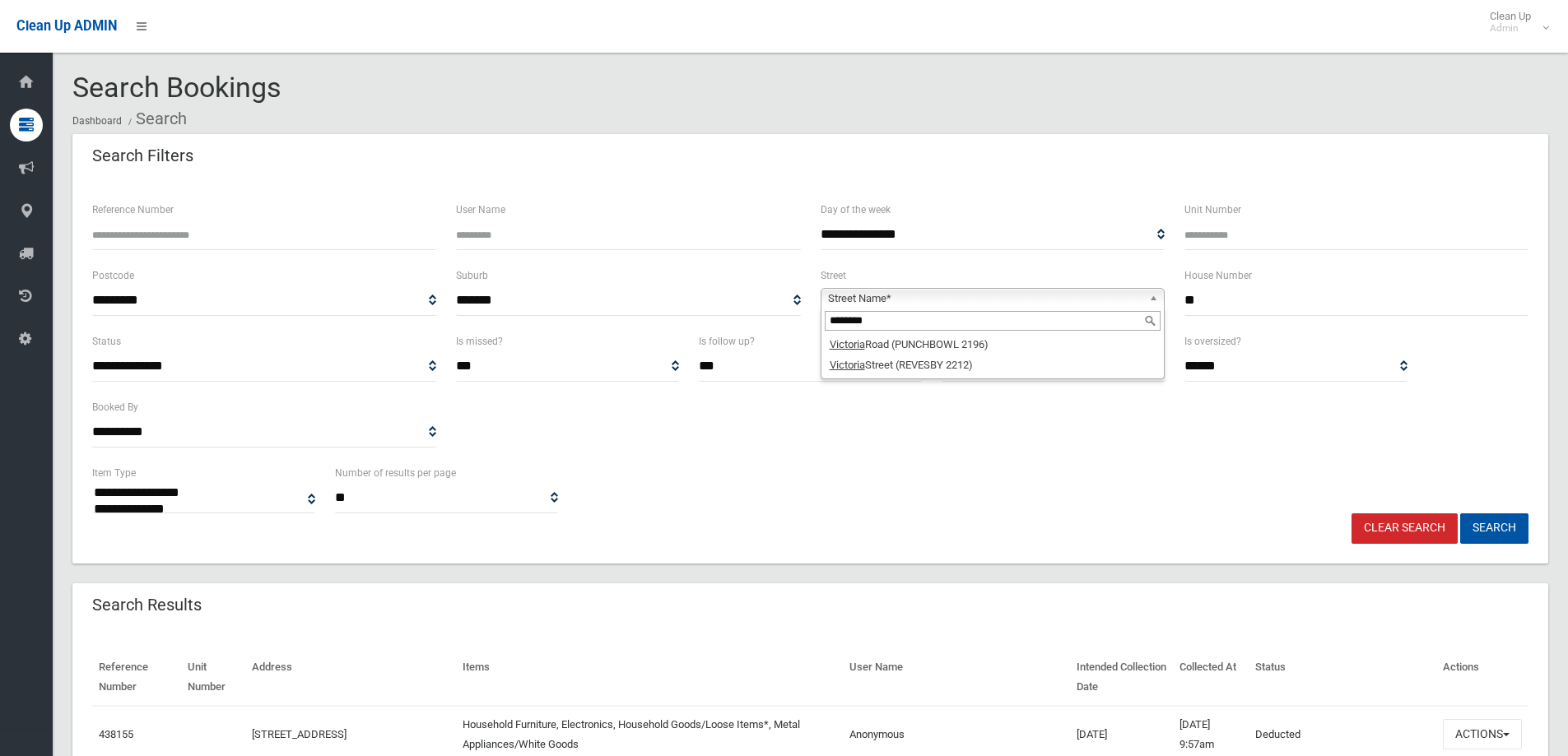
click at [906, 503] on div "**********" at bounding box center [810, 488] width 1456 height 50
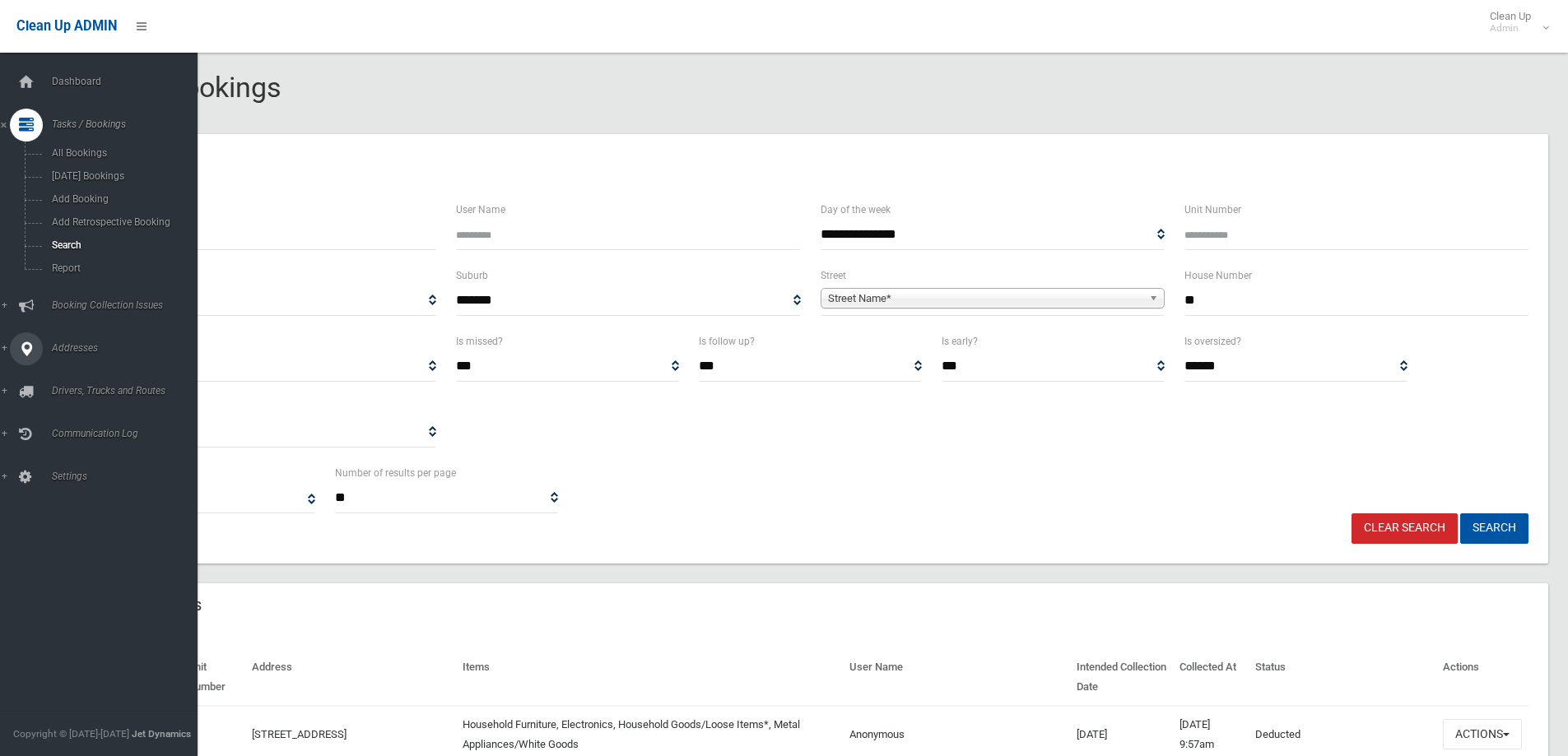
click at [72, 346] on span "Addresses" at bounding box center [128, 348] width 163 height 12
click at [65, 241] on span "All Addresses" at bounding box center [121, 238] width 149 height 12
click at [79, 236] on span "All Addresses" at bounding box center [121, 238] width 149 height 12
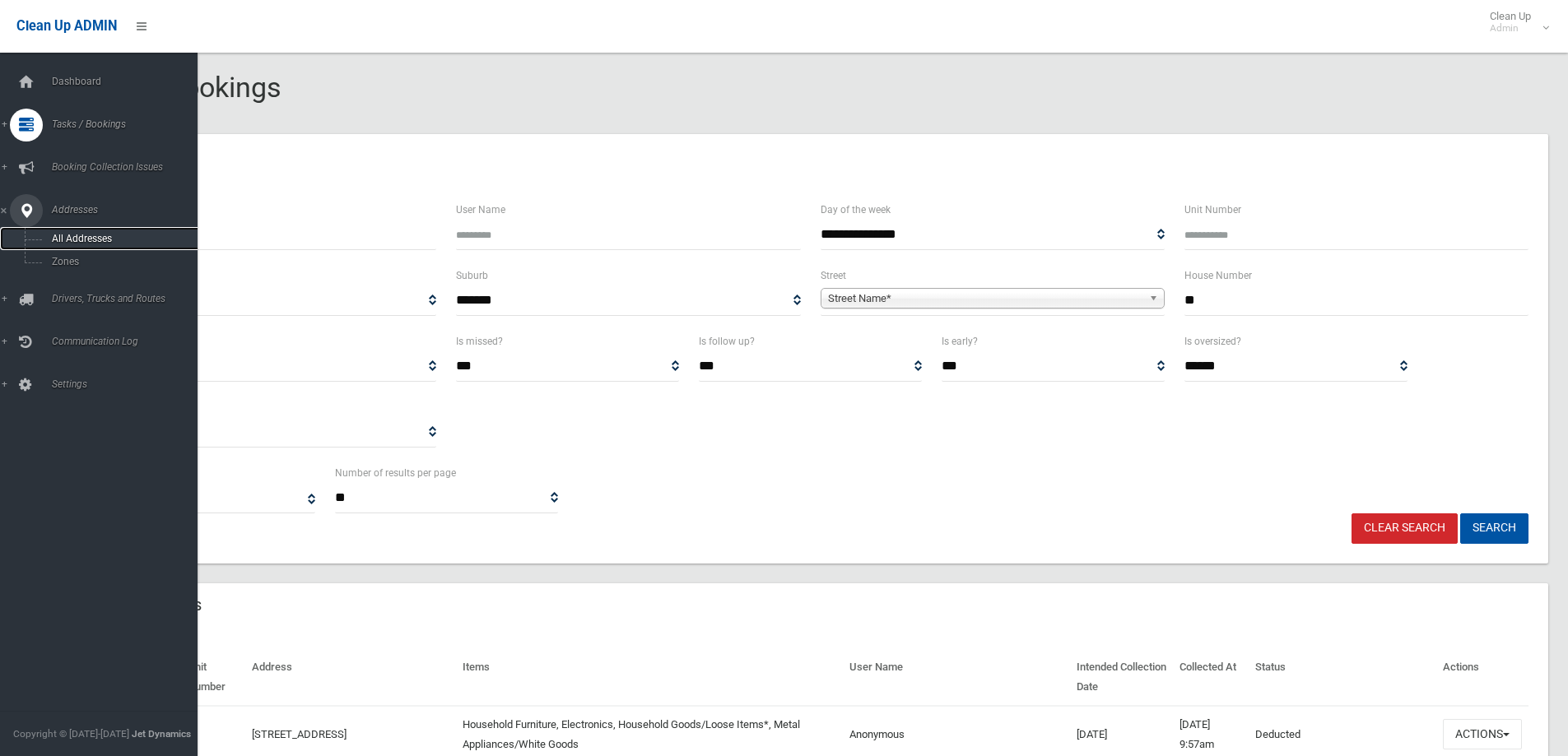
click at [79, 236] on span "All Addresses" at bounding box center [121, 238] width 149 height 12
click at [77, 235] on span "All Addresses" at bounding box center [121, 238] width 149 height 12
click at [81, 235] on span "All Addresses" at bounding box center [121, 238] width 149 height 12
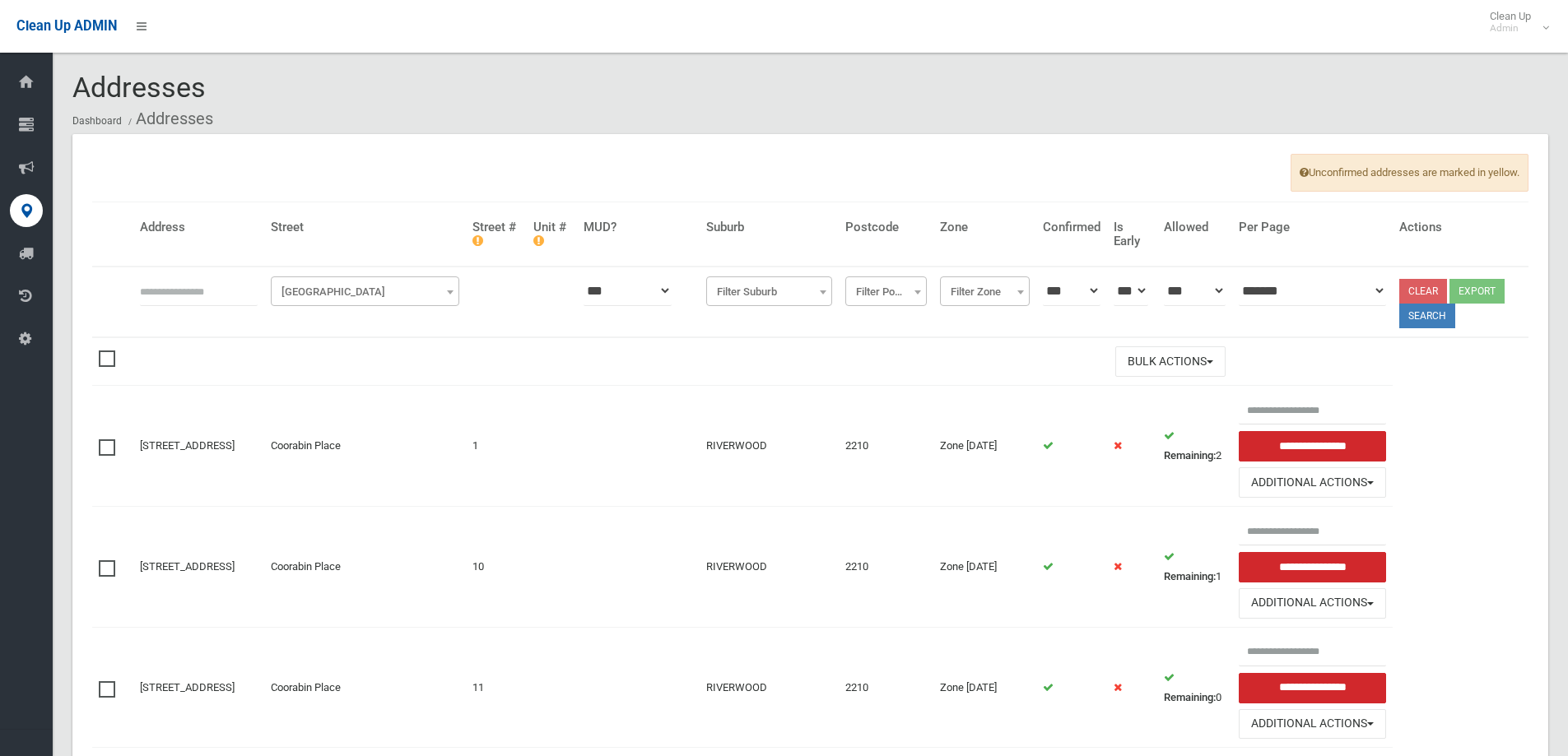
click at [145, 290] on input "text" at bounding box center [198, 290] width 118 height 30
type input "*"
click at [361, 294] on span "[GEOGRAPHIC_DATA]" at bounding box center [364, 291] width 180 height 23
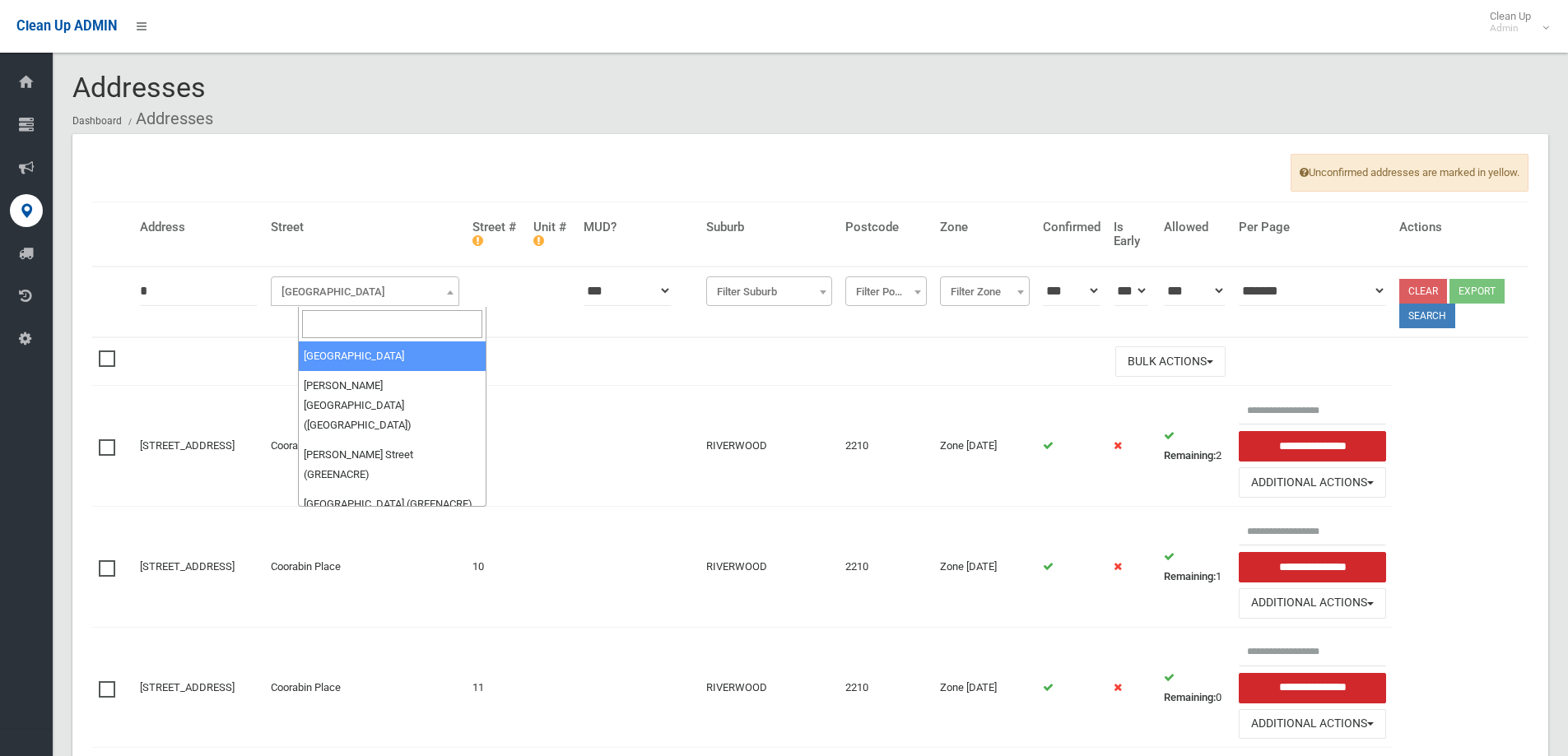
click at [340, 322] on input "search" at bounding box center [392, 324] width 180 height 28
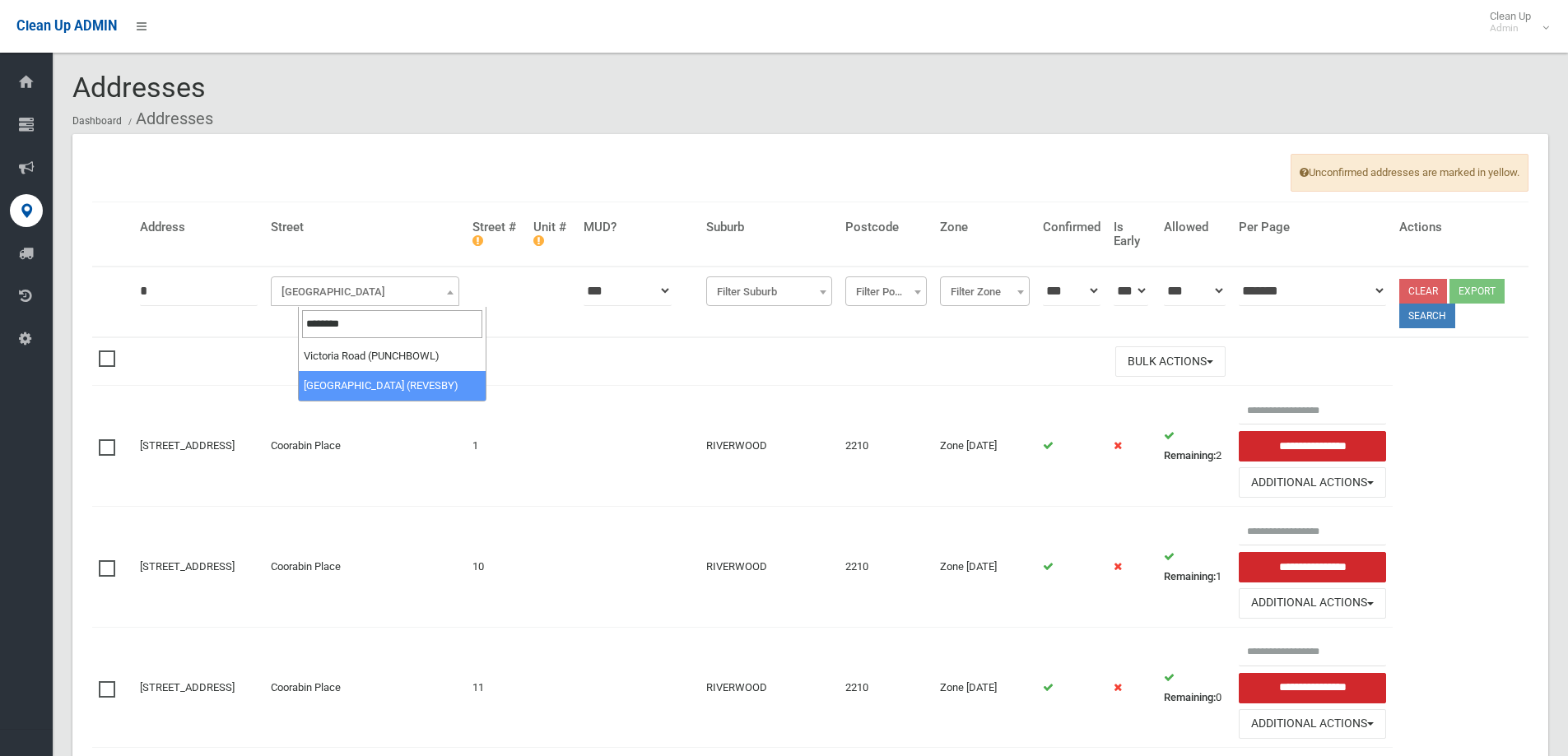
type input "********"
select select "****"
click at [1433, 317] on button "Search" at bounding box center [1426, 316] width 56 height 25
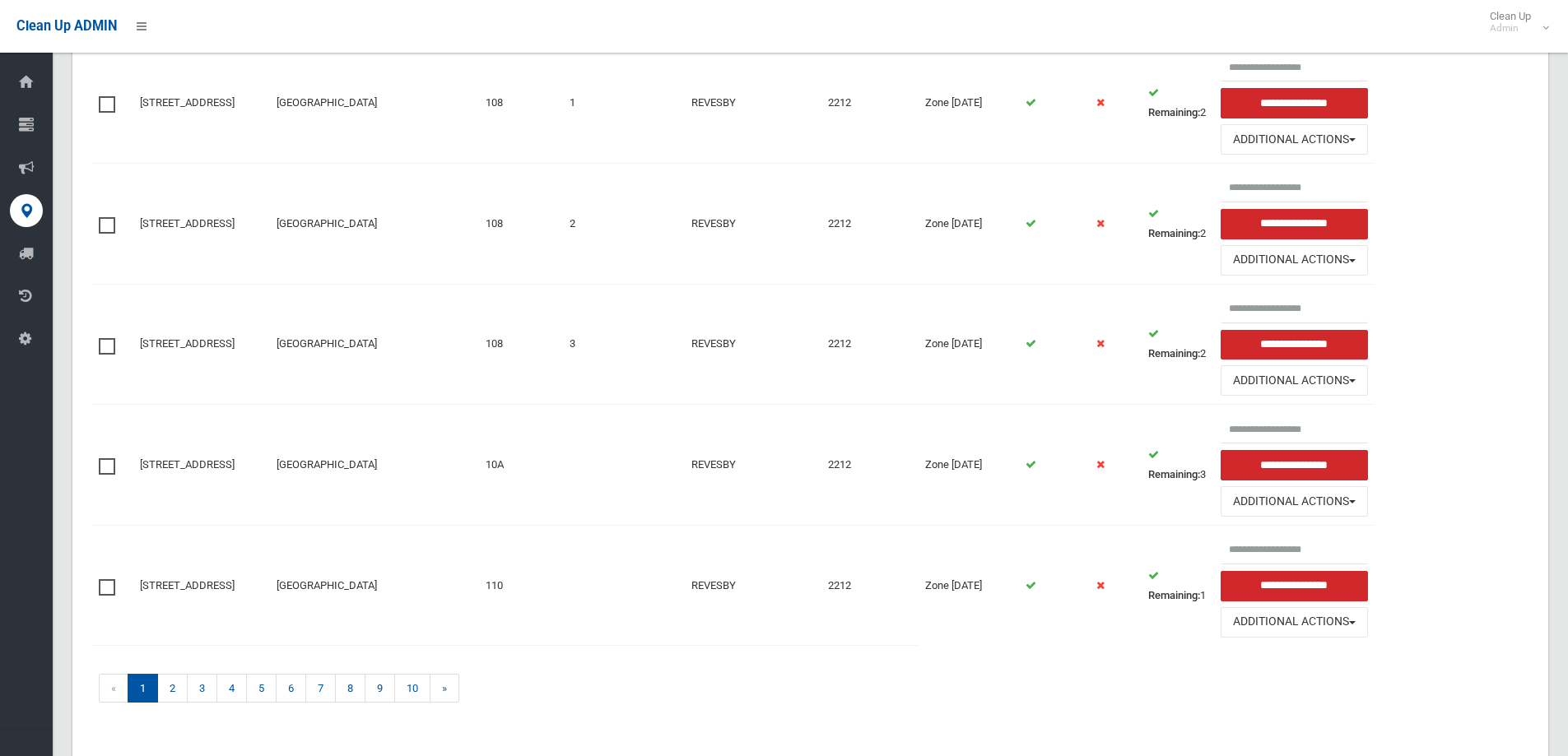
scroll to position [1611, 0]
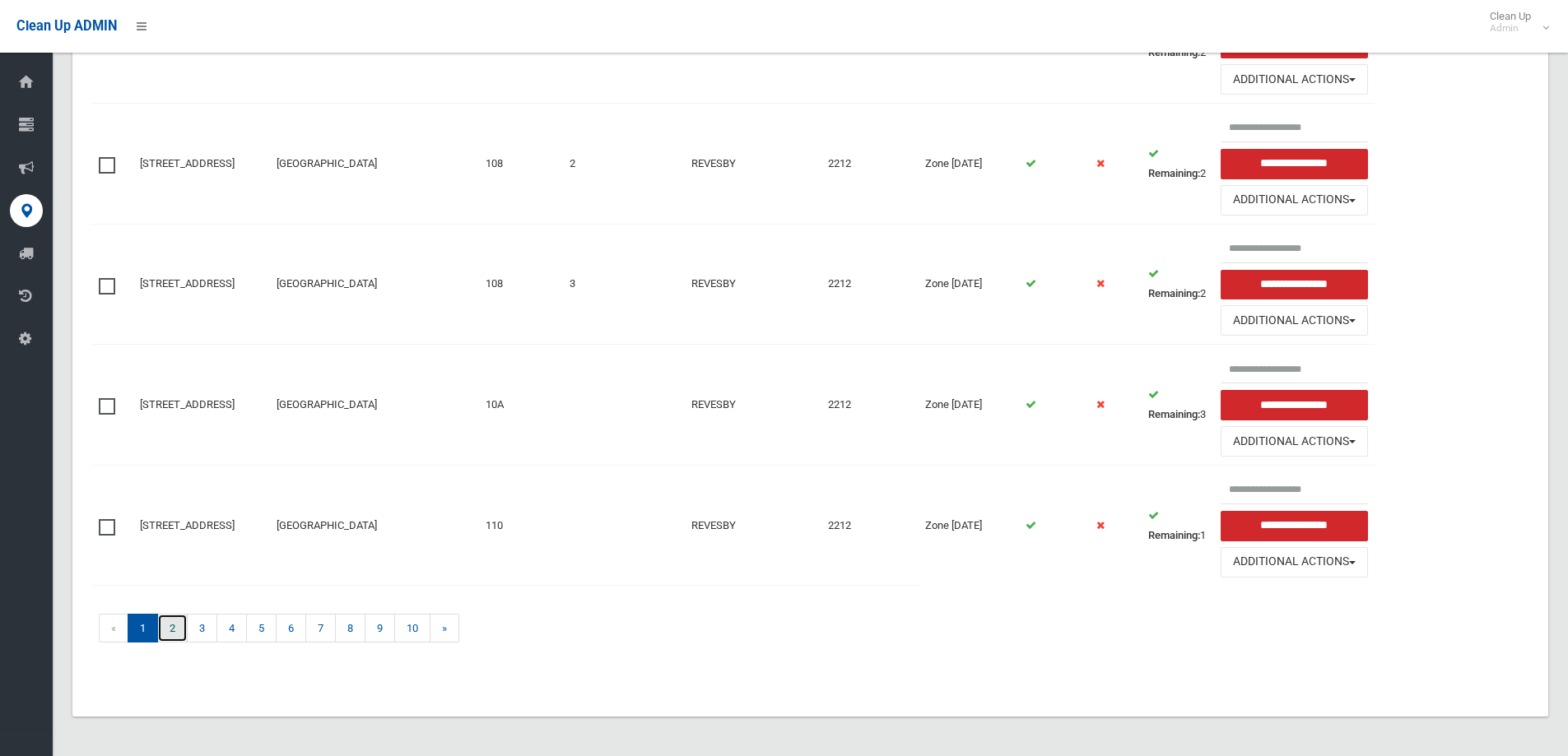
click at [173, 627] on link "2" at bounding box center [172, 628] width 30 height 29
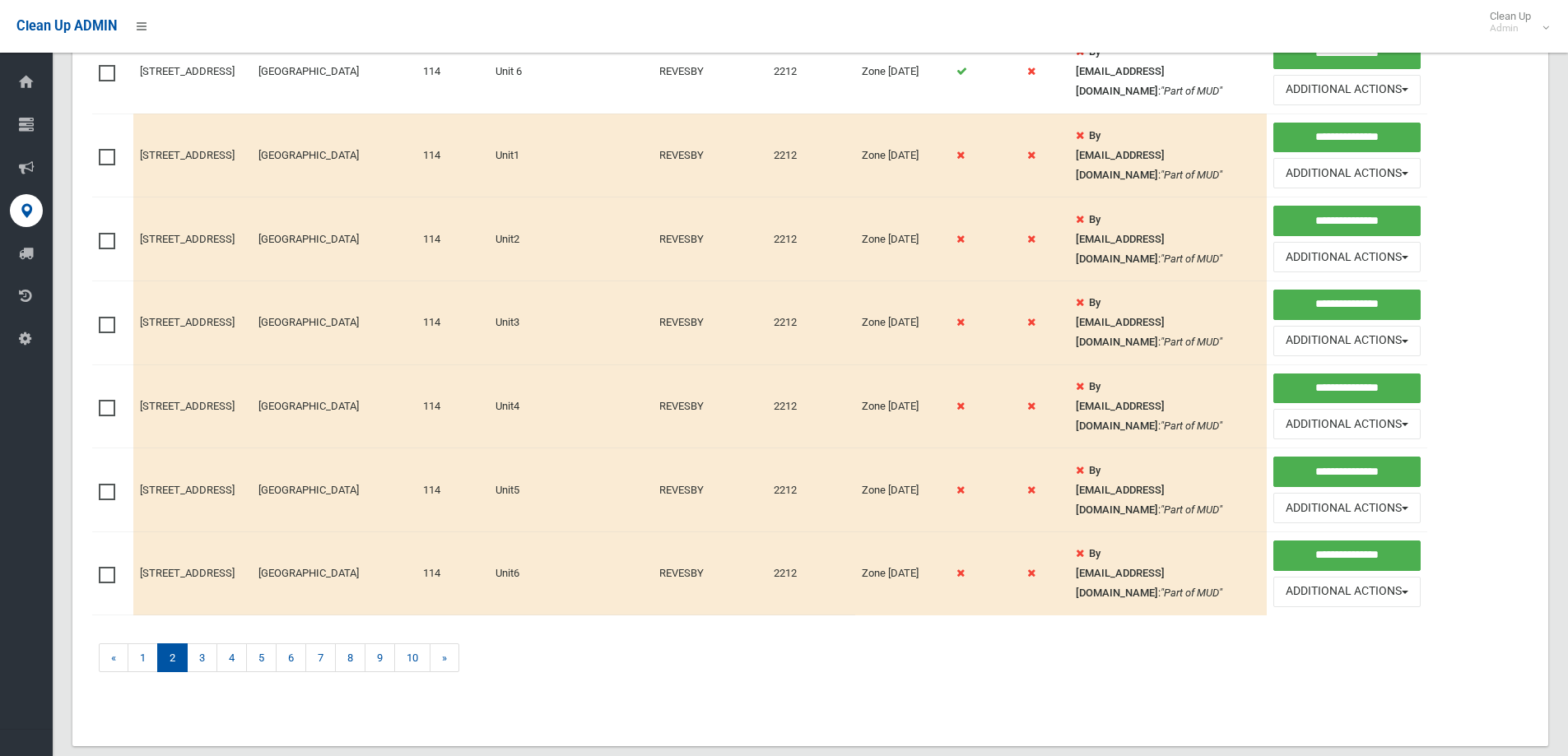
scroll to position [1154, 0]
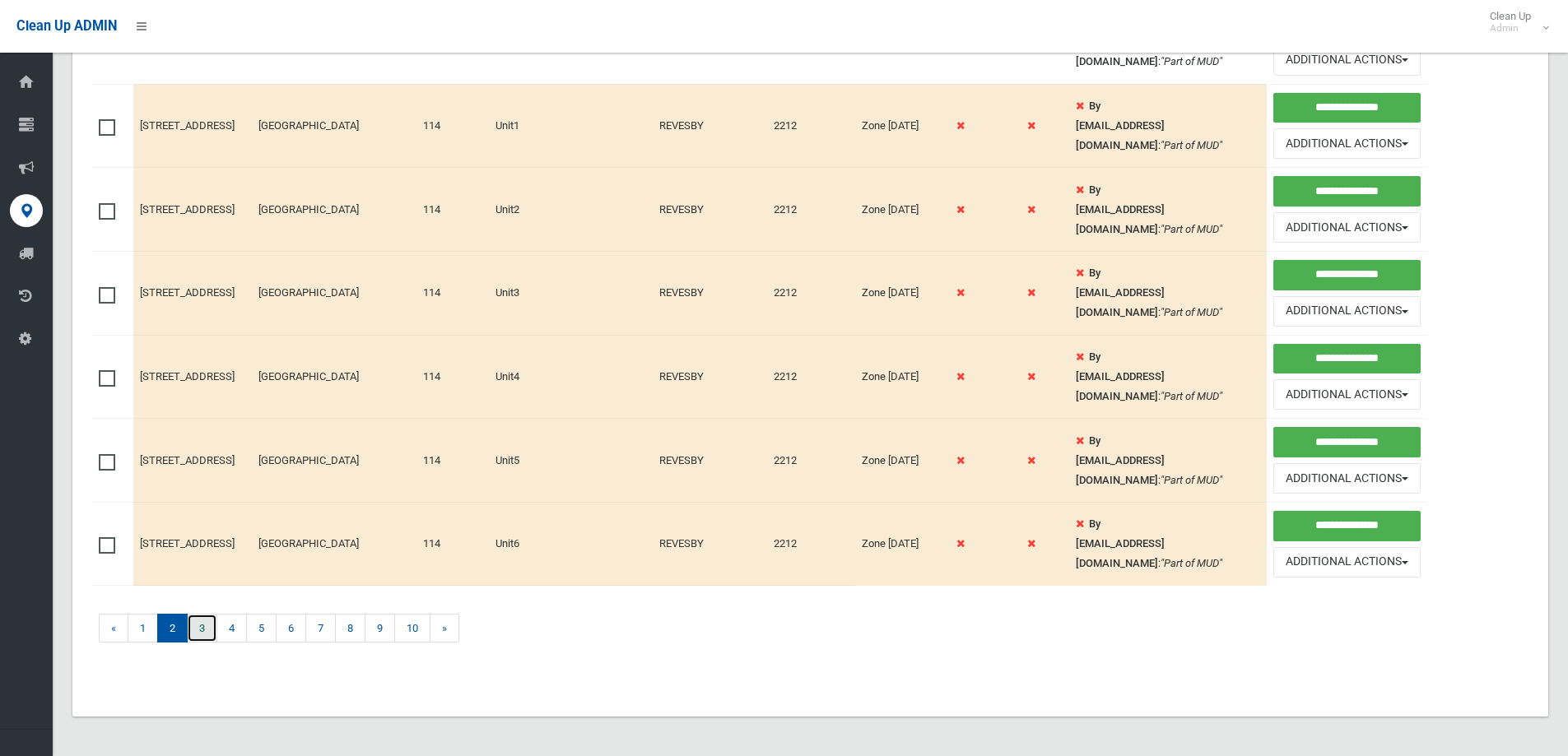
click at [205, 625] on link "3" at bounding box center [202, 628] width 30 height 29
click at [207, 628] on link "3" at bounding box center [202, 628] width 30 height 29
click at [191, 629] on link "3" at bounding box center [202, 628] width 30 height 29
click at [197, 630] on link "3" at bounding box center [202, 628] width 30 height 29
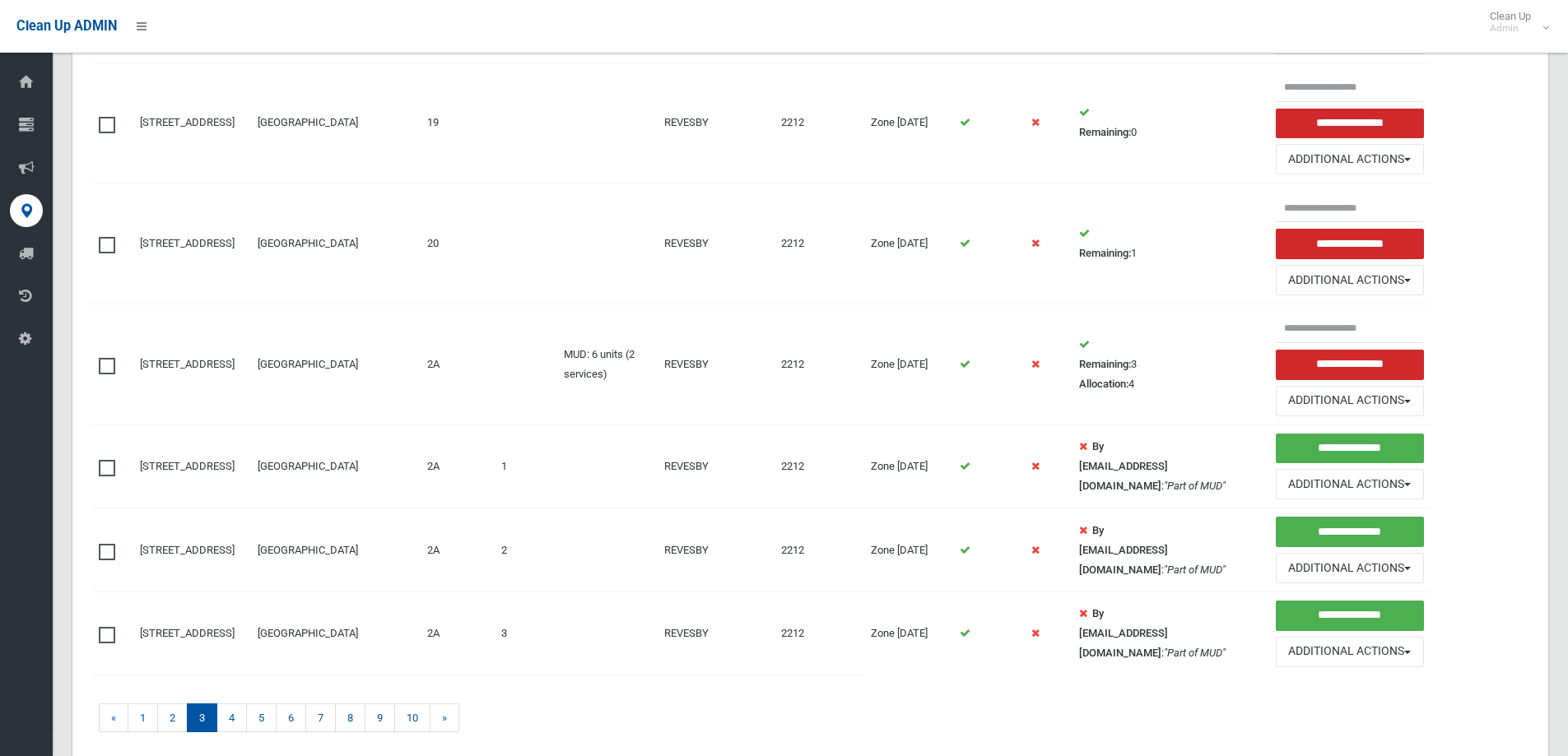
scroll to position [1481, 0]
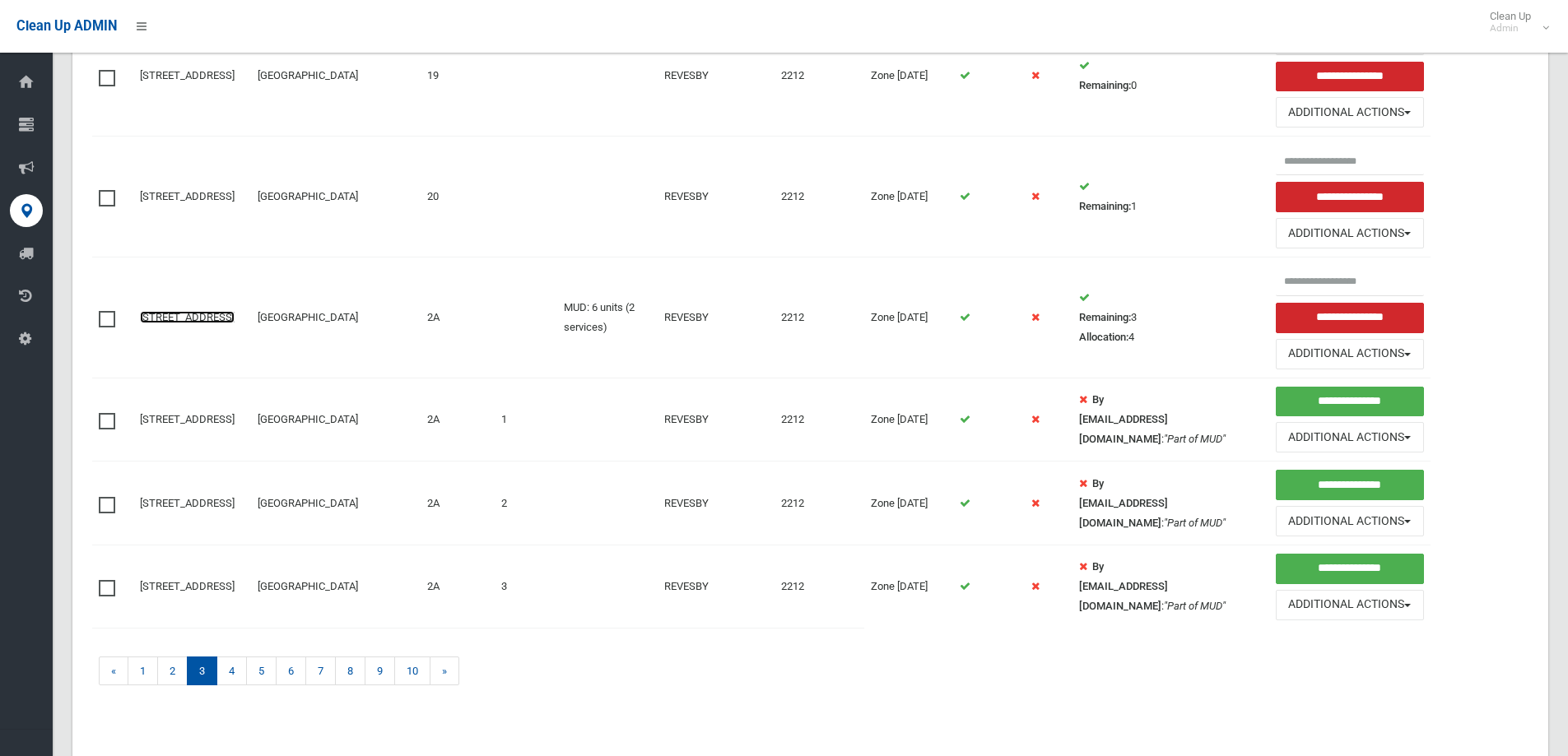
click at [167, 311] on link "[STREET_ADDRESS]" at bounding box center [187, 318] width 95 height 13
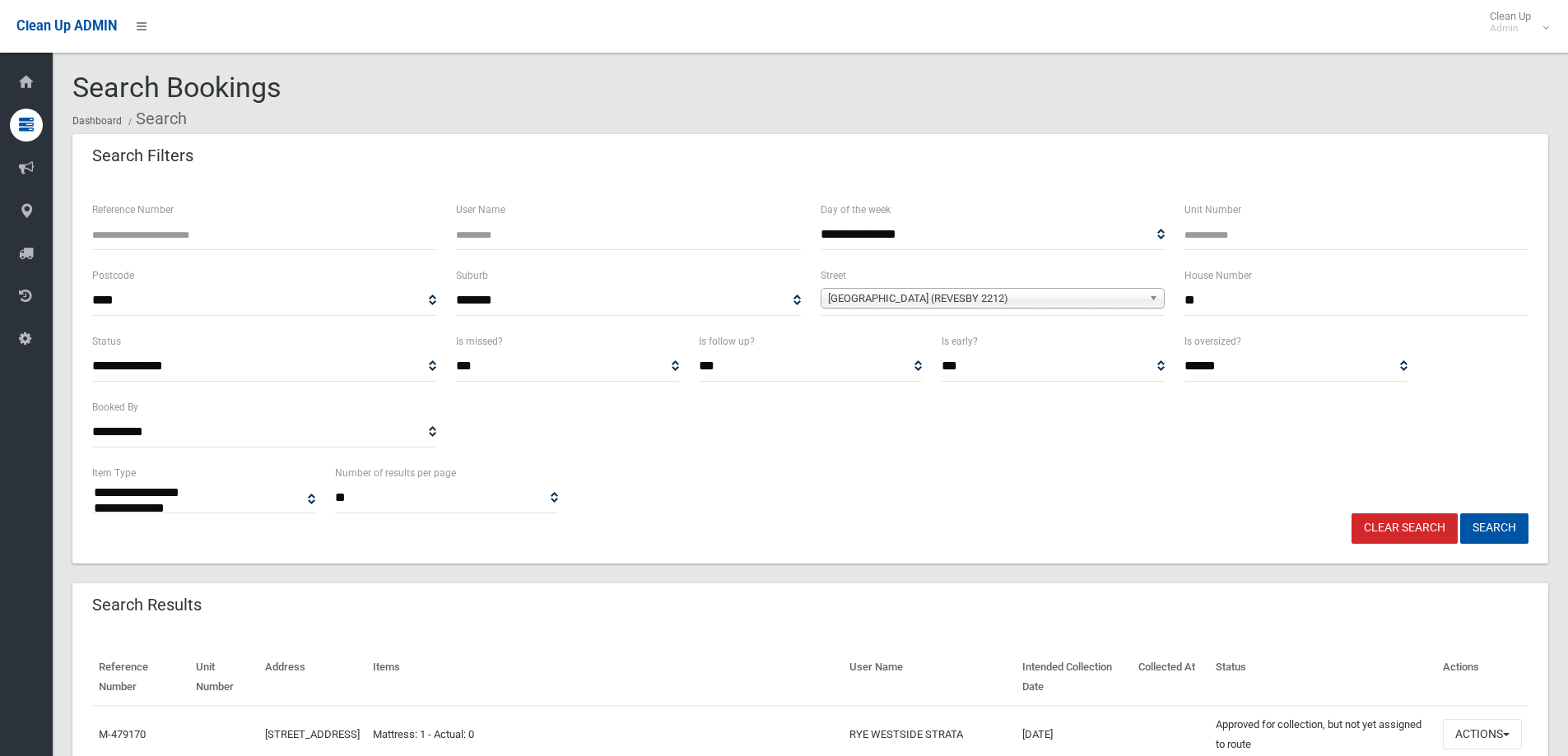
select select
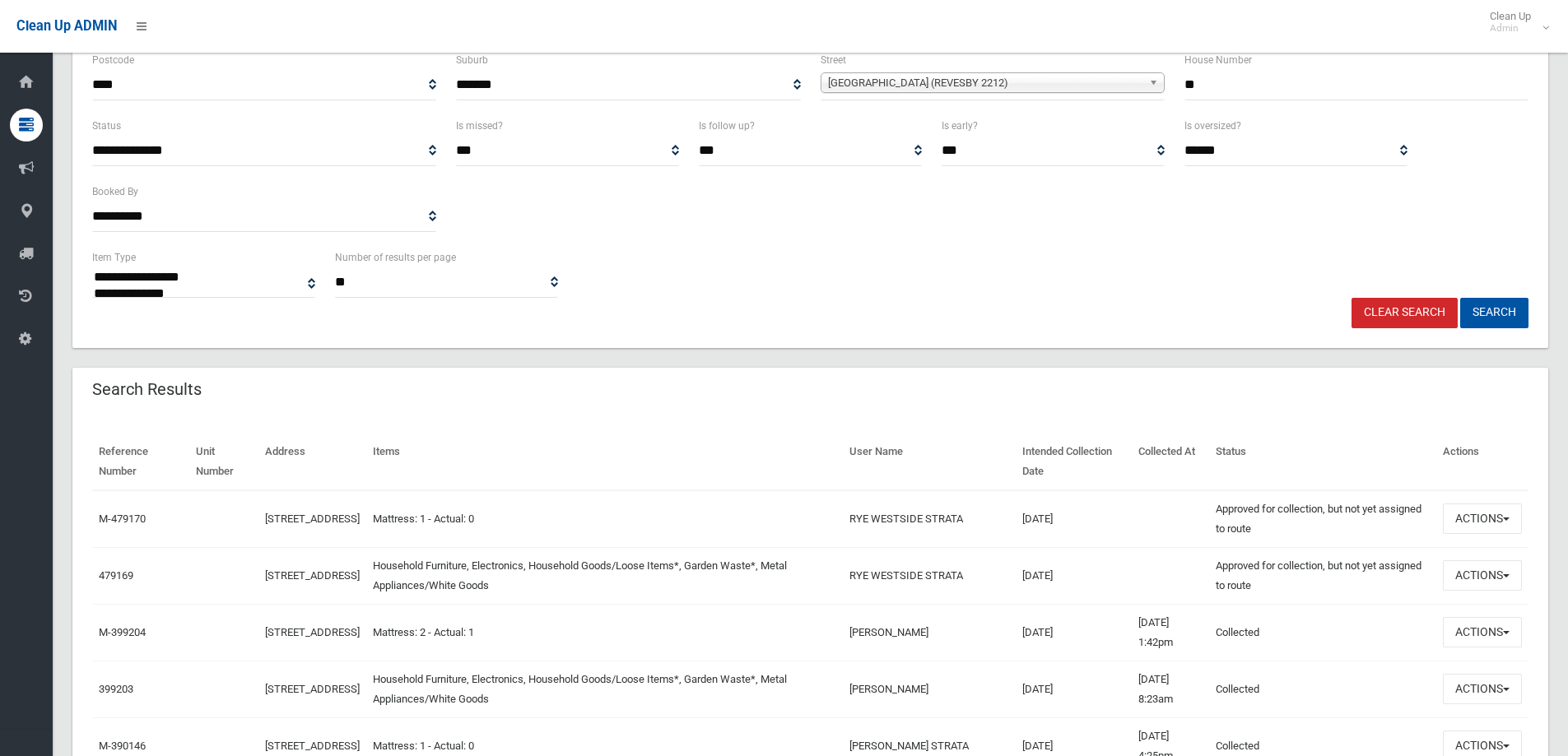
scroll to position [247, 0]
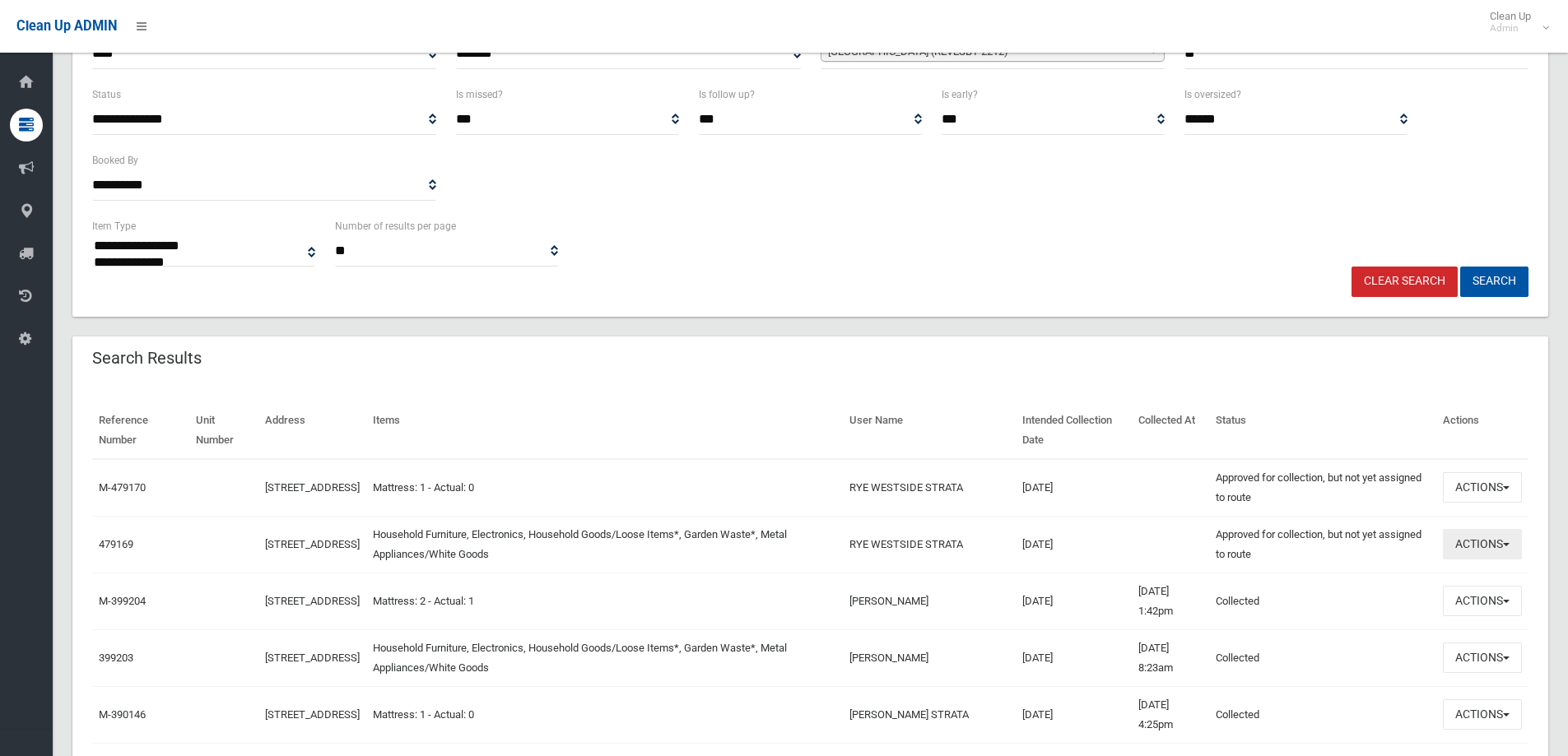
click at [1483, 543] on button "Actions" at bounding box center [1482, 543] width 79 height 30
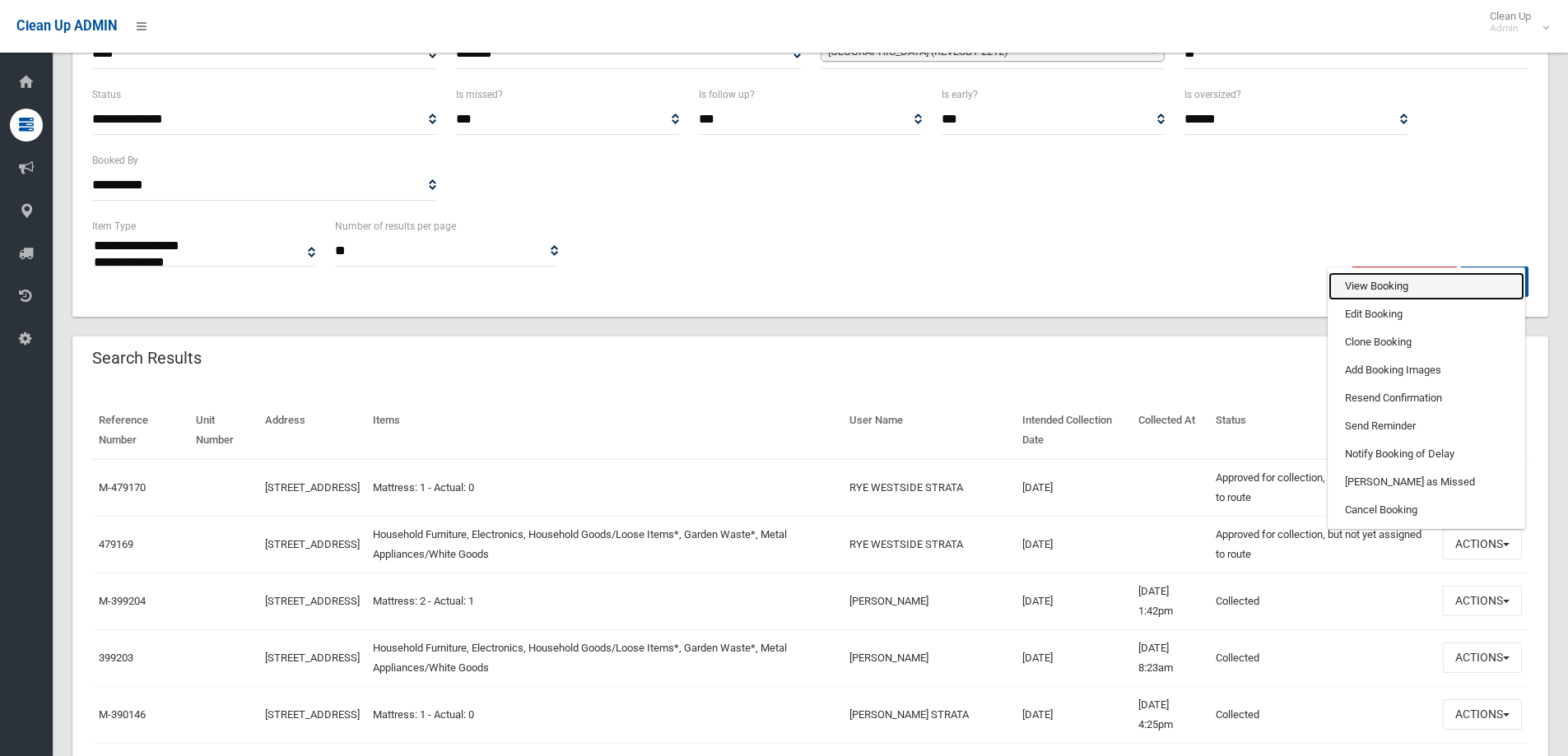
click at [1369, 289] on link "View Booking" at bounding box center [1426, 286] width 195 height 28
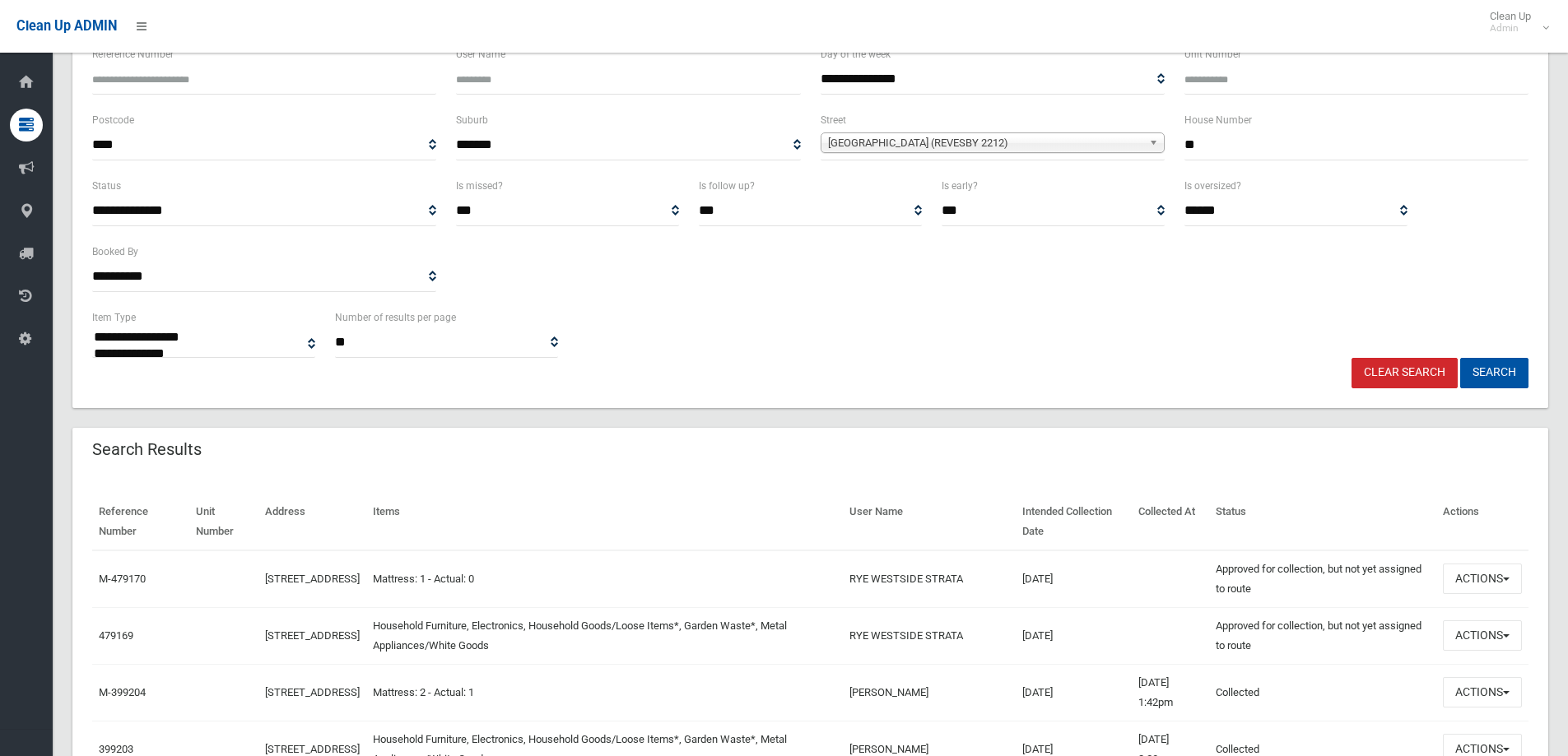
scroll to position [0, 0]
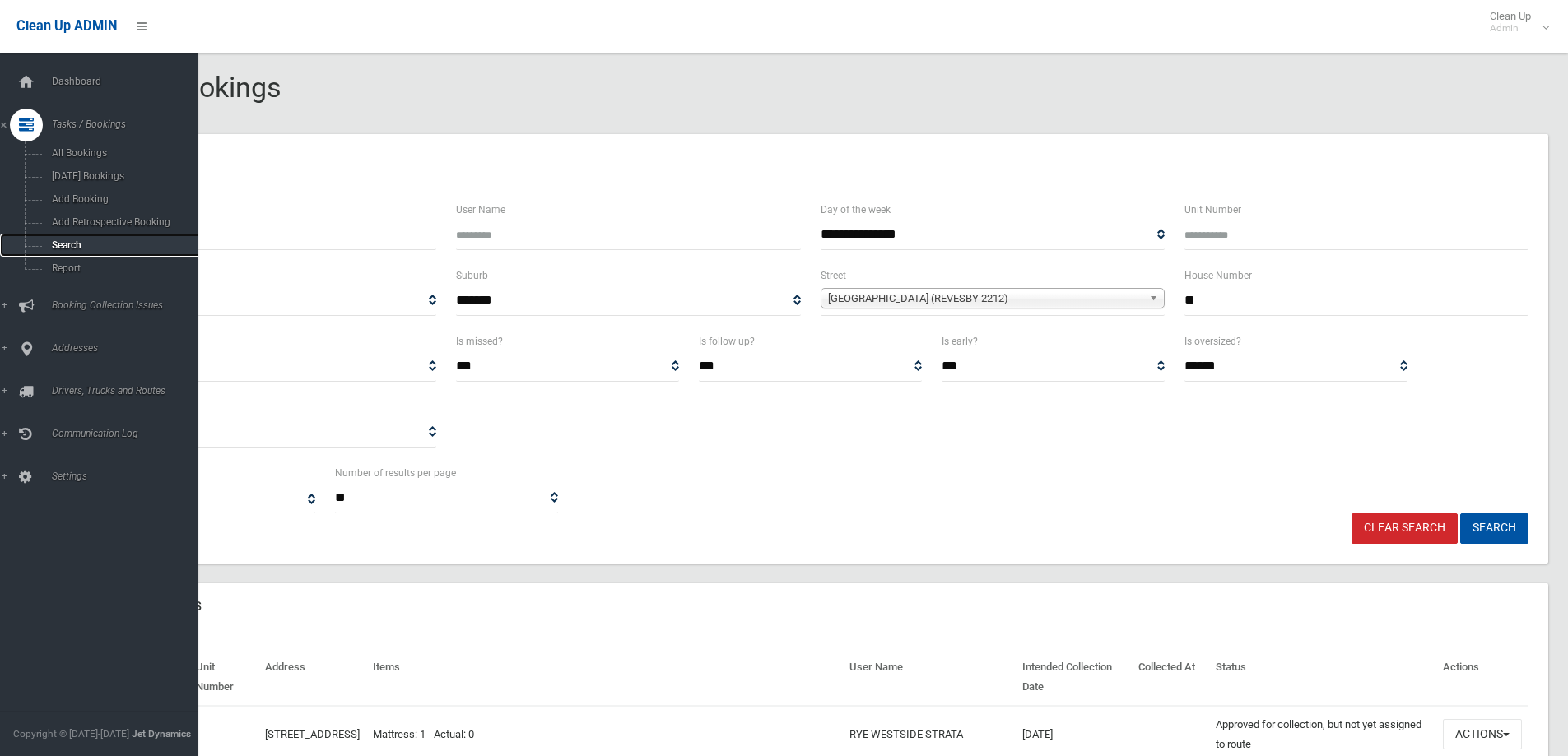
click at [62, 247] on span "Search" at bounding box center [121, 245] width 149 height 12
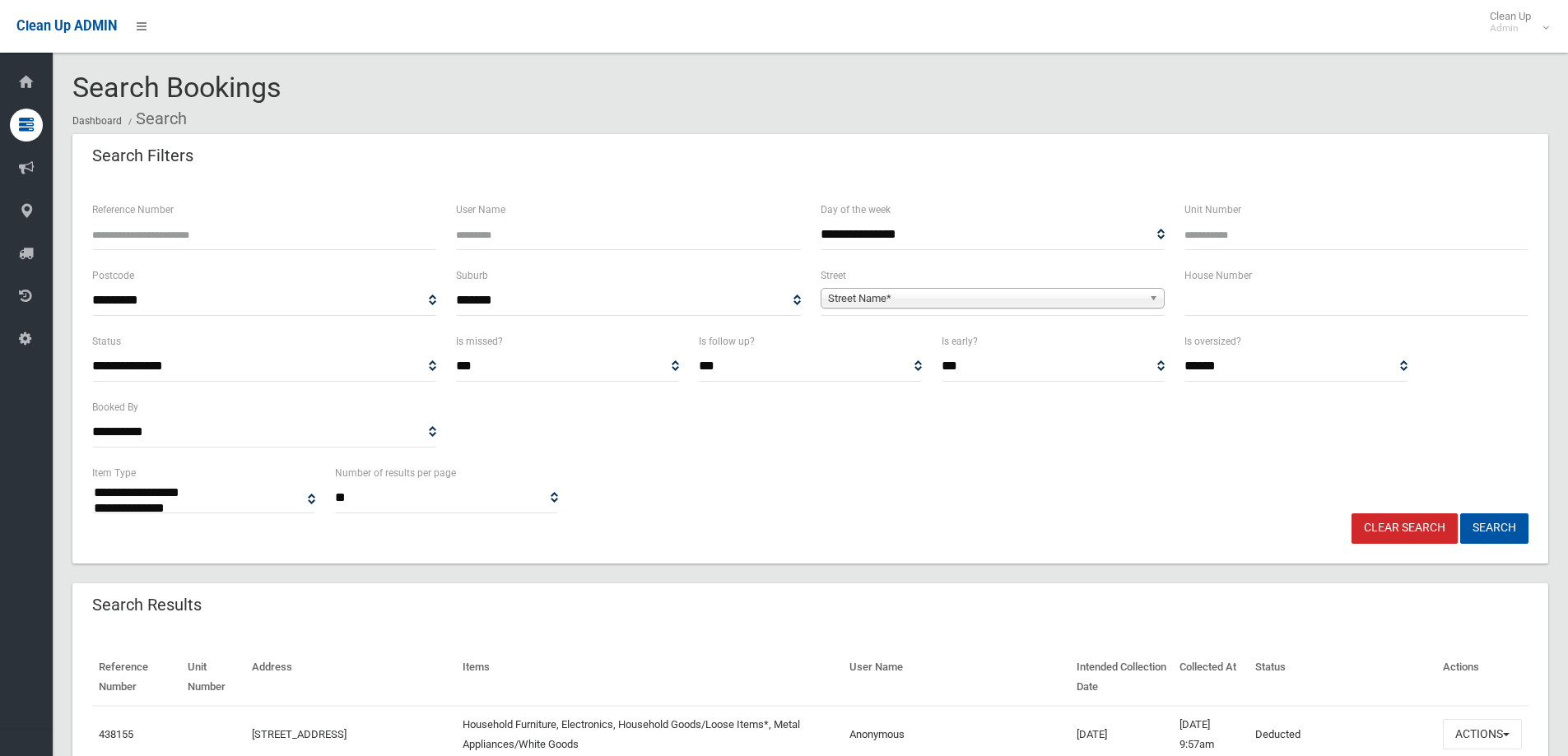
select select
click at [1219, 307] on input "text" at bounding box center [1356, 300] width 344 height 30
type input "**"
click at [872, 296] on span "Street Name*" at bounding box center [985, 299] width 314 height 20
type input "*******"
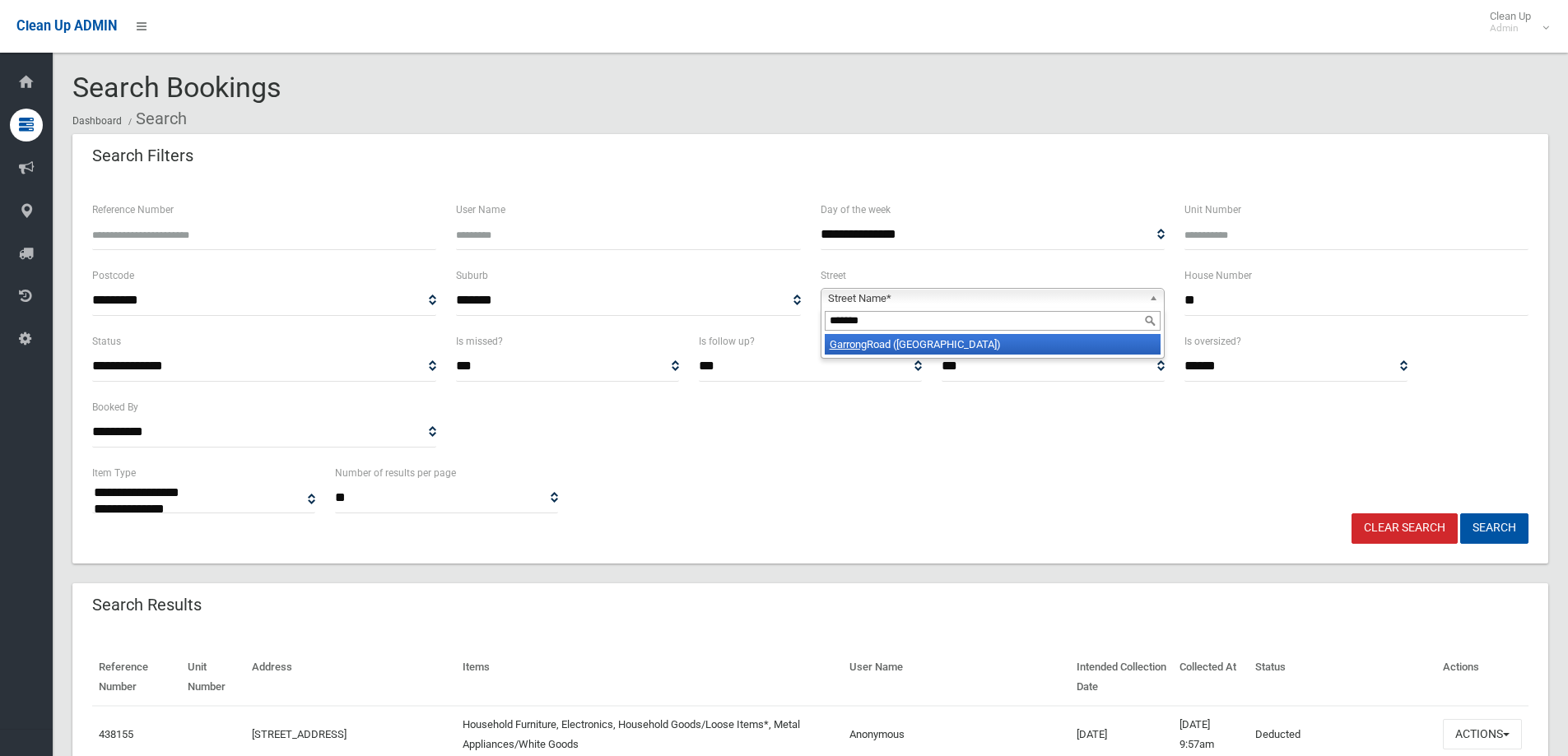
click at [925, 348] on li "Garrong Road (LAKEMBA 2195)" at bounding box center [993, 344] width 336 height 21
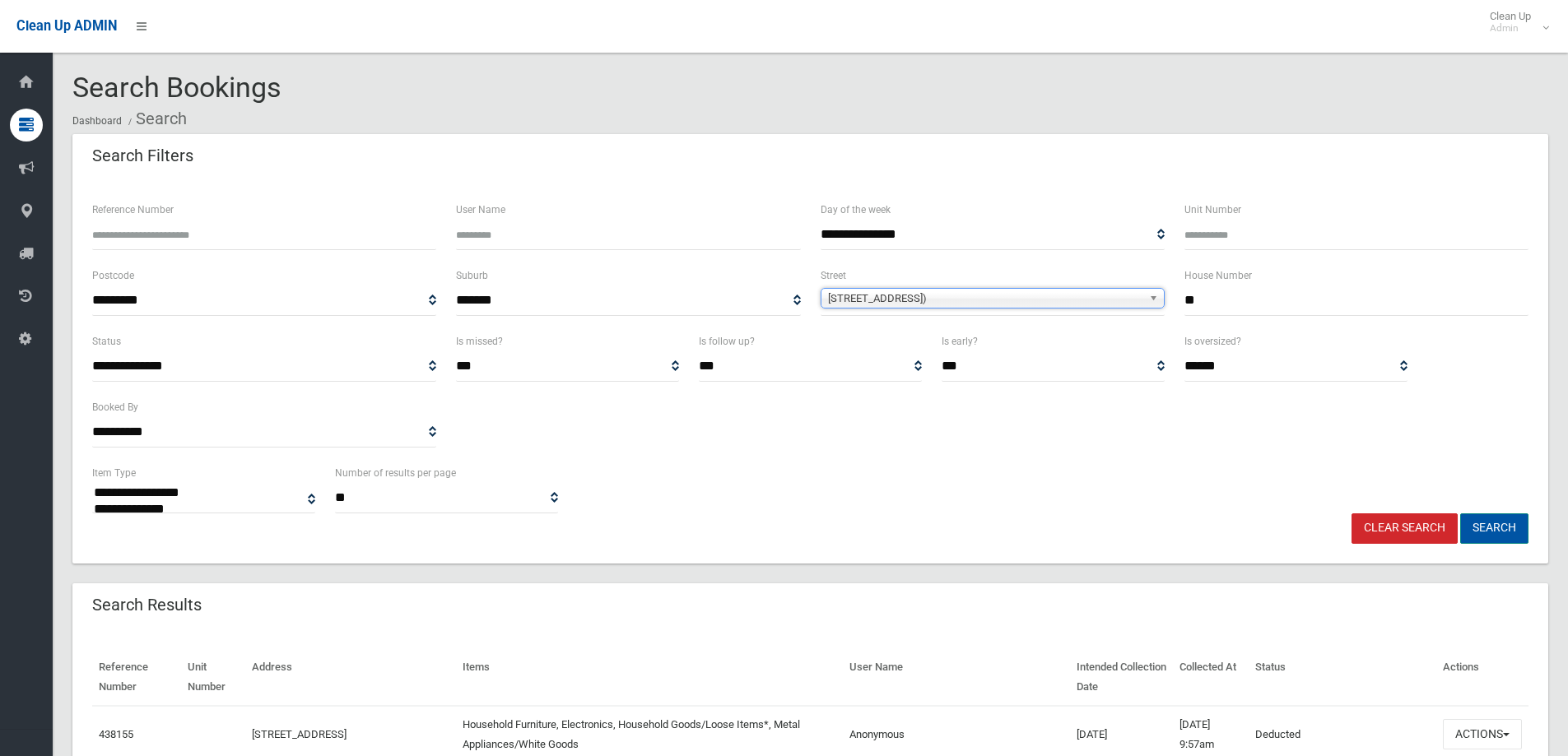
click at [1482, 527] on button "Search" at bounding box center [1494, 528] width 68 height 30
click at [1480, 527] on button "Search" at bounding box center [1494, 528] width 68 height 30
click at [1498, 530] on button "Search" at bounding box center [1494, 528] width 68 height 30
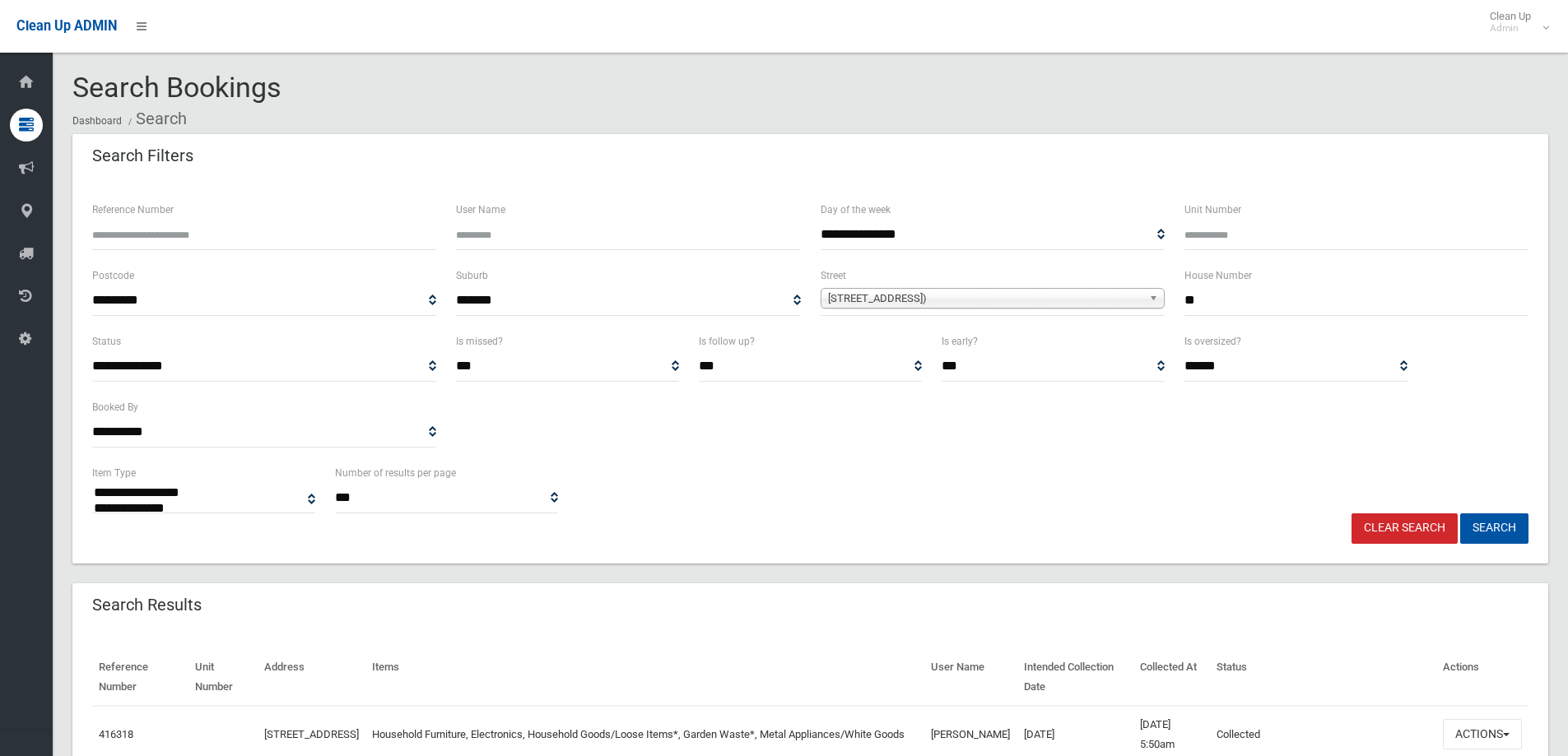
select select
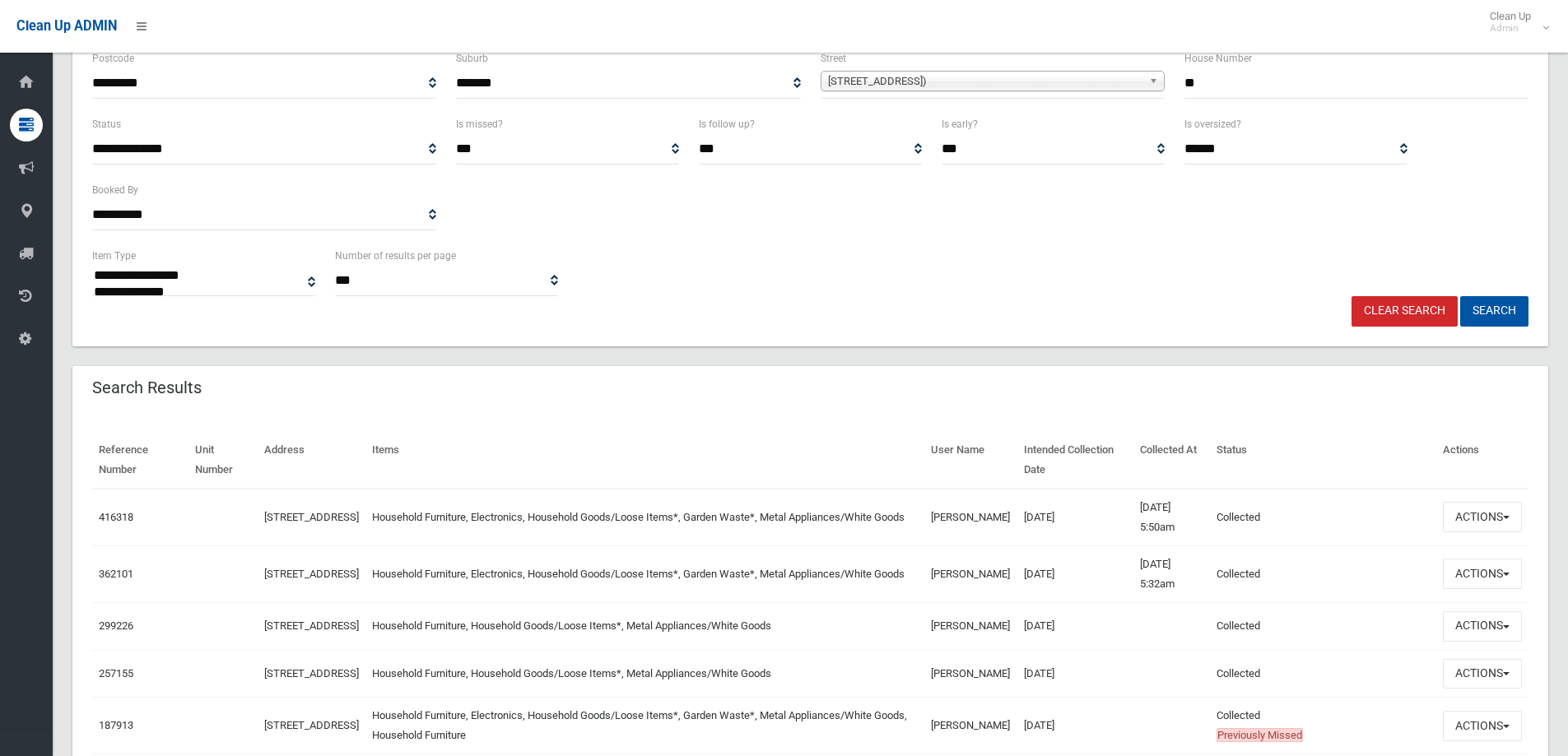
scroll to position [247, 0]
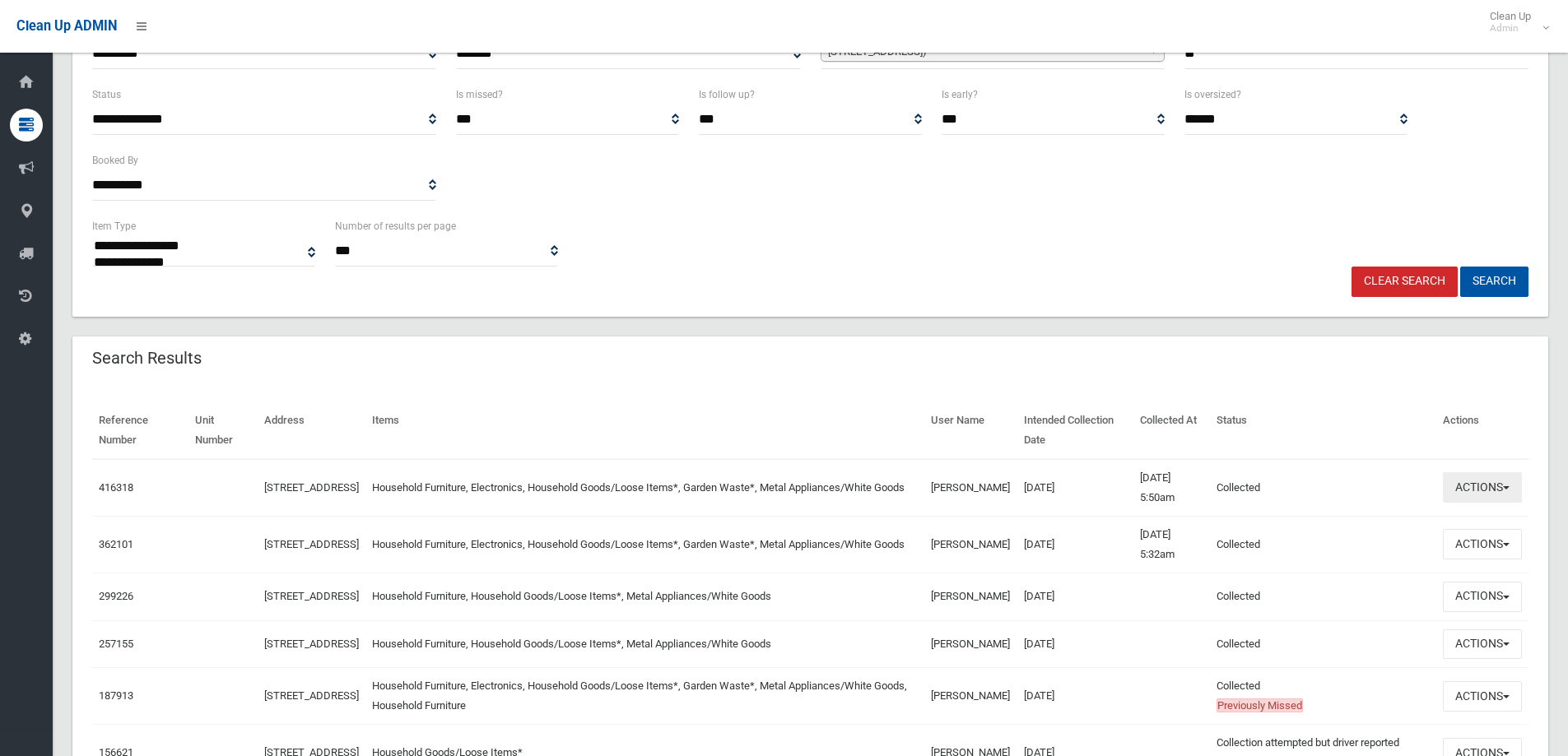
click at [1486, 492] on button "Actions" at bounding box center [1482, 487] width 79 height 30
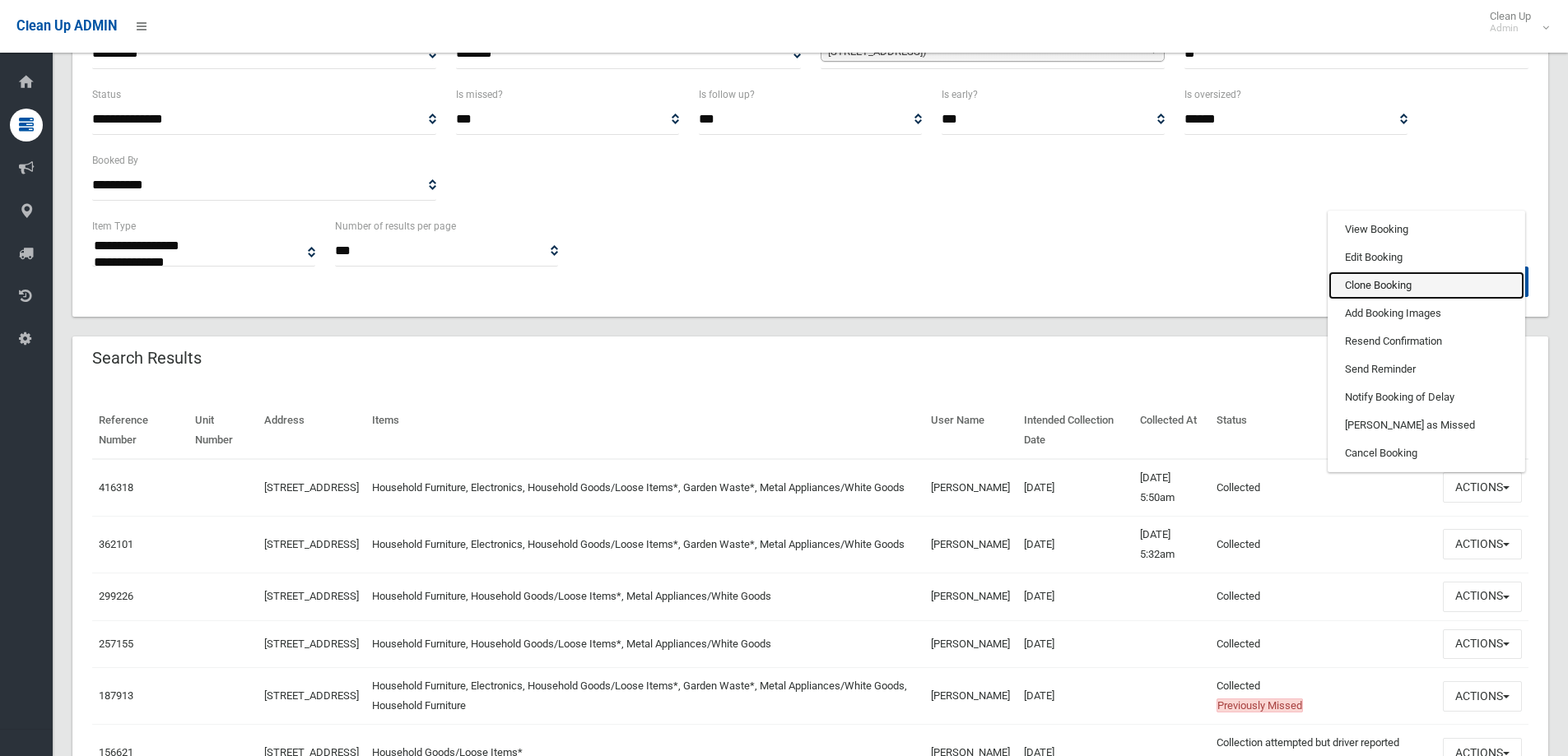
click at [1363, 285] on link "Clone Booking" at bounding box center [1426, 285] width 195 height 28
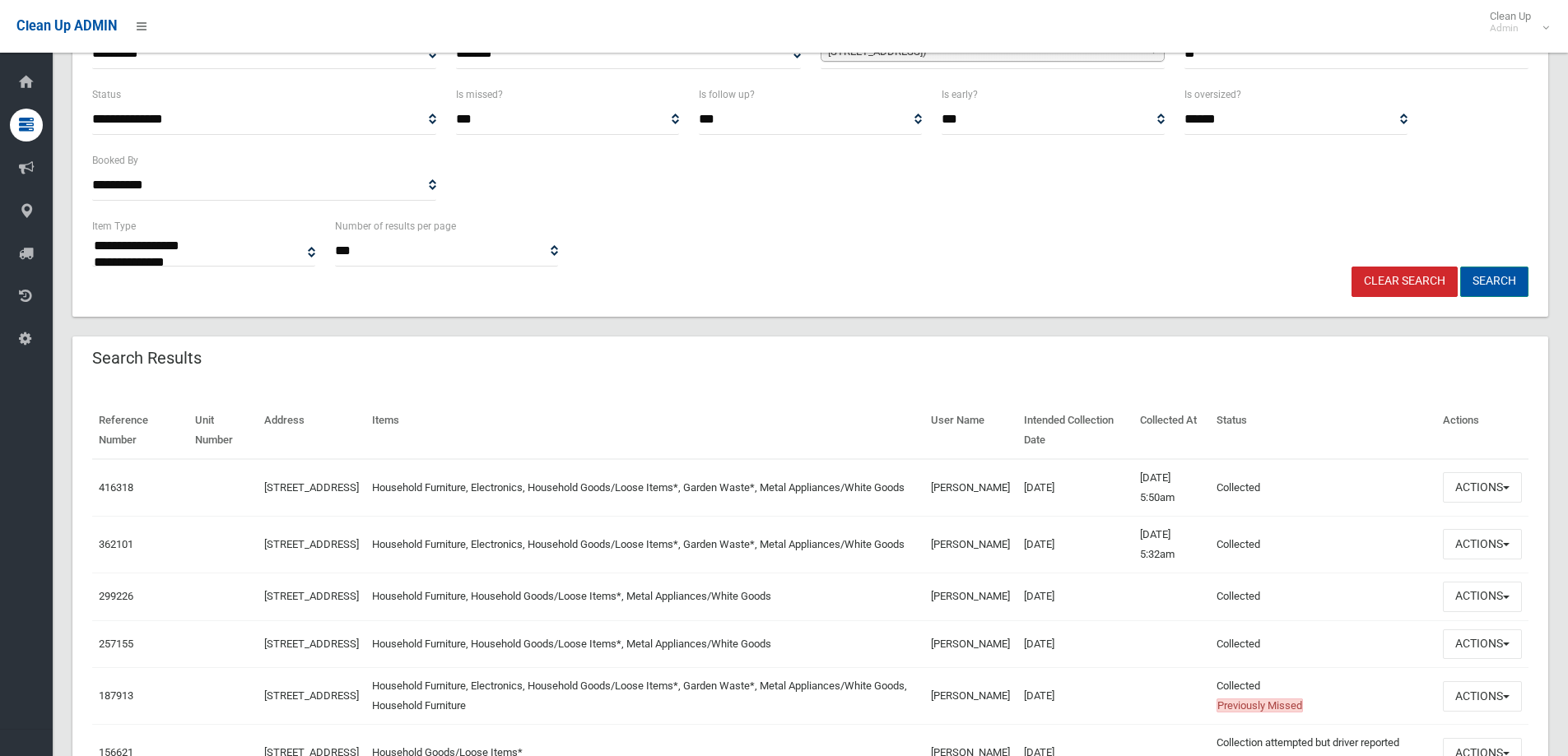
click at [1486, 277] on button "Search" at bounding box center [1494, 281] width 68 height 30
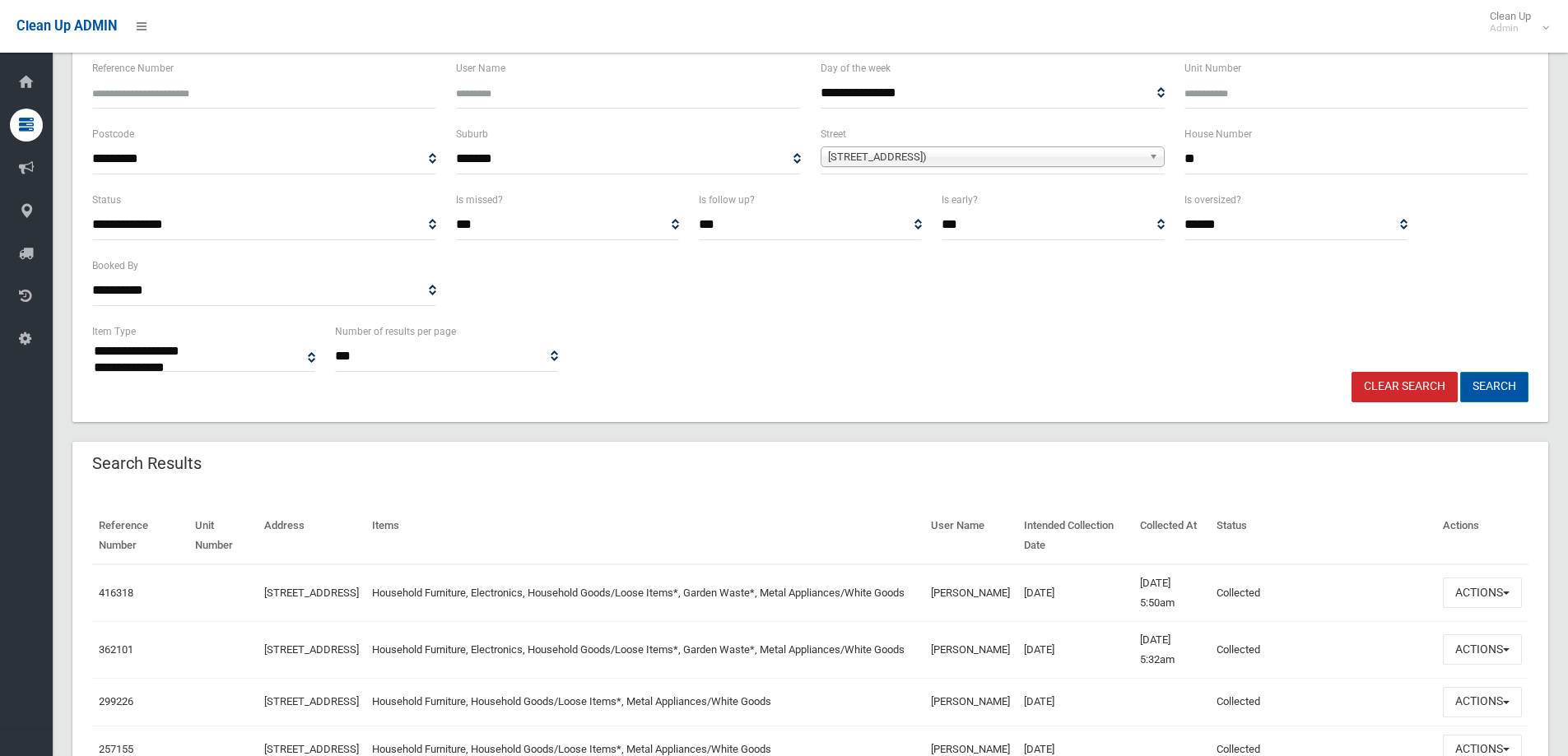
scroll to position [0, 0]
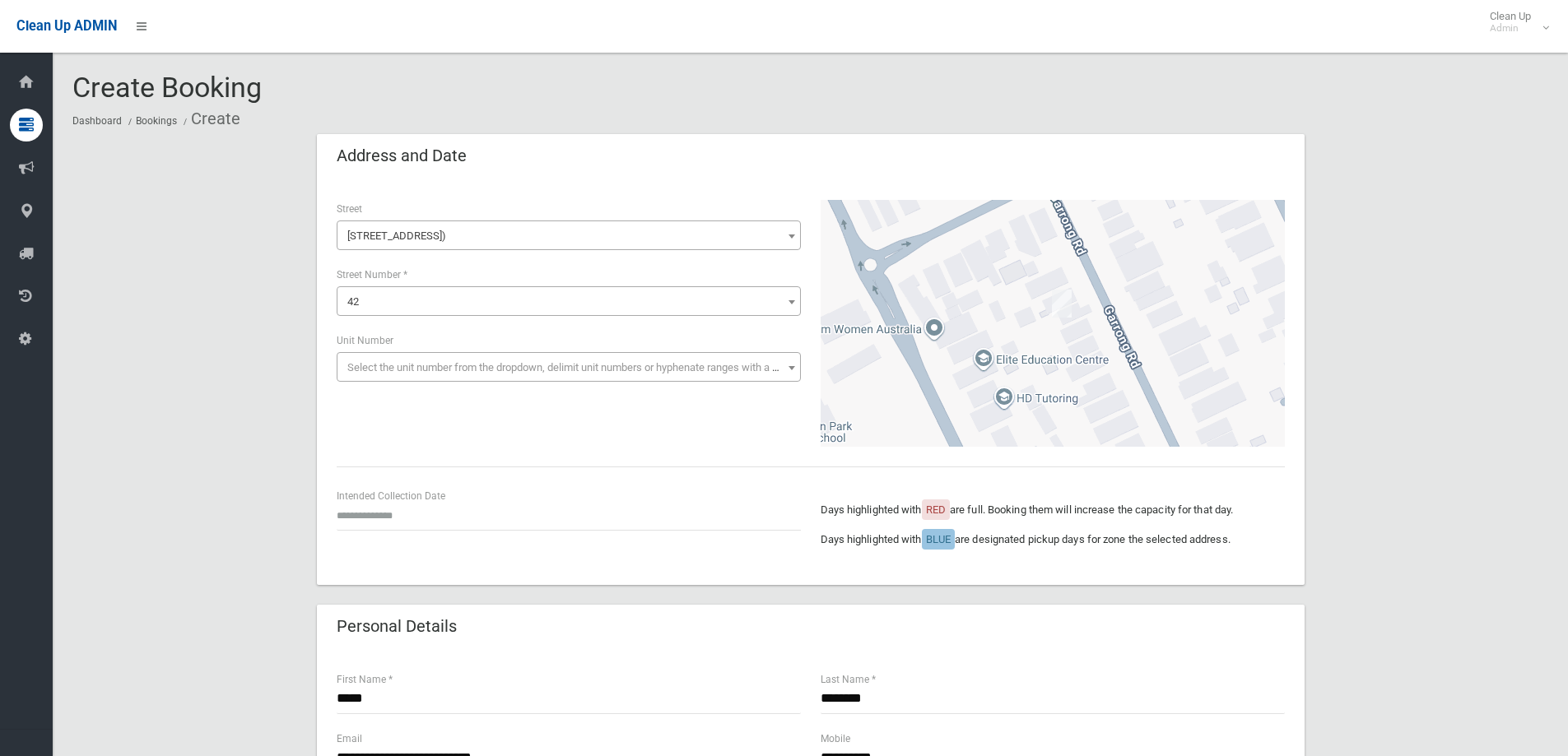
click at [335, 505] on div "Intended Collection Date" at bounding box center [569, 516] width 484 height 59
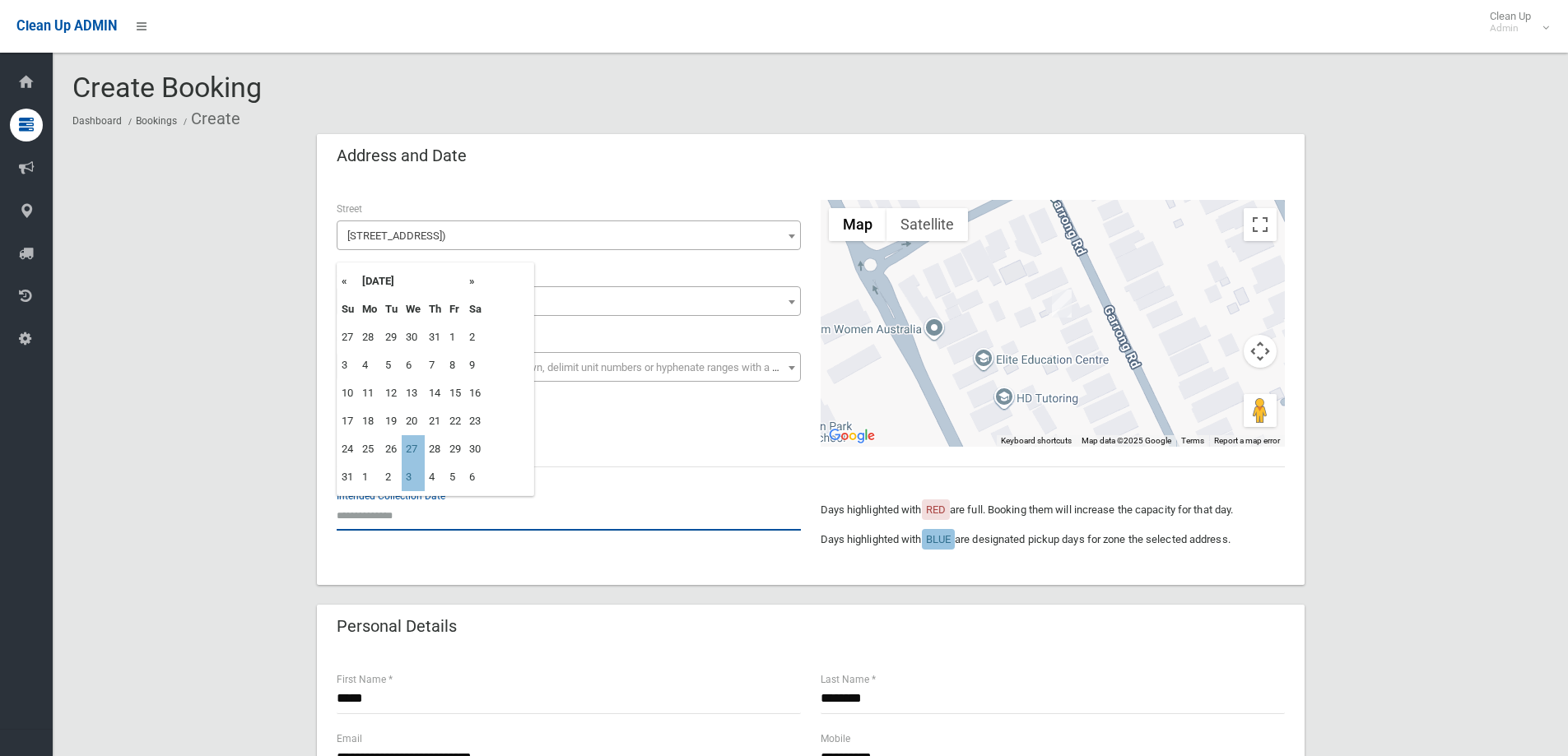
click at [364, 511] on input "text" at bounding box center [569, 515] width 464 height 30
click at [404, 447] on td "27" at bounding box center [413, 449] width 23 height 28
type input "**********"
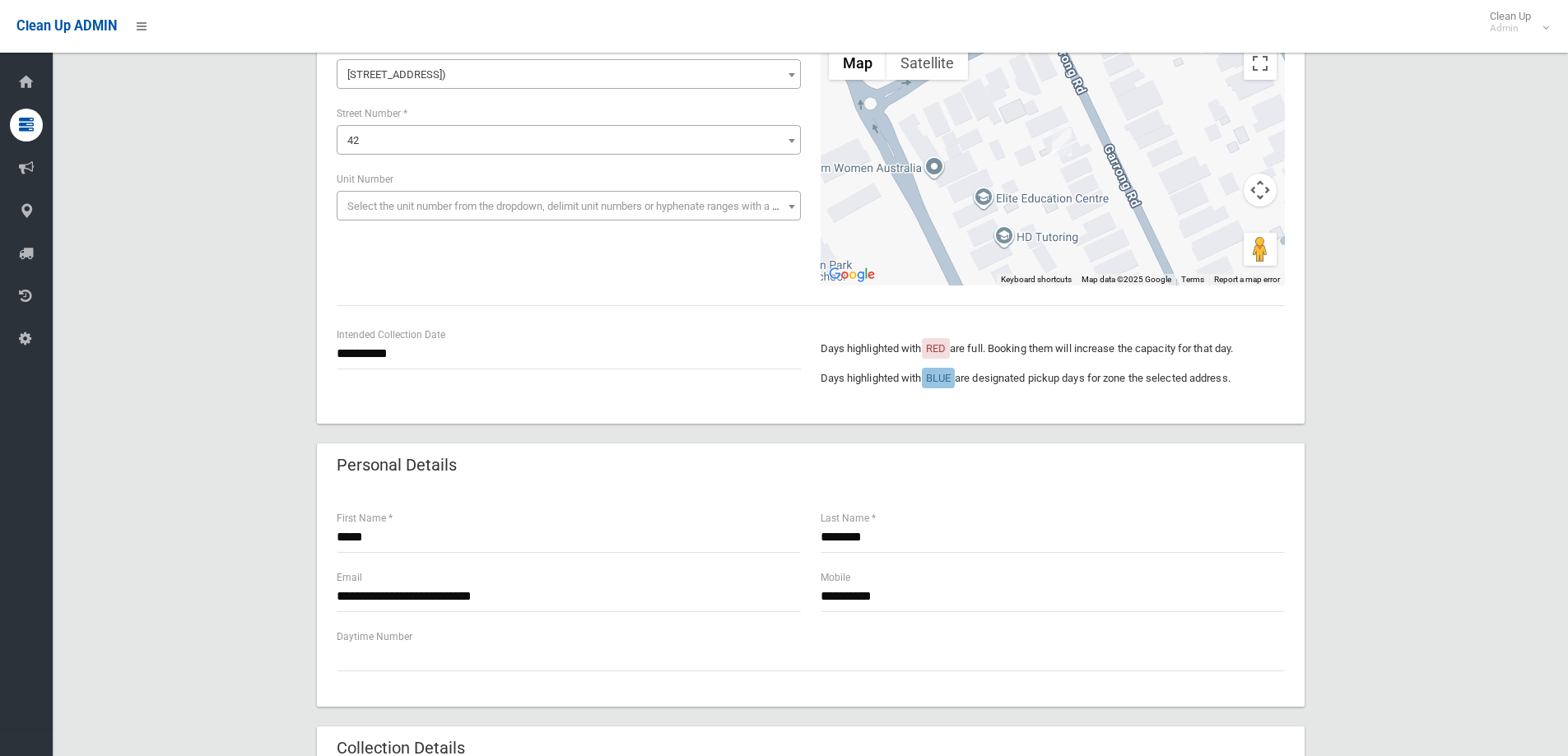
scroll to position [164, 0]
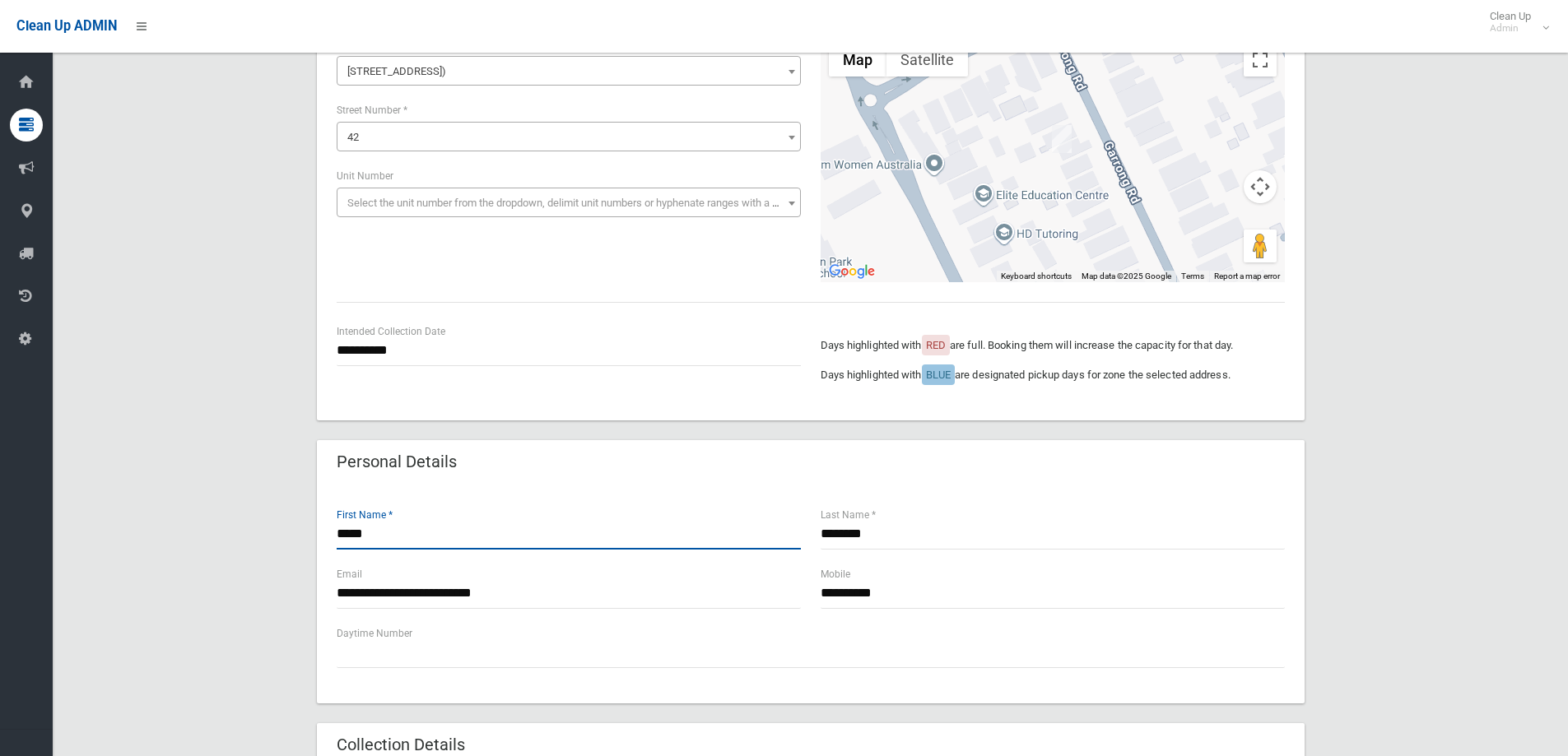
click at [394, 533] on input "*****" at bounding box center [569, 534] width 464 height 30
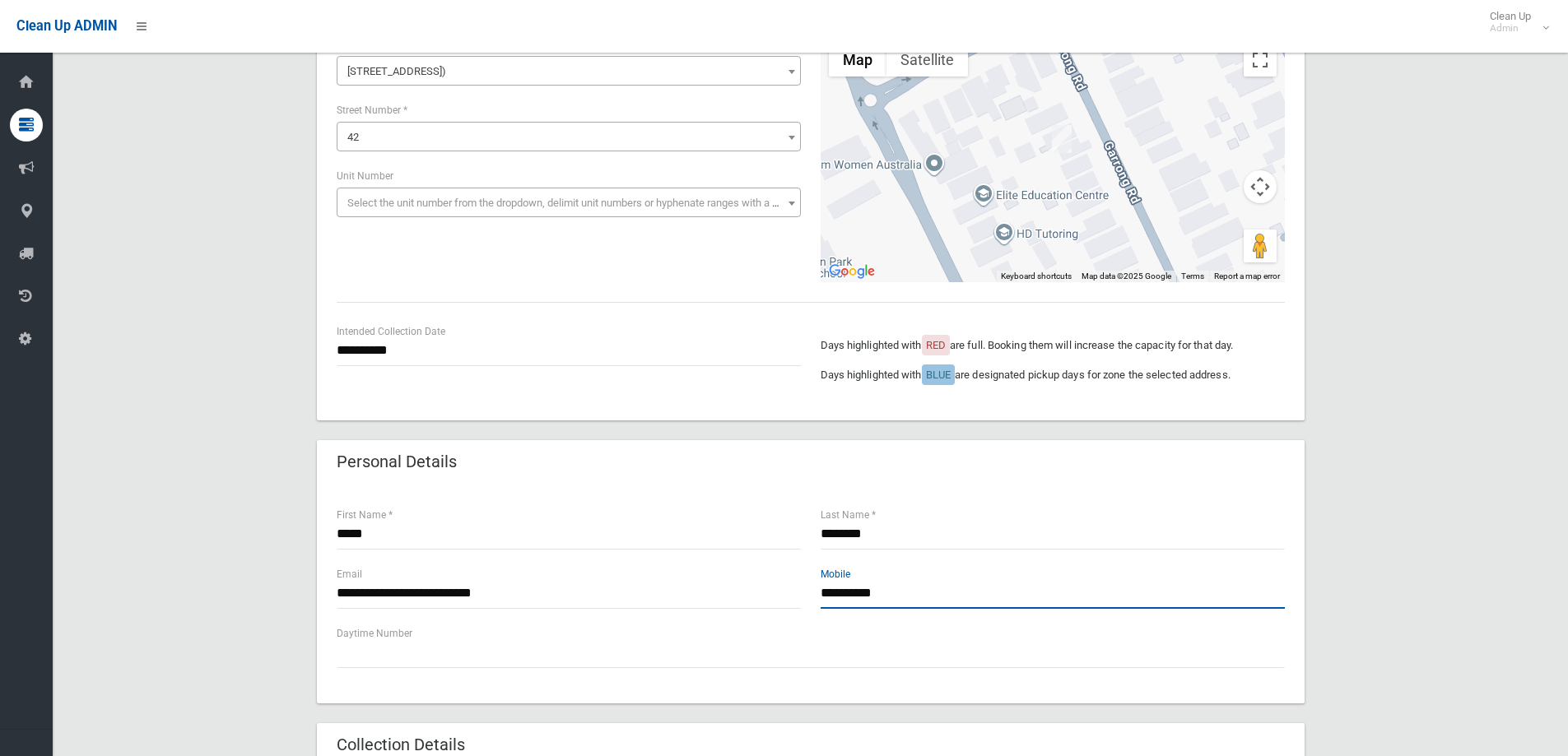
click at [911, 595] on input "**********" at bounding box center [1052, 593] width 464 height 30
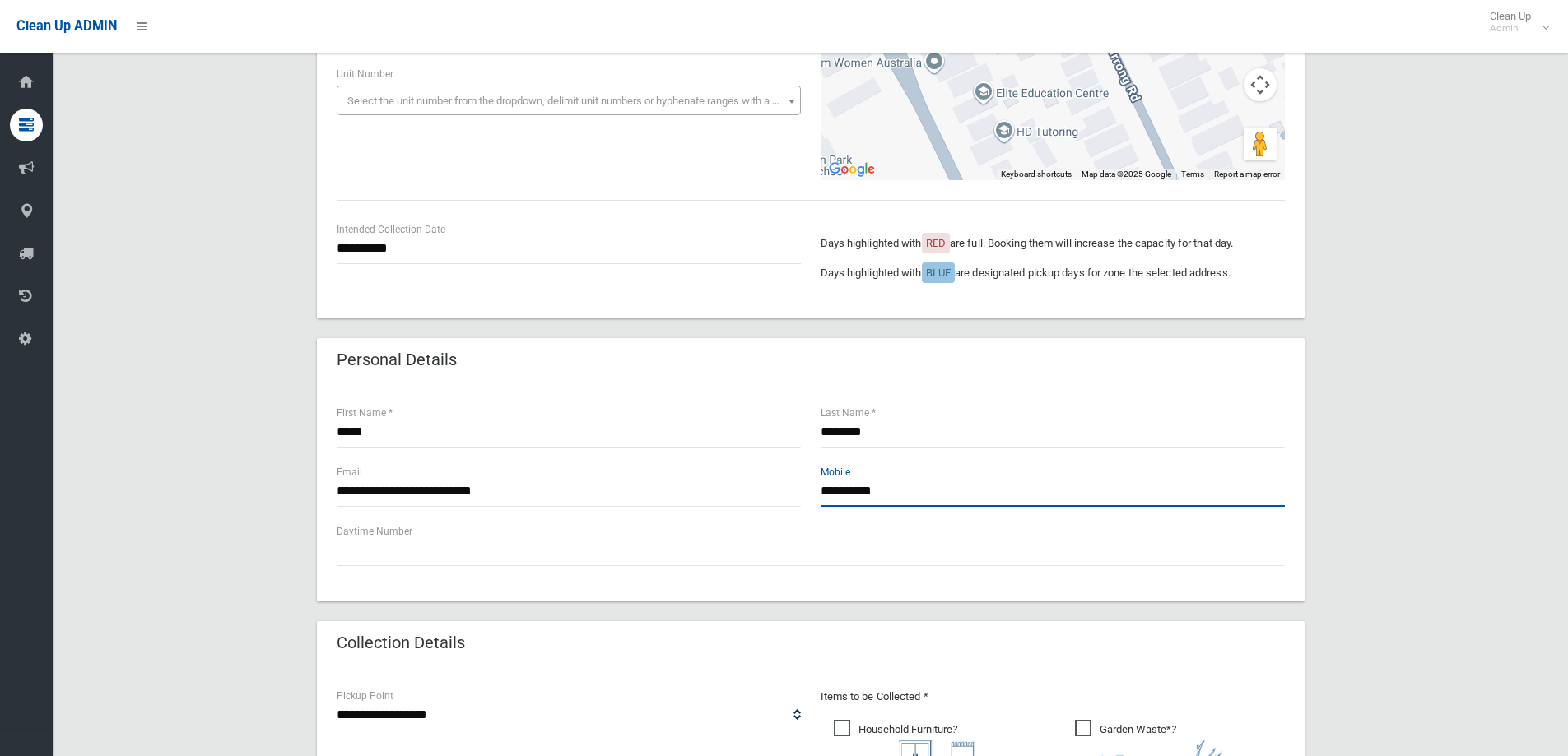
scroll to position [412, 0]
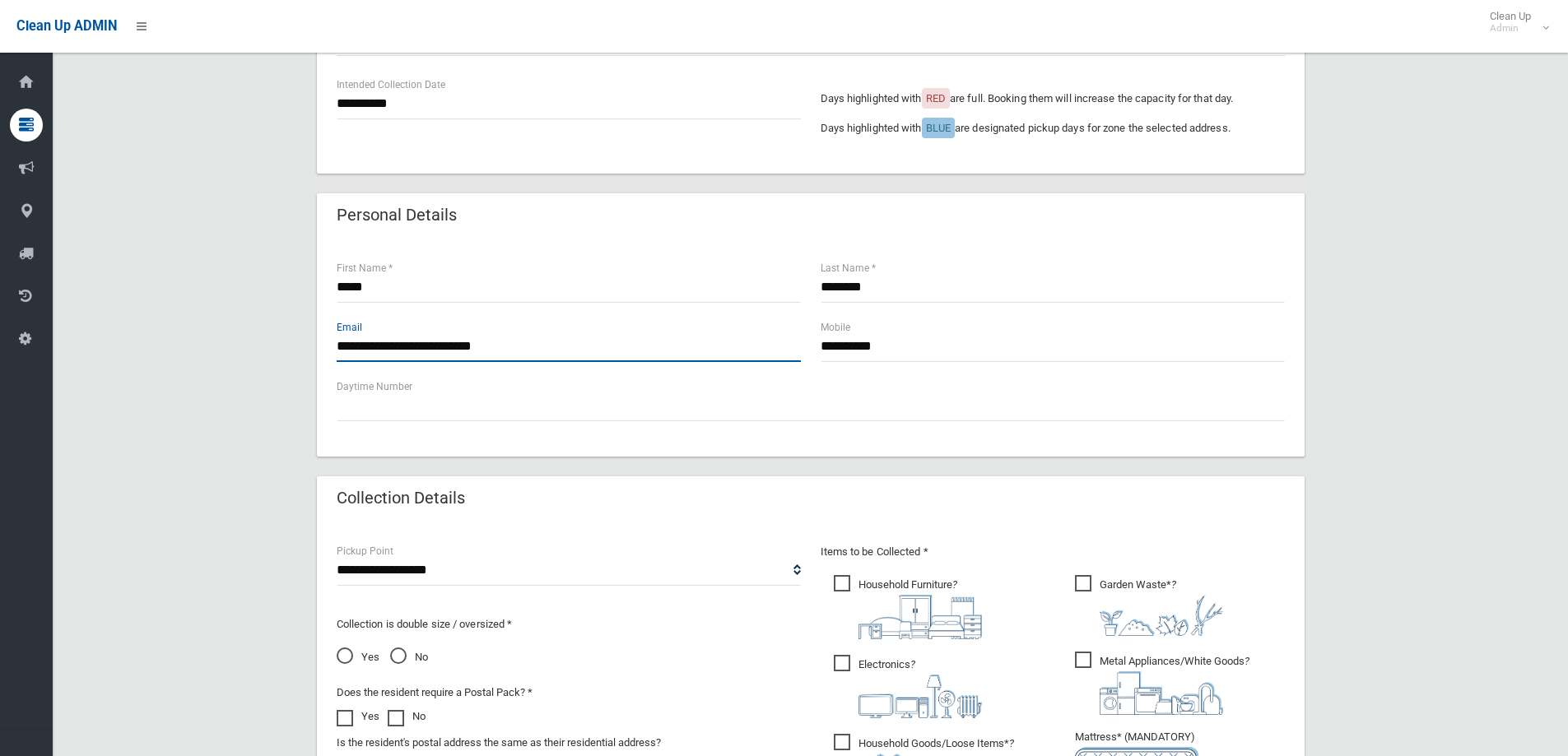
click at [532, 348] on input "**********" at bounding box center [569, 346] width 464 height 30
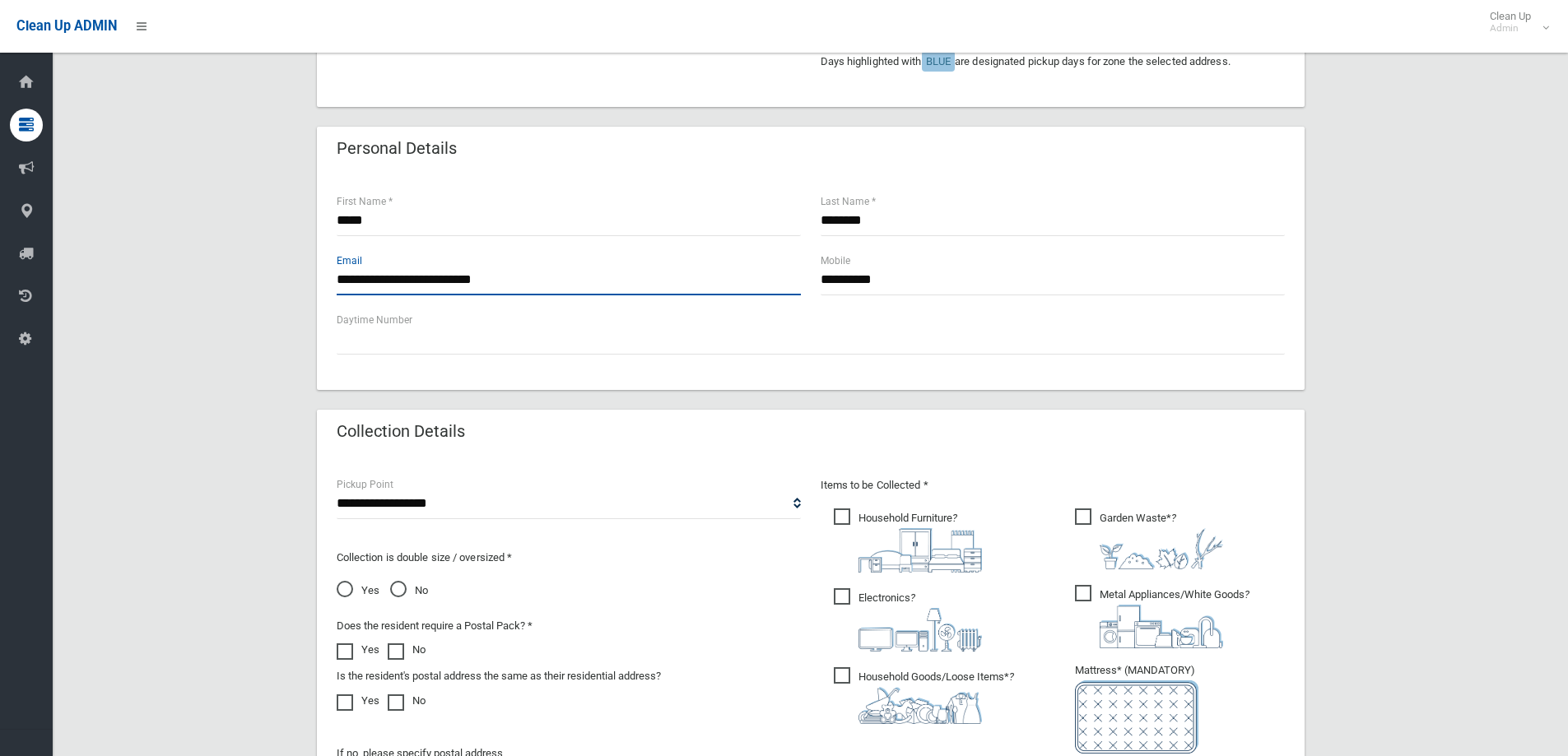
scroll to position [740, 0]
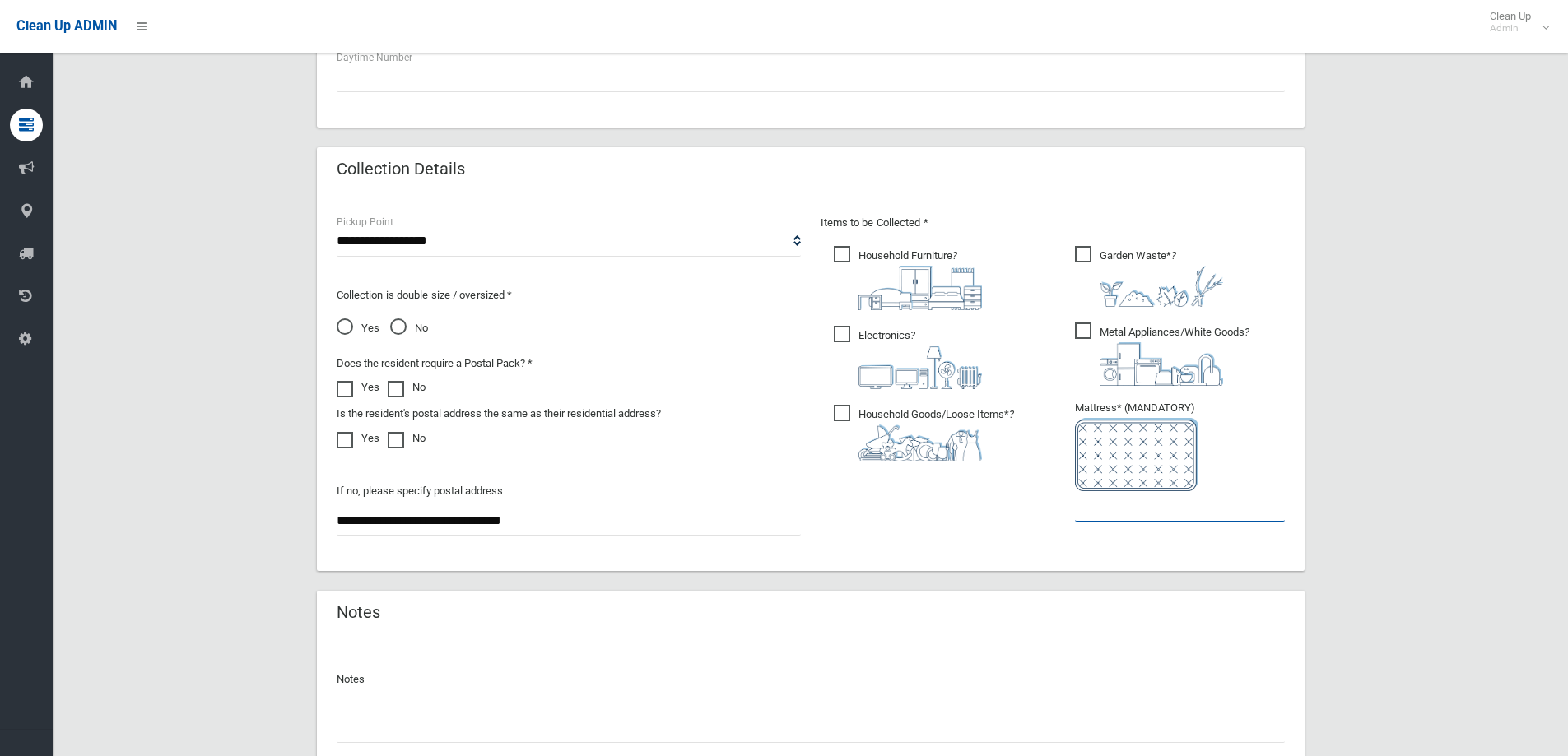
click at [1143, 519] on input "text" at bounding box center [1180, 506] width 210 height 30
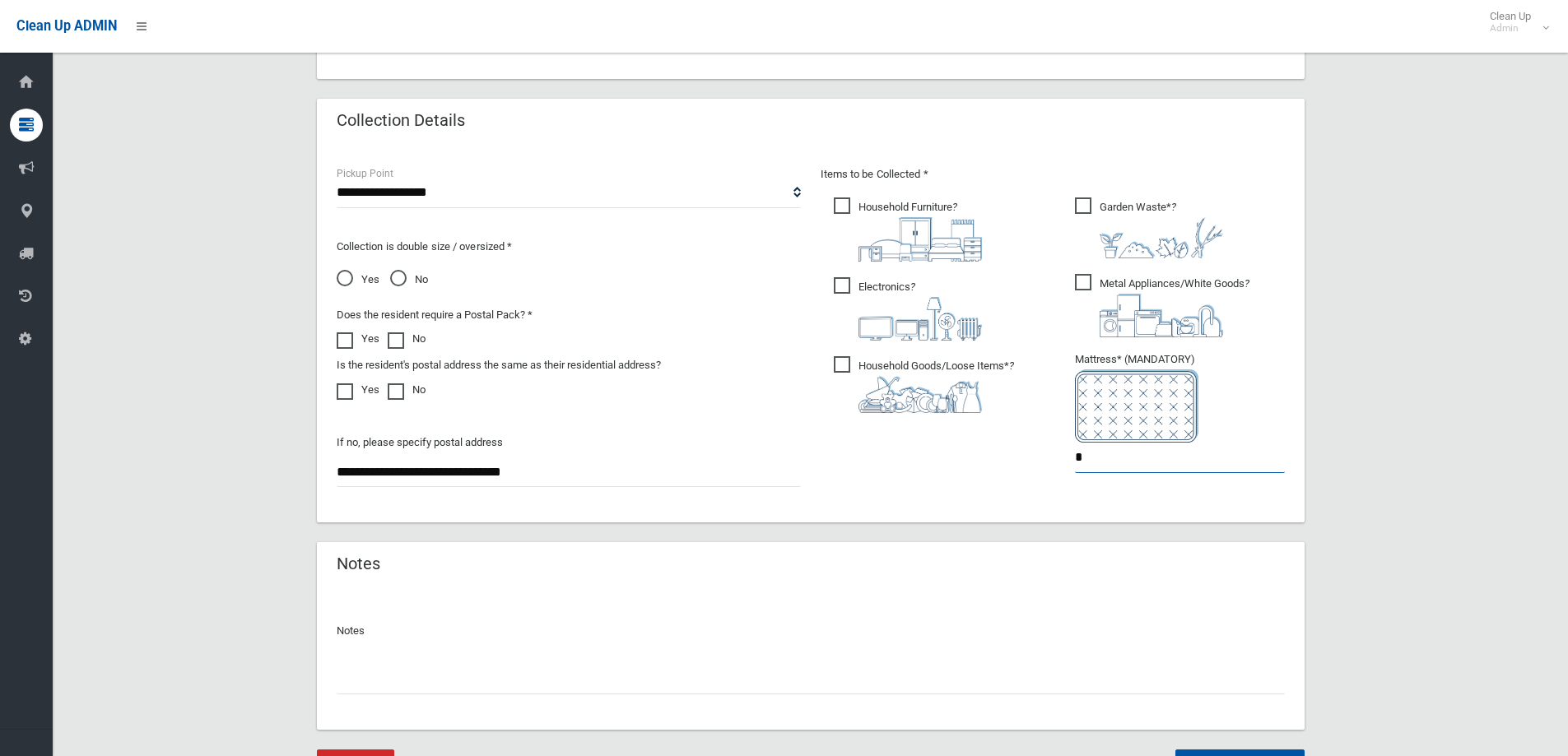
scroll to position [872, 0]
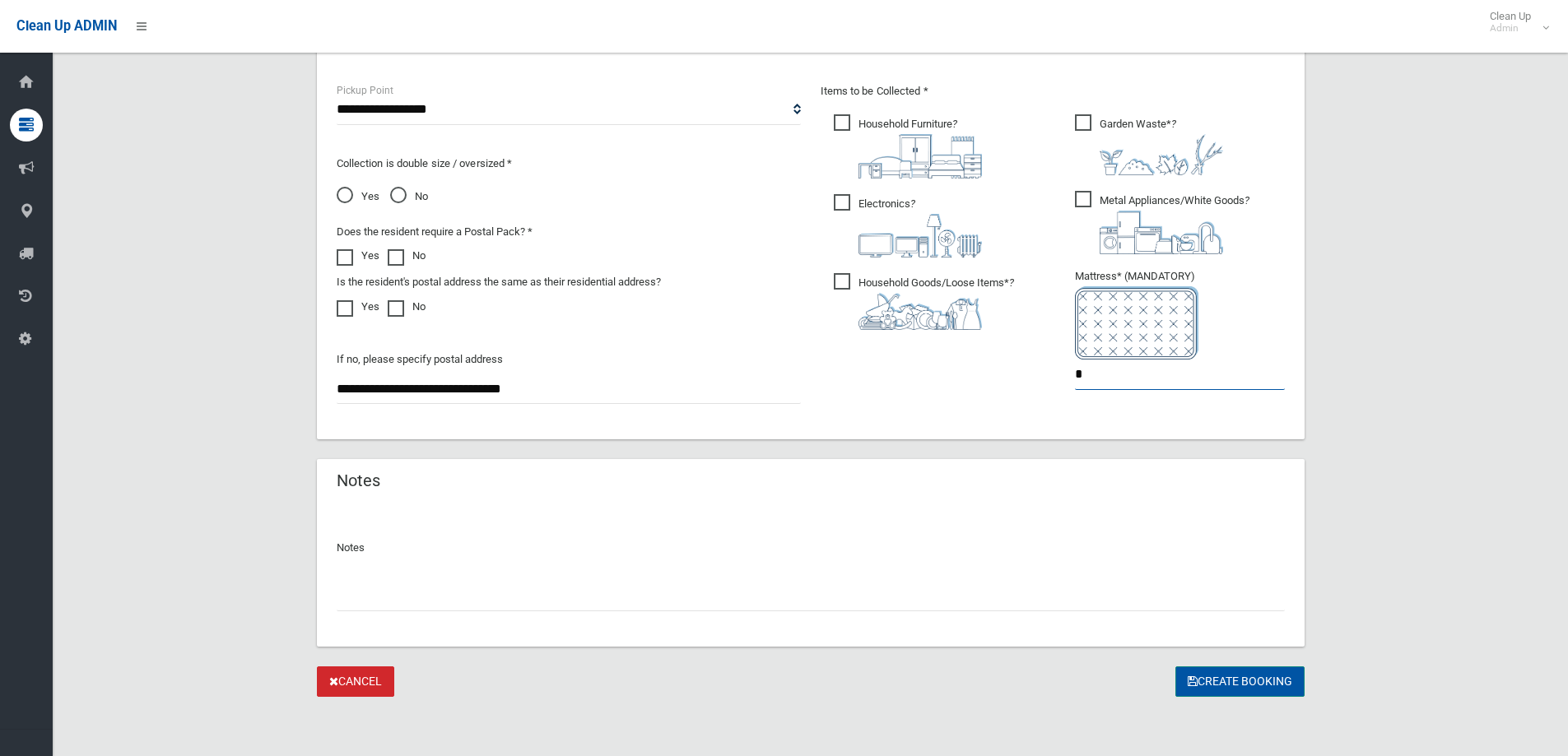
type input "*"
click at [1229, 681] on button "Create Booking" at bounding box center [1239, 681] width 129 height 30
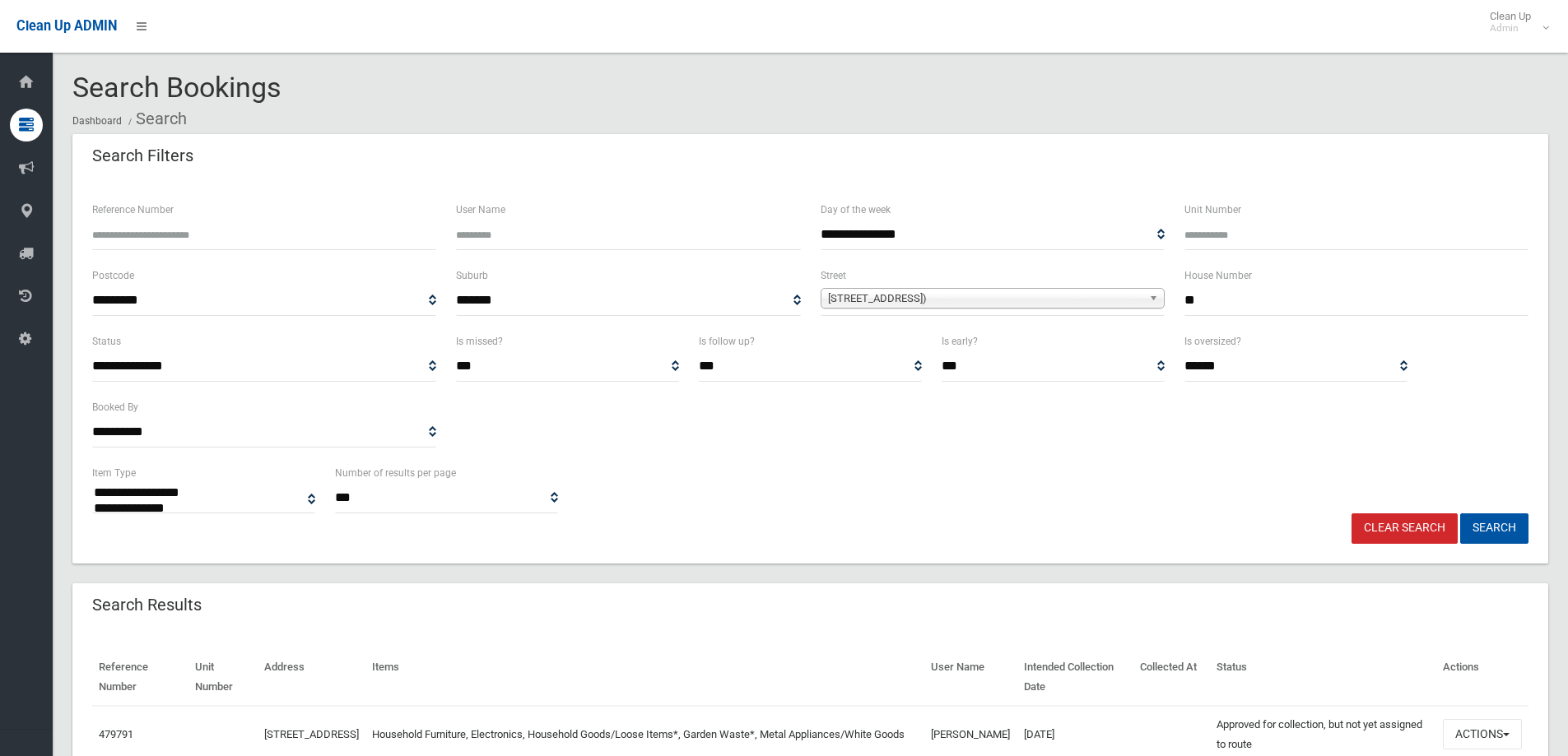
select select
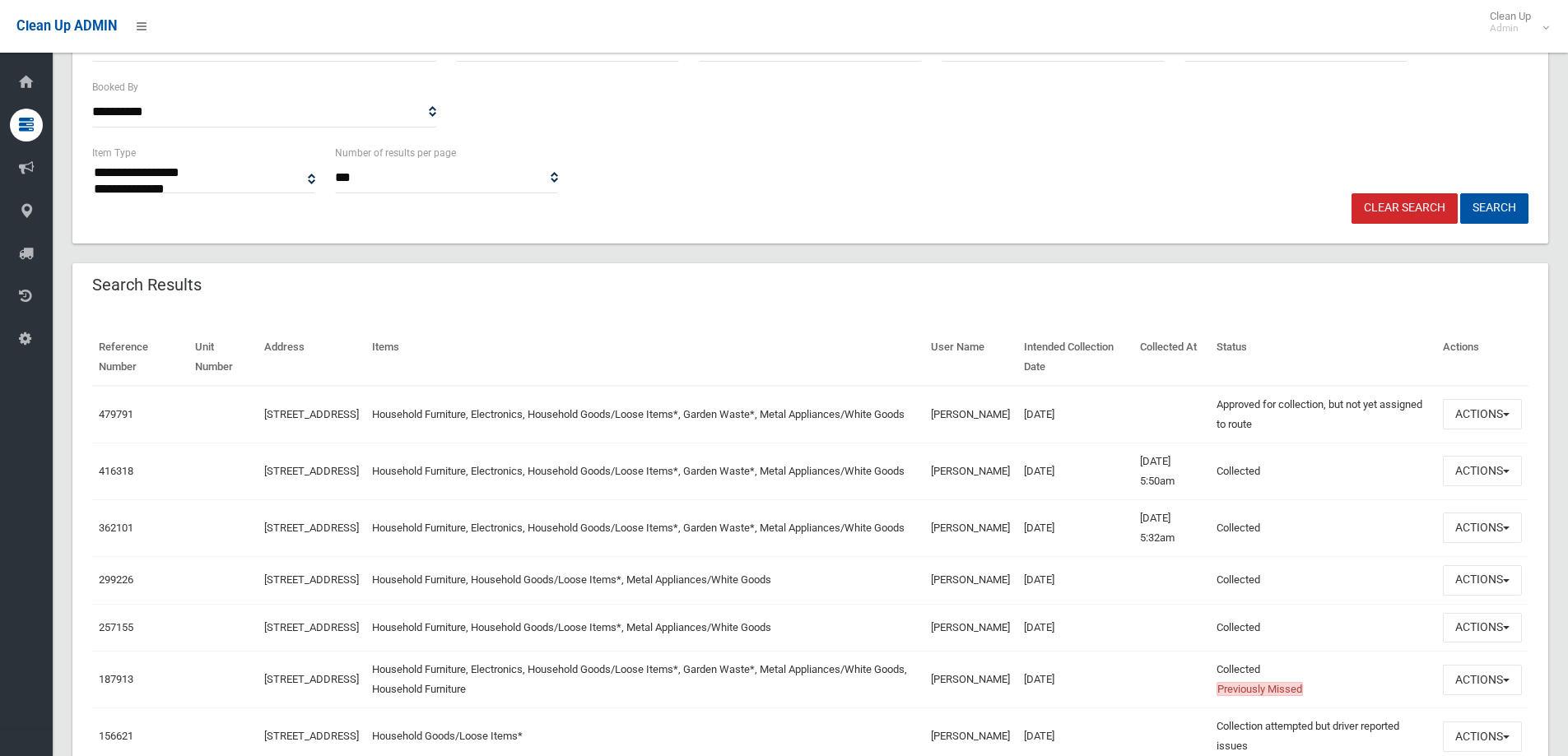
scroll to position [329, 0]
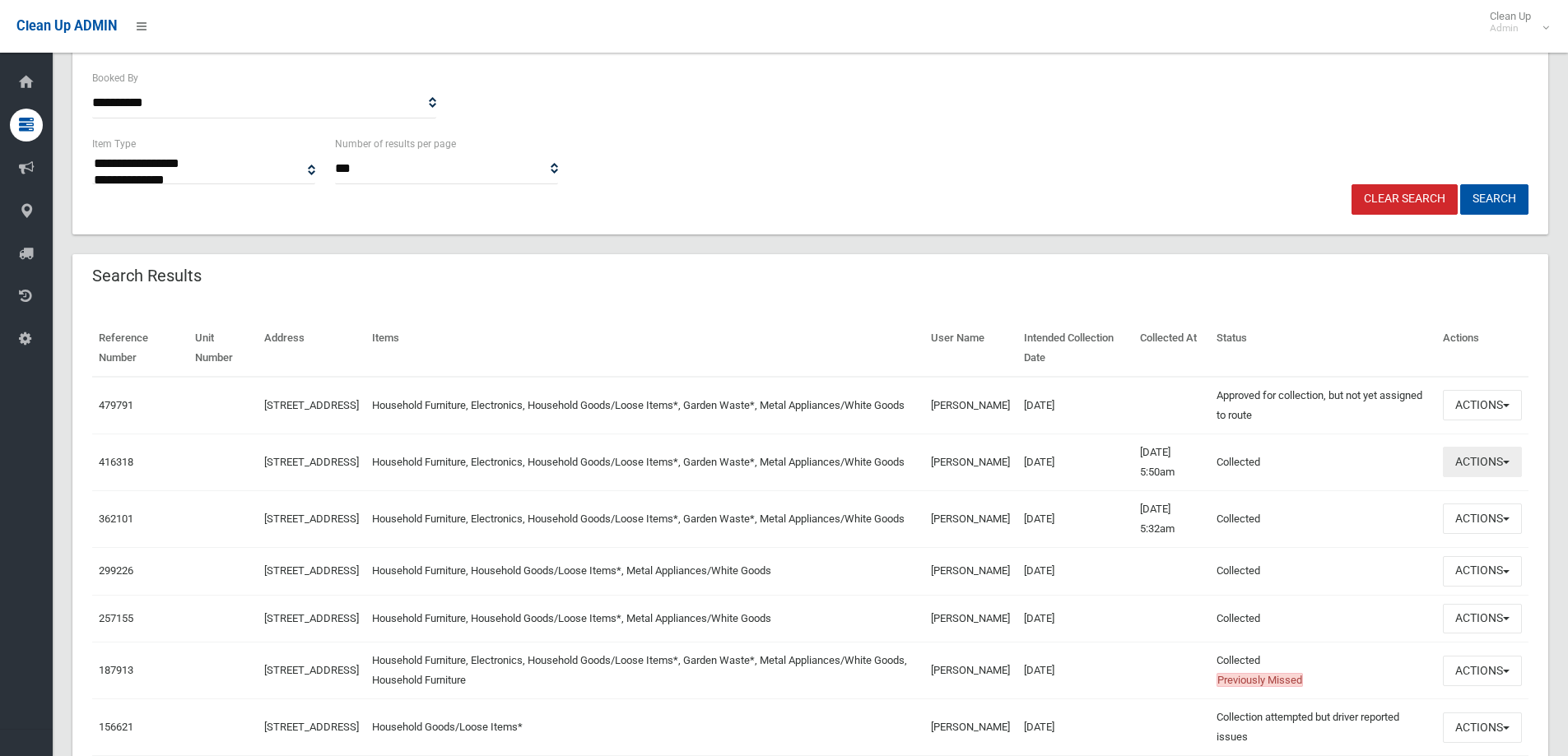
click at [1474, 466] on button "Actions" at bounding box center [1482, 461] width 79 height 30
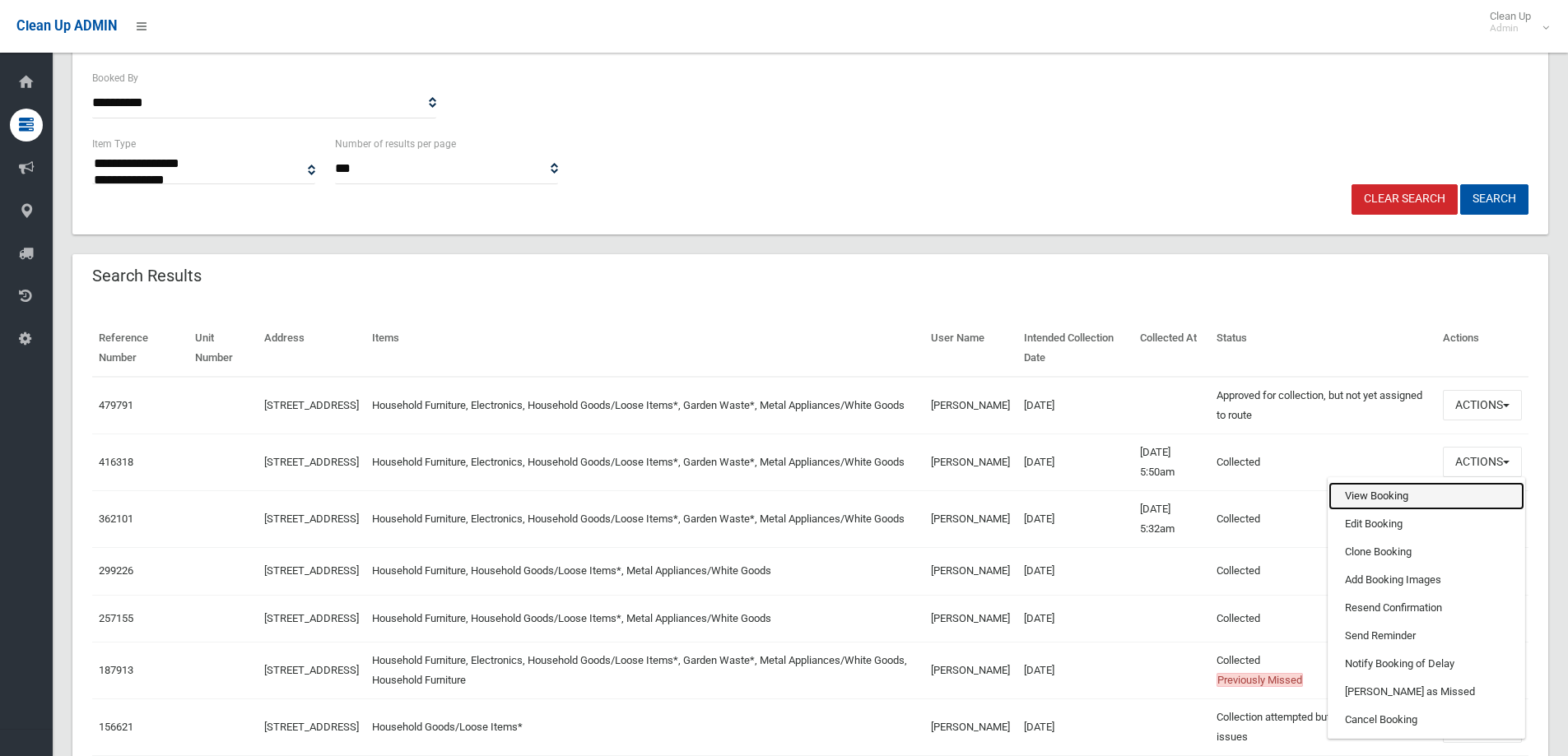
click at [1364, 495] on link "View Booking" at bounding box center [1426, 496] width 195 height 28
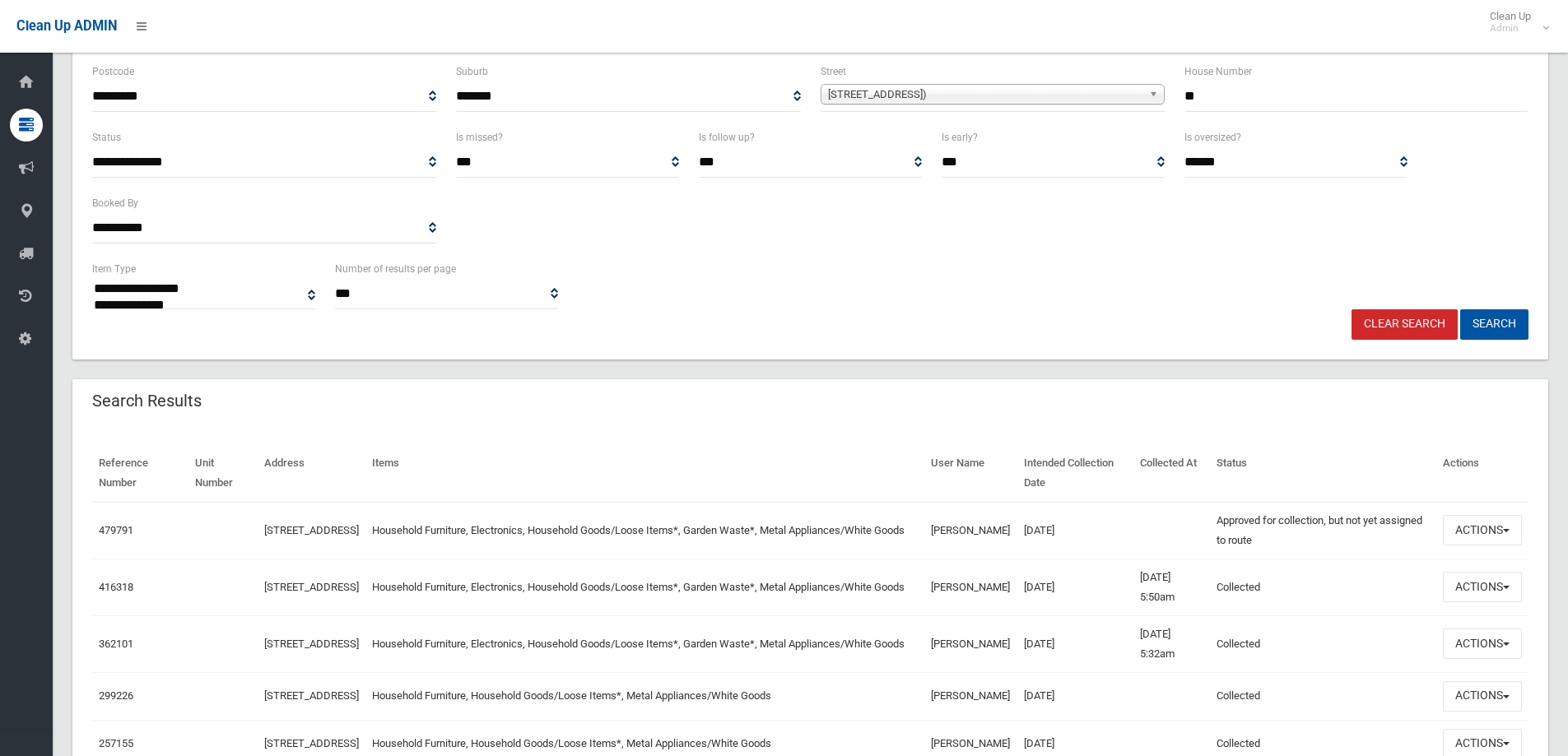
scroll to position [0, 0]
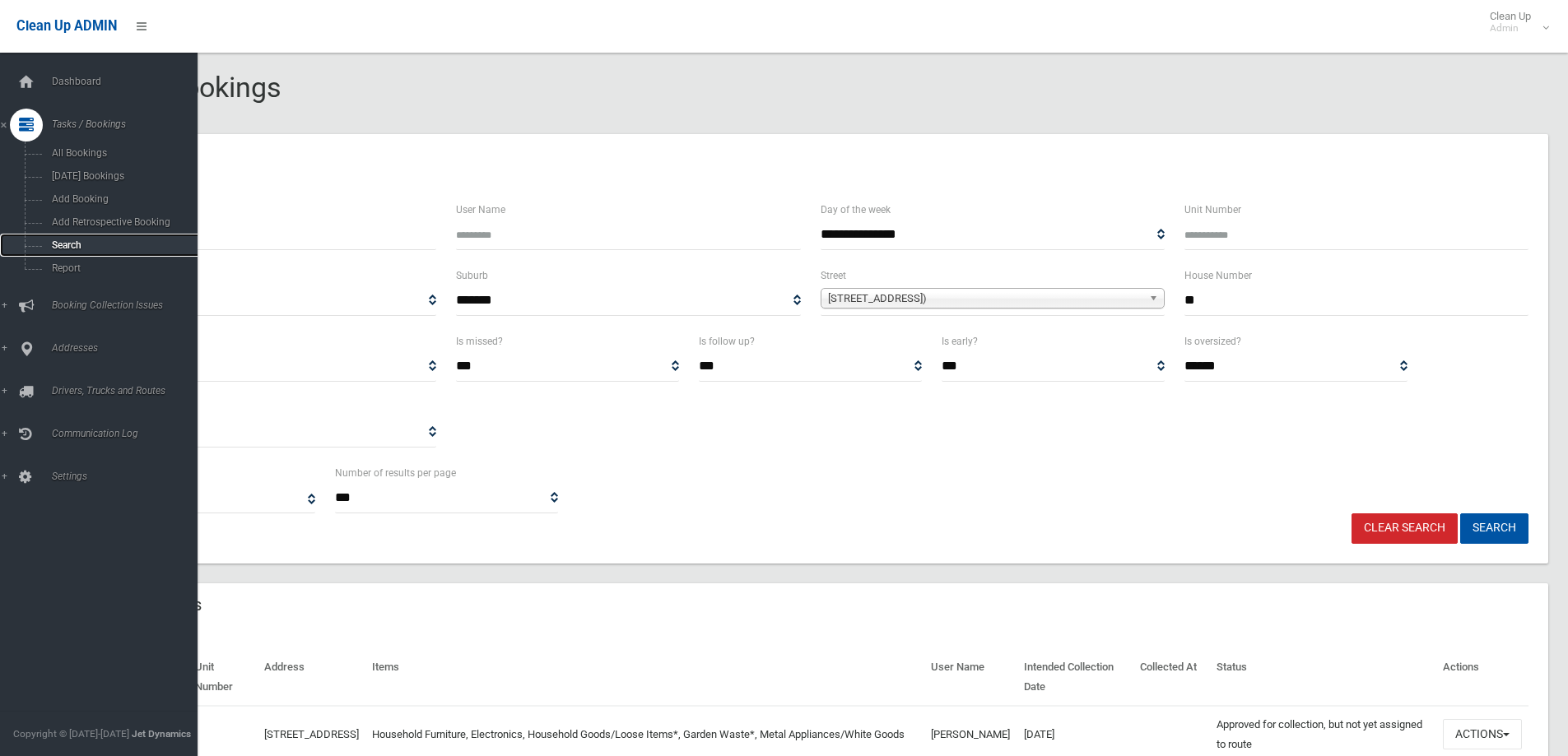
click at [61, 246] on span "Search" at bounding box center [121, 245] width 149 height 12
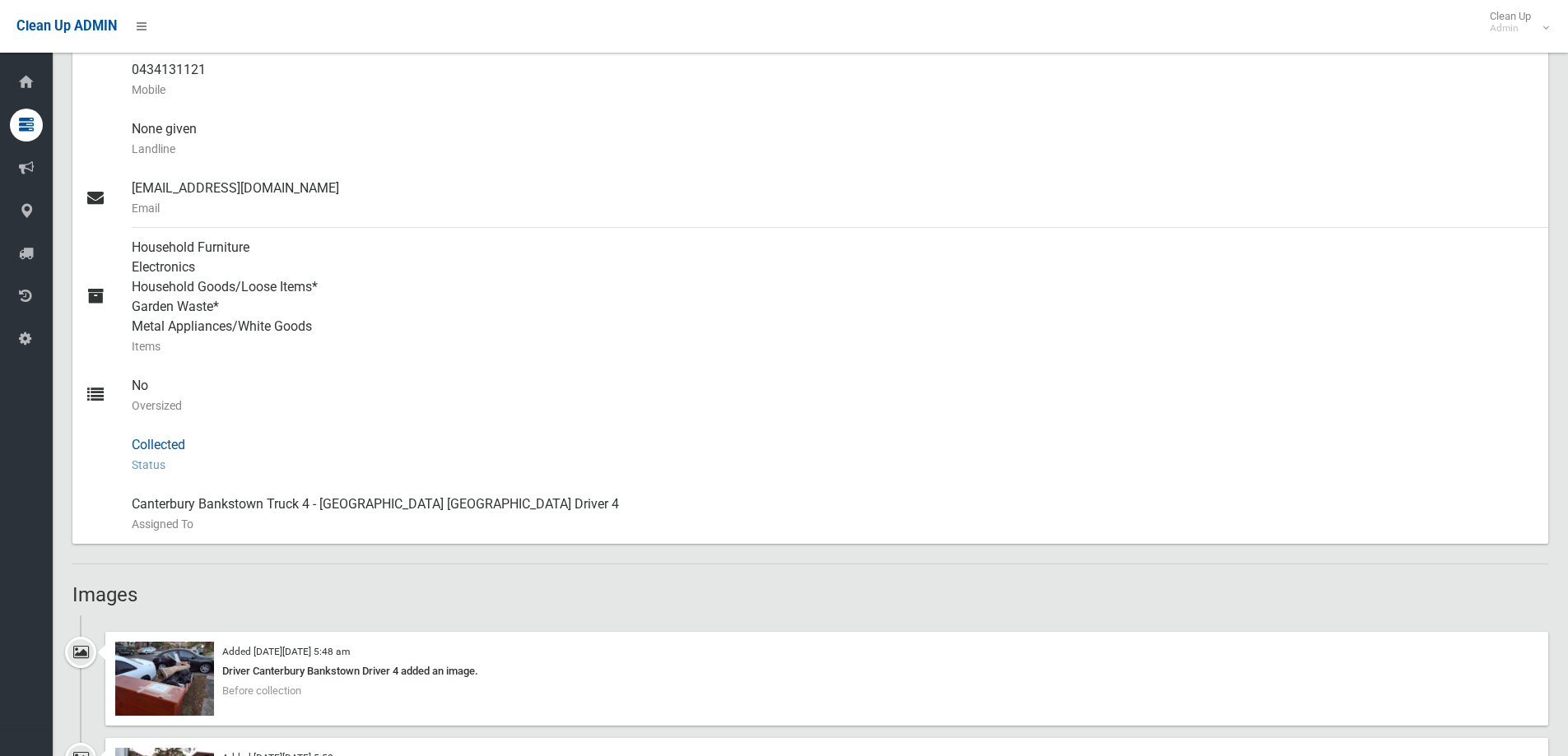
scroll to position [1069, 0]
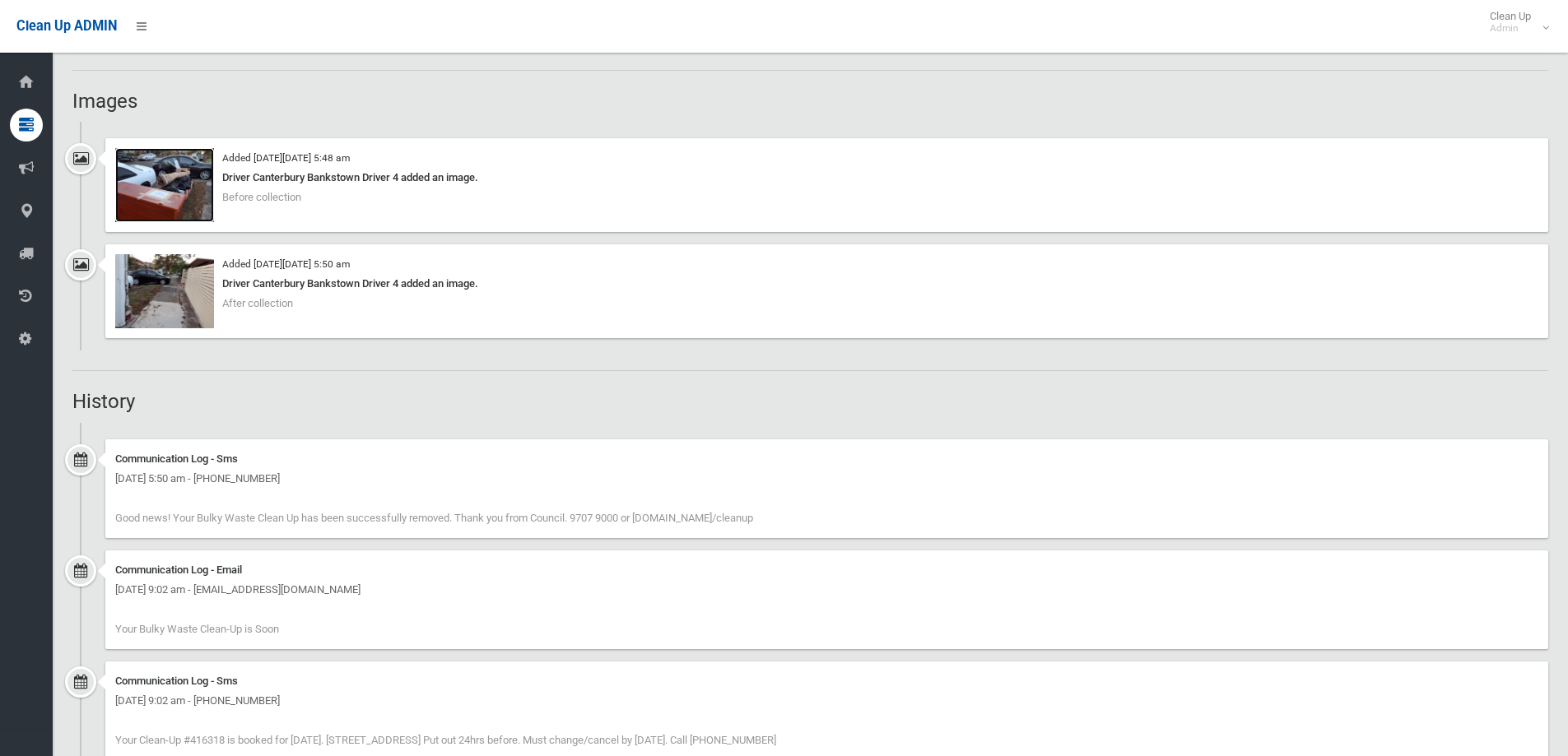
click at [163, 211] on img at bounding box center [164, 184] width 99 height 74
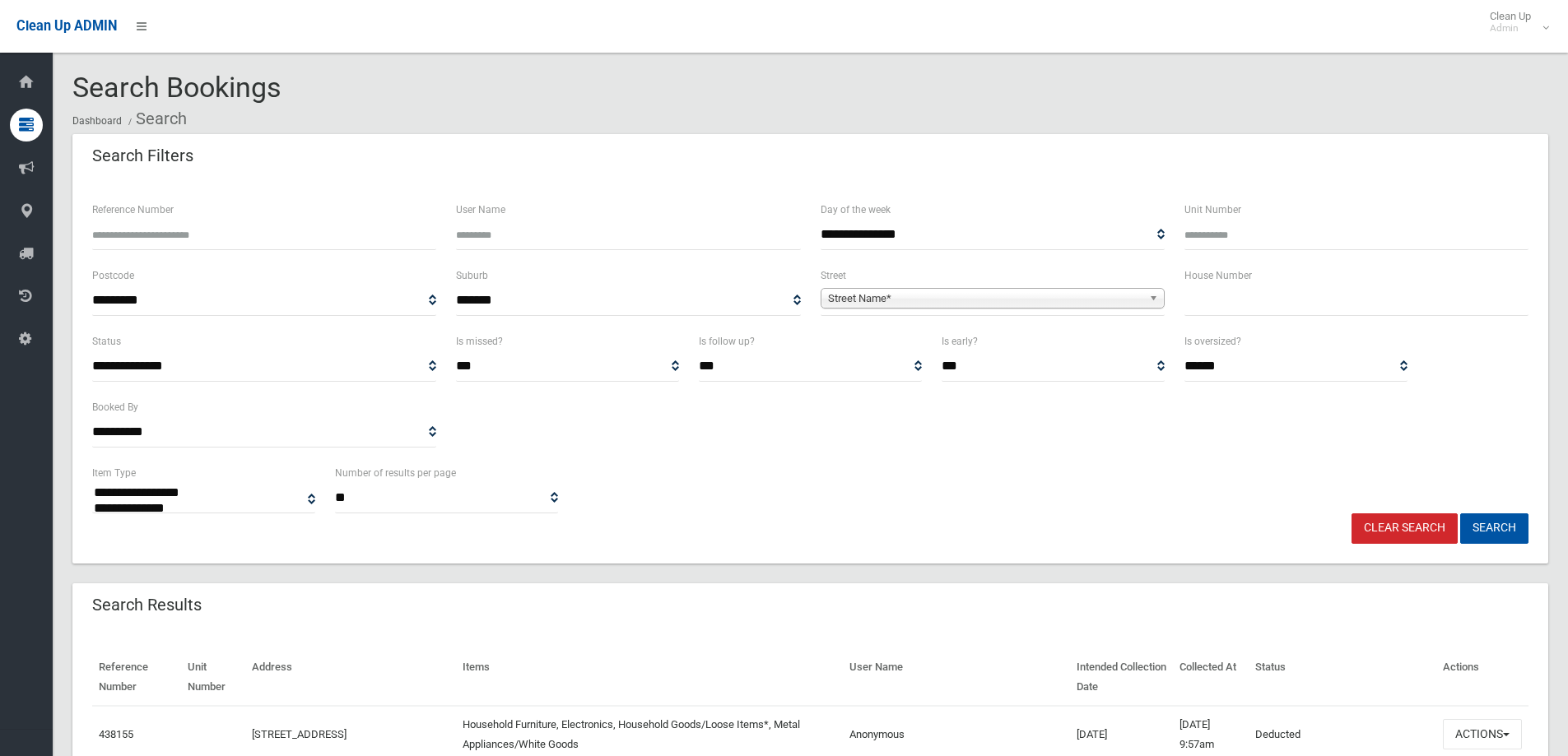
select select
